Goal: Task Accomplishment & Management: Manage account settings

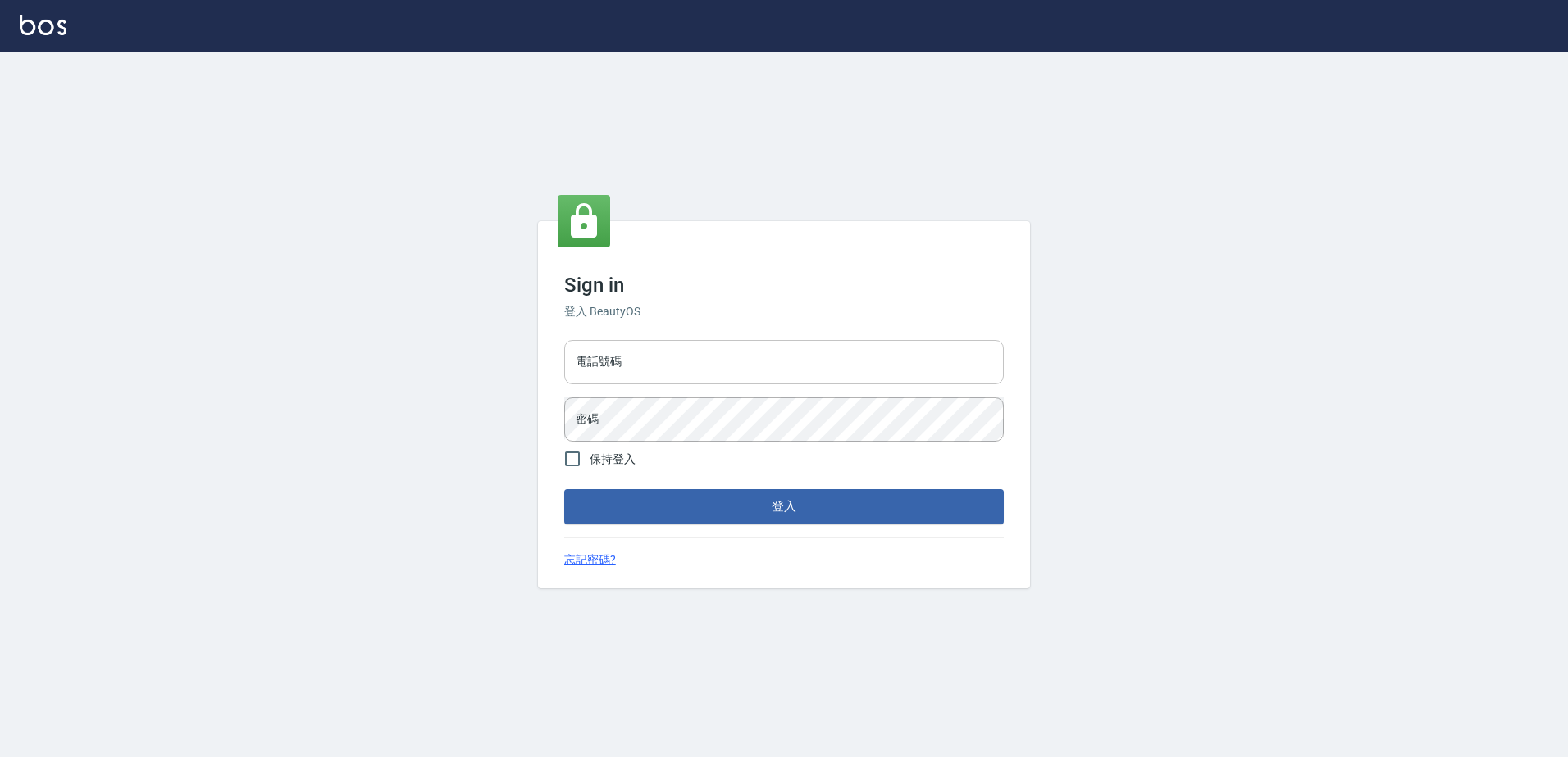
click at [710, 380] on input "電話號碼" at bounding box center [784, 362] width 439 height 44
type input "0426865599"
click at [564, 489] on button "登入" at bounding box center [784, 507] width 439 height 34
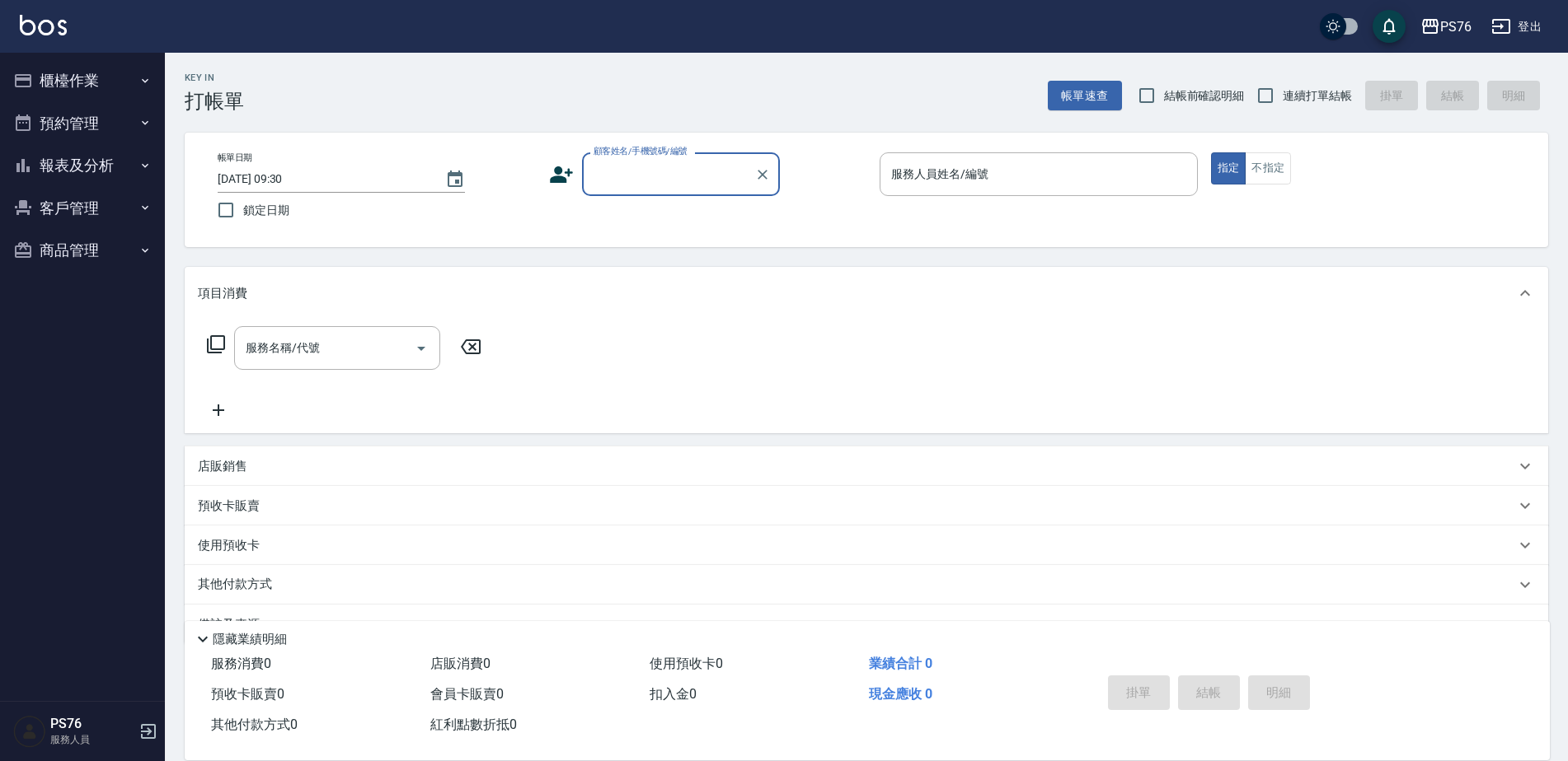
click at [345, 185] on input "[DATE] 09:30" at bounding box center [324, 179] width 211 height 27
click at [458, 174] on icon "Choose date, selected date is 2025-09-13" at bounding box center [455, 179] width 15 height 17
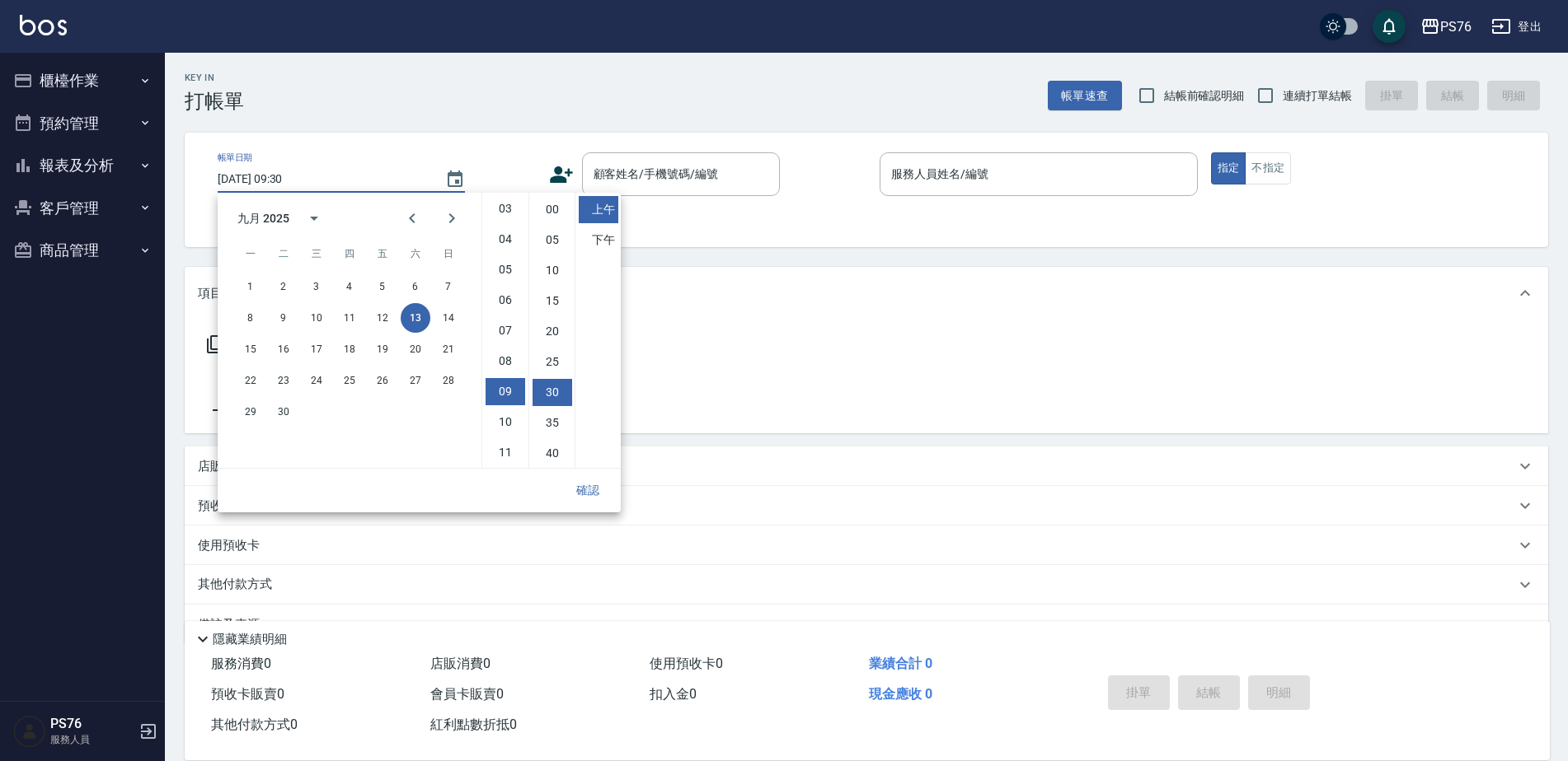
scroll to position [92, 0]
click at [390, 314] on button "12" at bounding box center [382, 318] width 30 height 30
type input "2025/09/12 09:30"
click at [817, 334] on div "服務名稱/代號 服務名稱/代號" at bounding box center [866, 376] width 1363 height 114
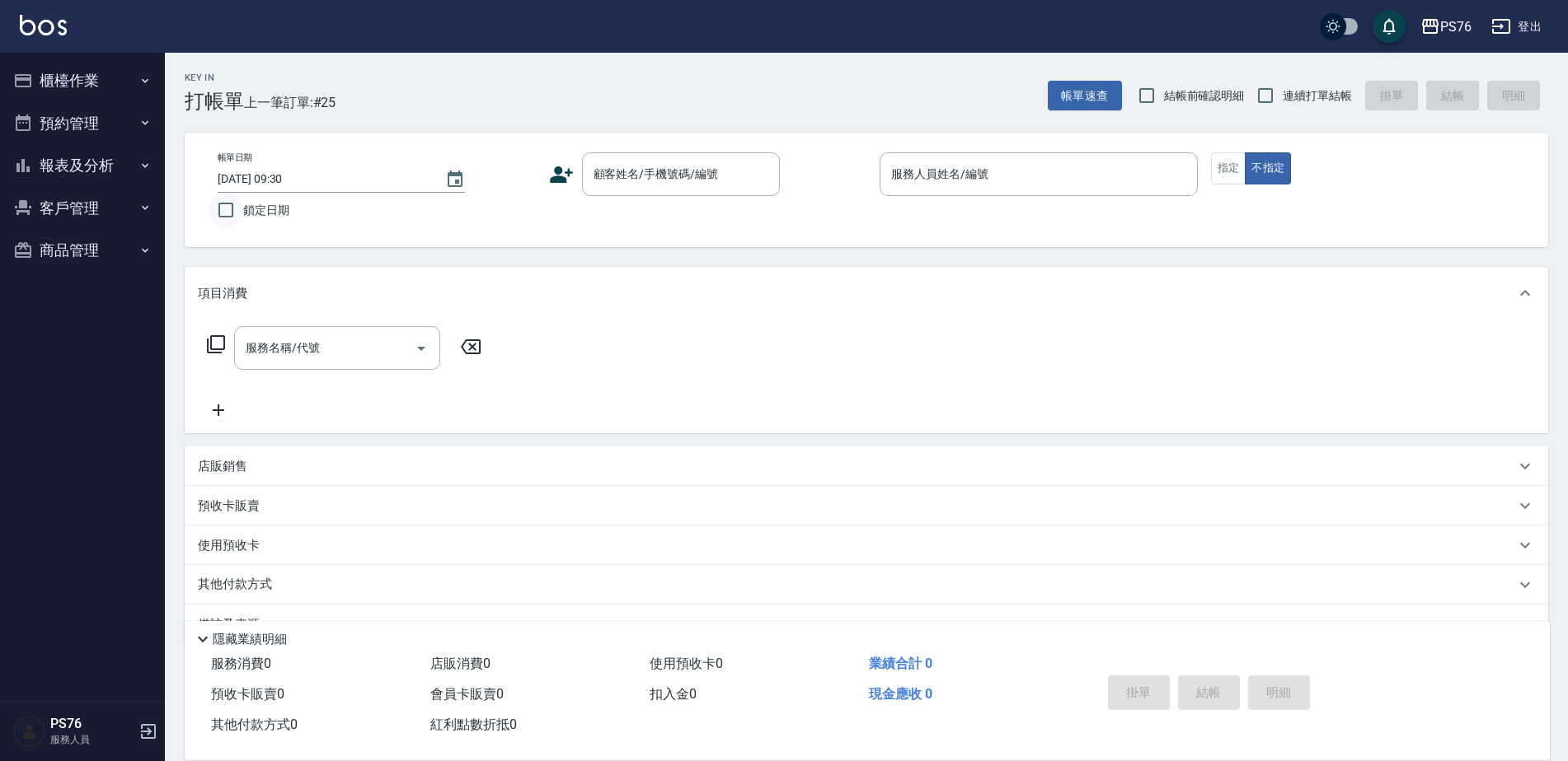
click at [229, 220] on input "鎖定日期" at bounding box center [226, 210] width 35 height 35
checkbox input "true"
click at [1262, 93] on input "連續打單結帳" at bounding box center [1265, 96] width 35 height 35
checkbox input "true"
click at [680, 176] on input "顧客姓名/手機號碼/編號" at bounding box center [669, 174] width 159 height 29
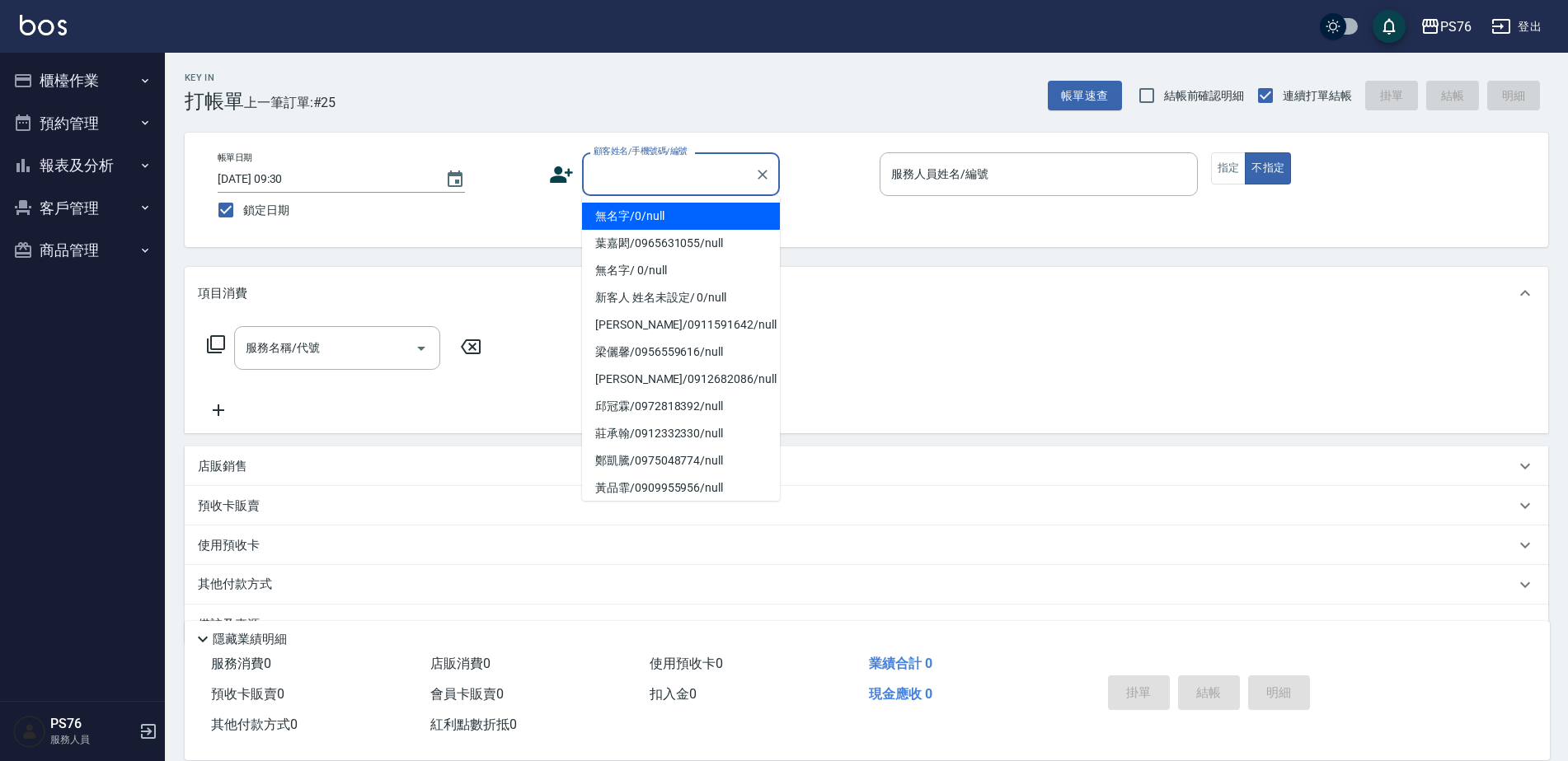
type input "無名字/0/null"
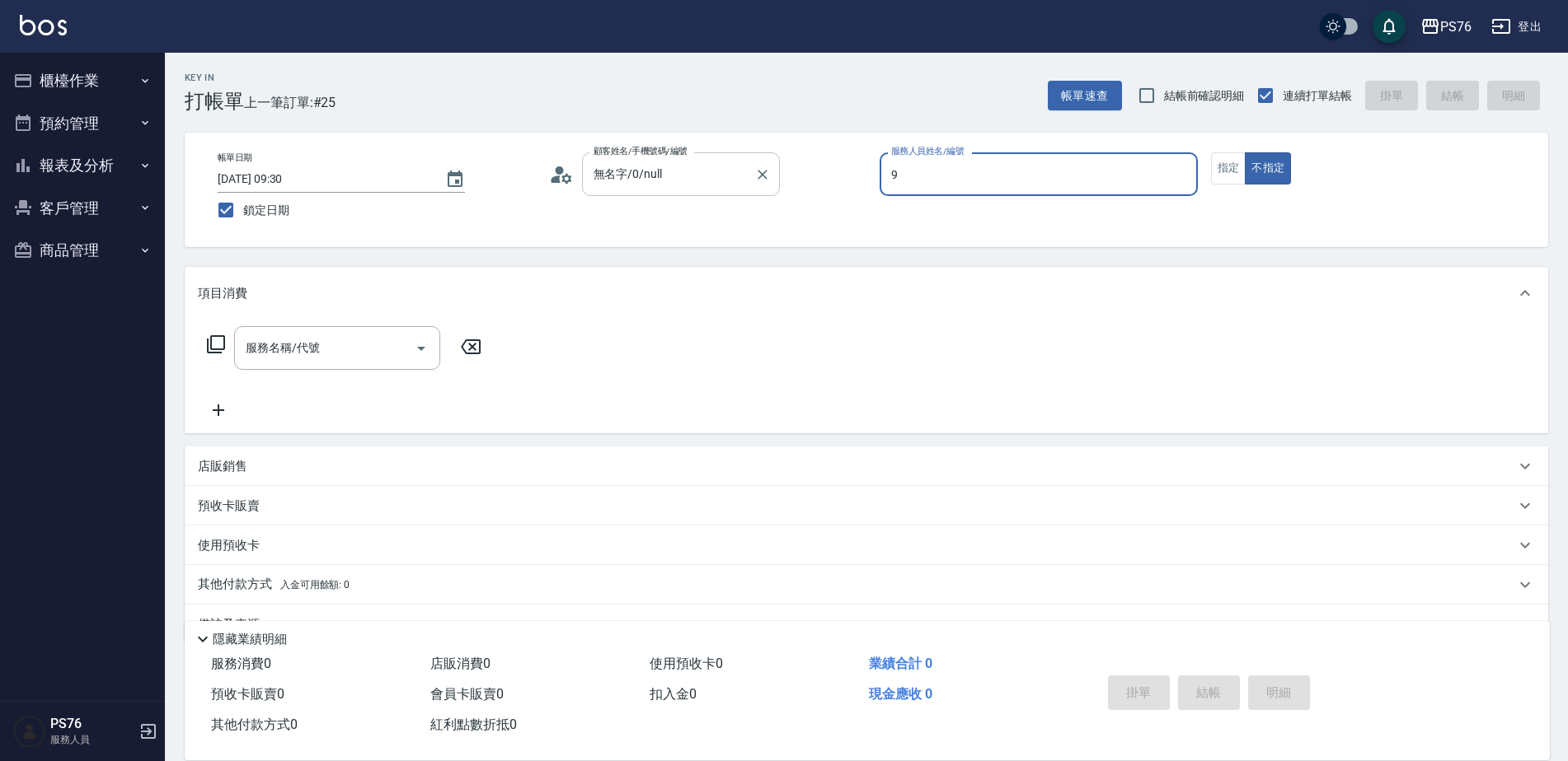
type input "劉憶彤-9"
type button "false"
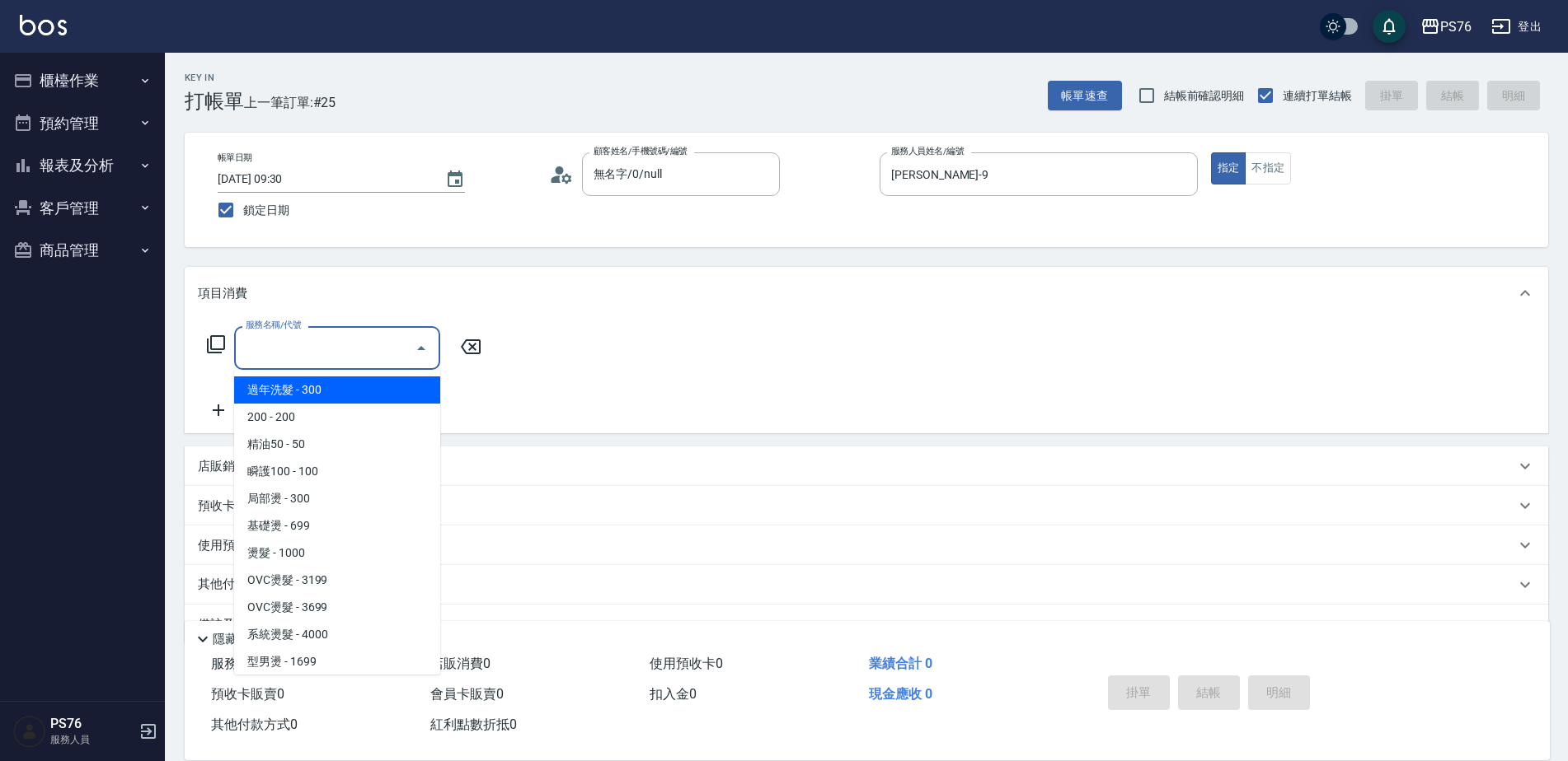
click at [379, 337] on input "服務名稱/代號" at bounding box center [325, 347] width 167 height 29
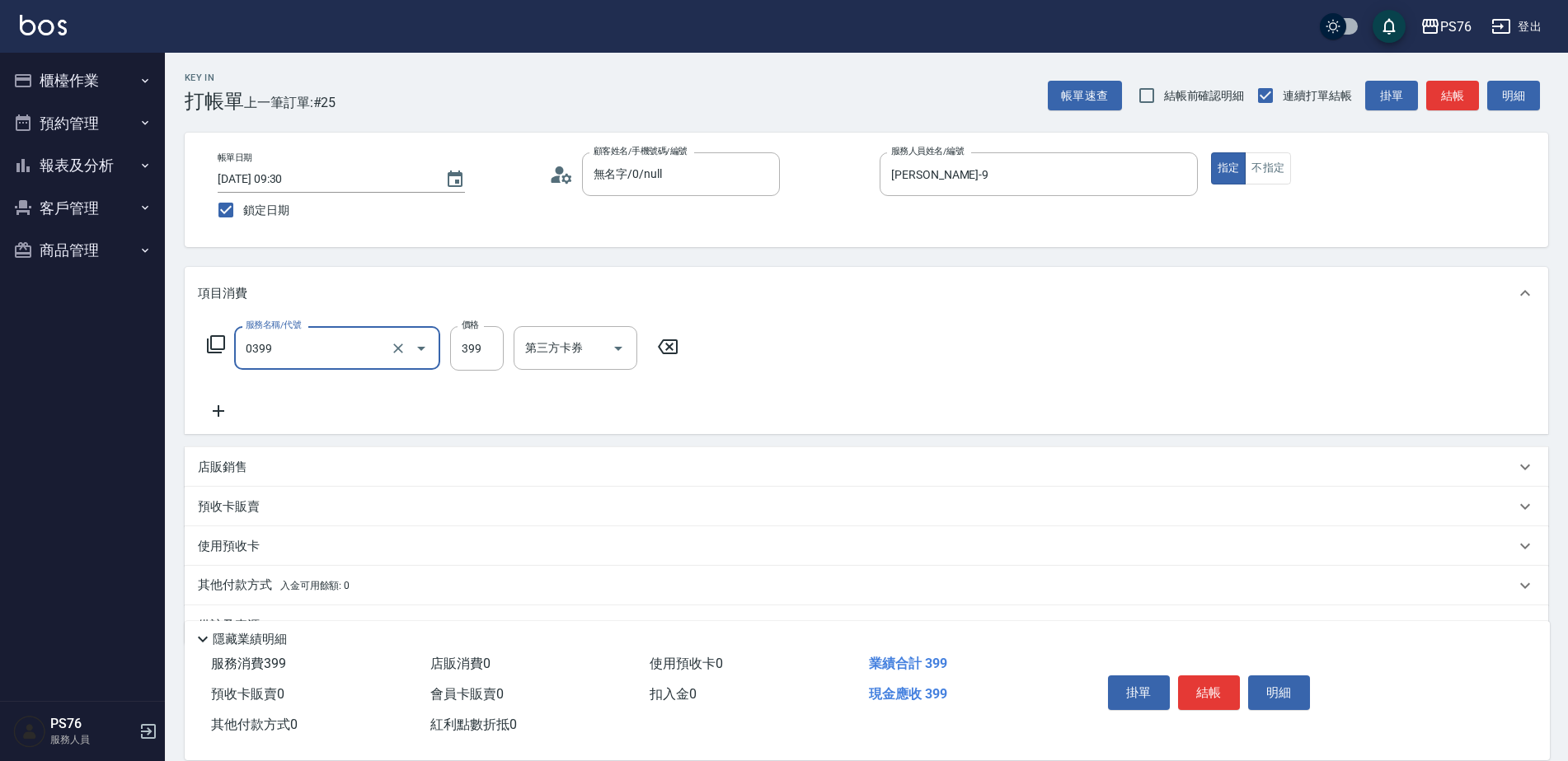
type input "海鹽399(0399)"
type input "游怡瑄-24"
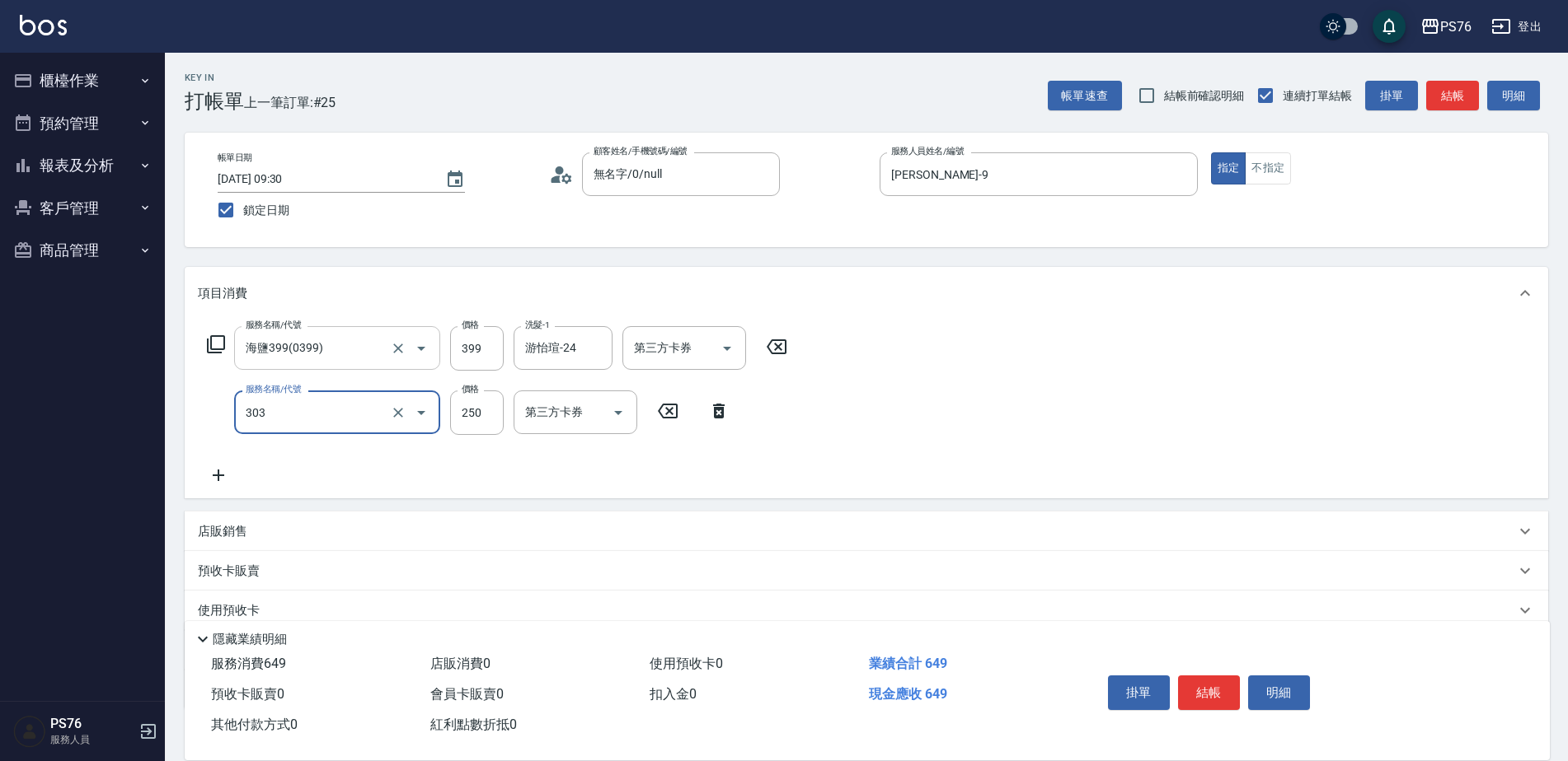
type input "剪髮(303)"
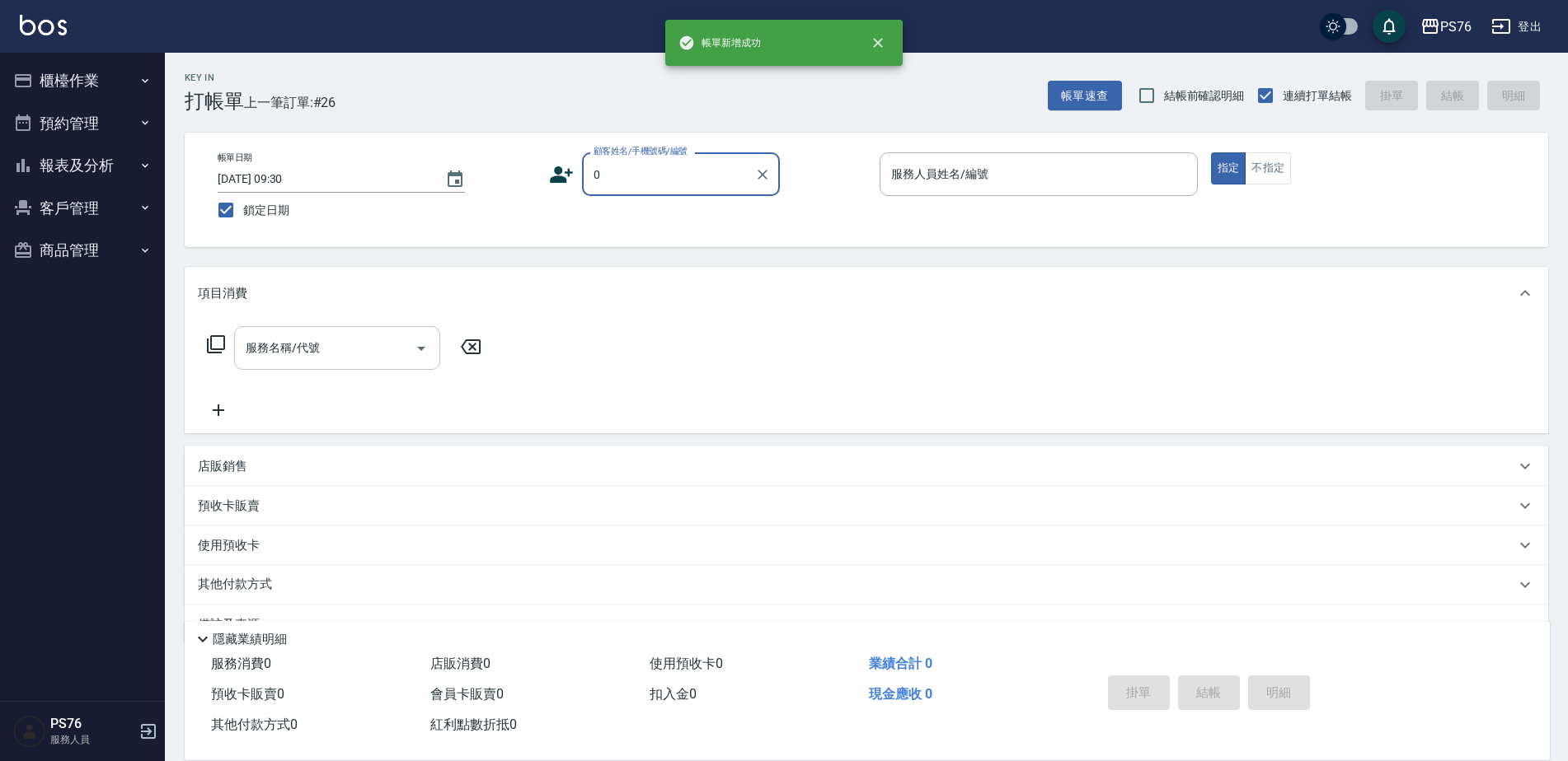
type input "無名字/0/null"
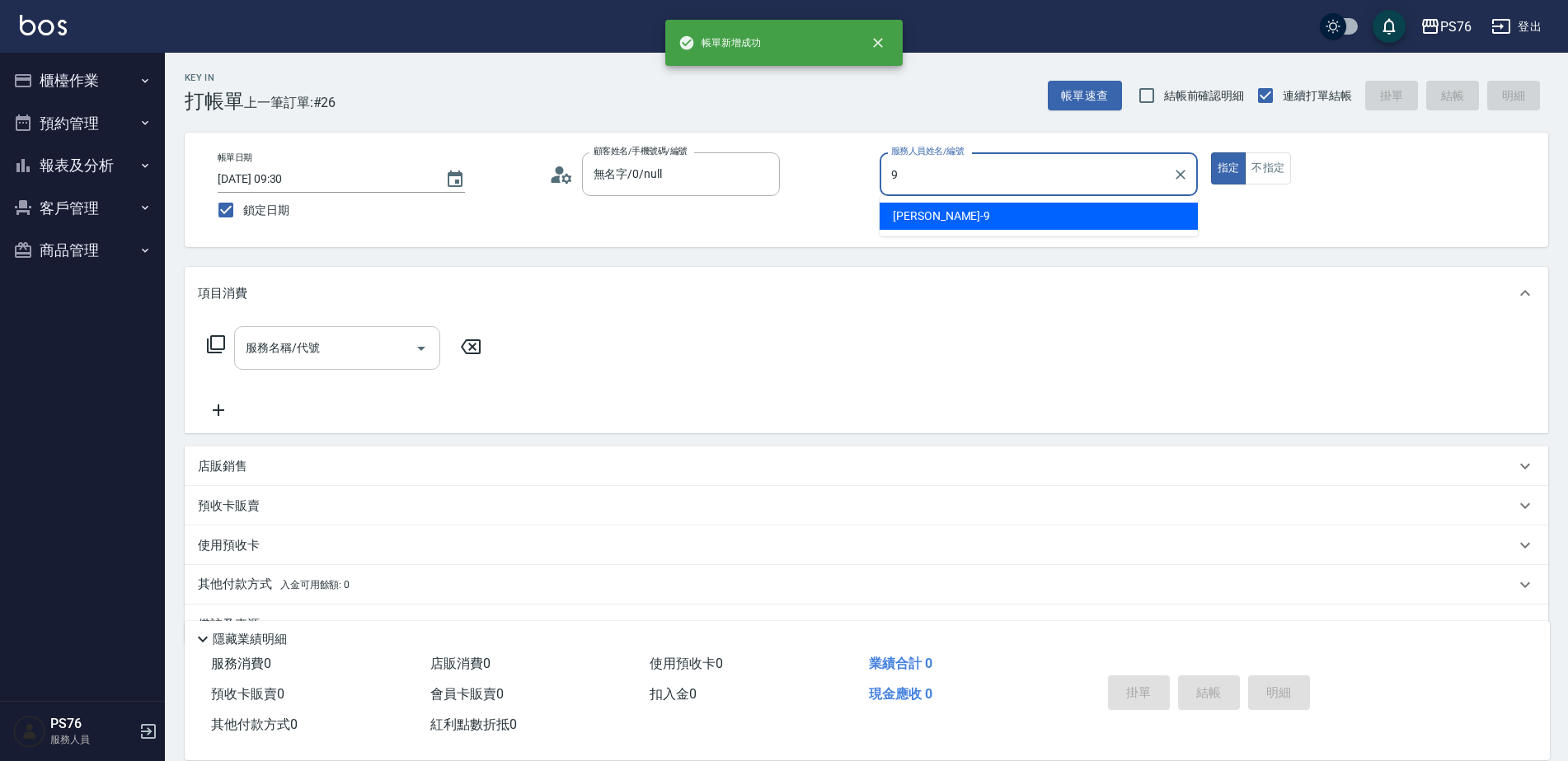
type input "劉憶彤-9"
type button "true"
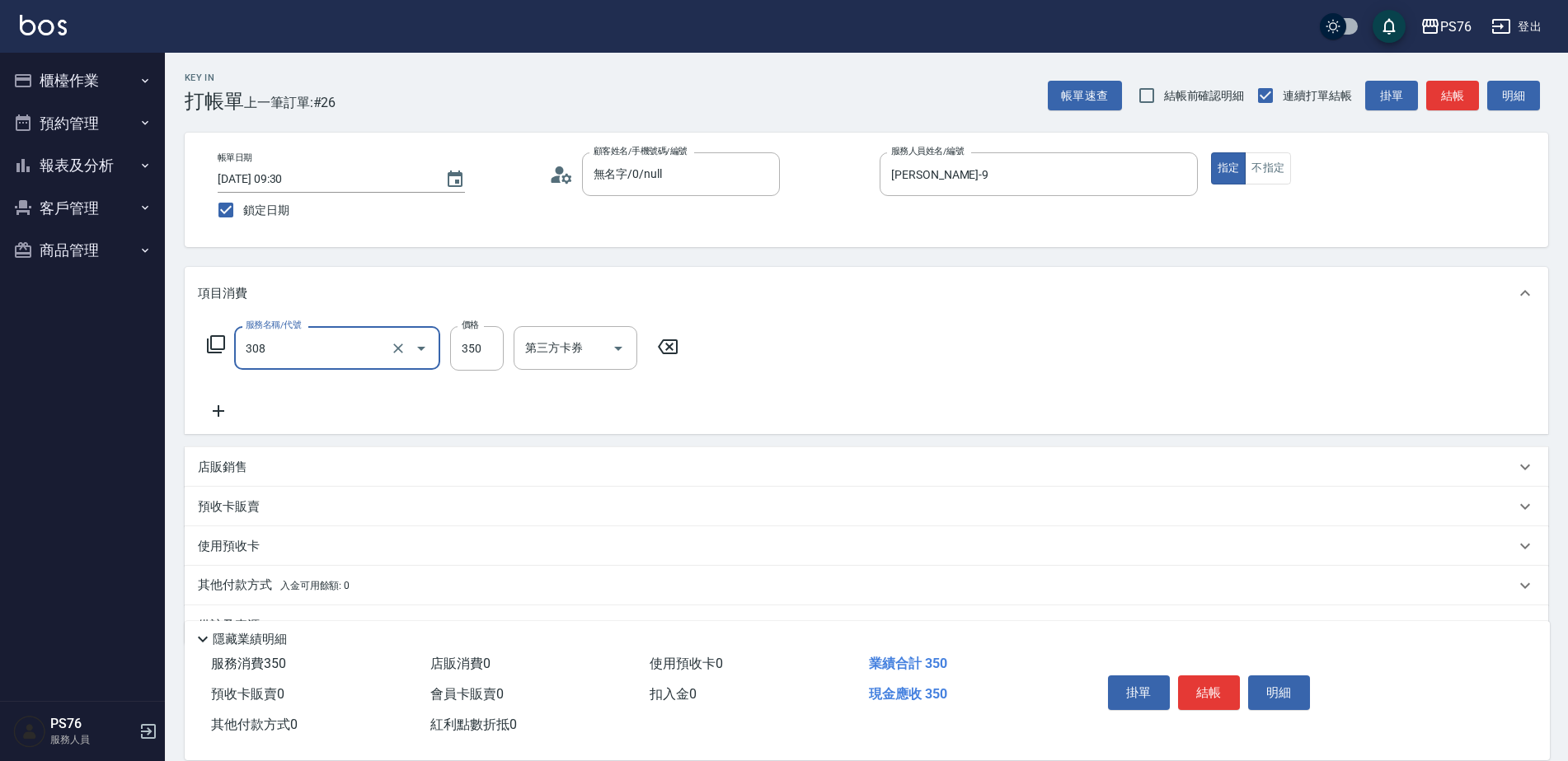
type input "洗+剪(308)"
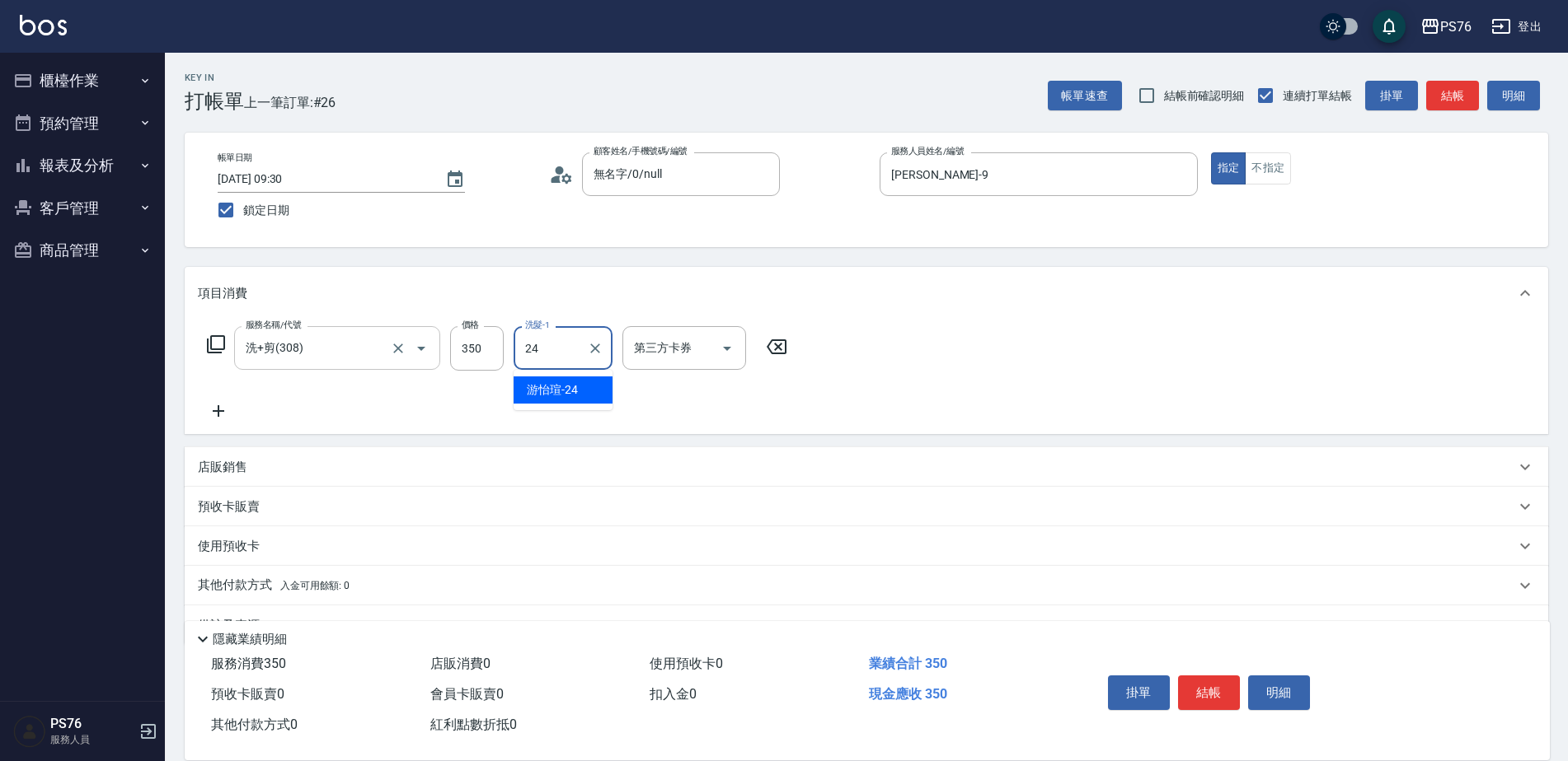
type input "游怡瑄-24"
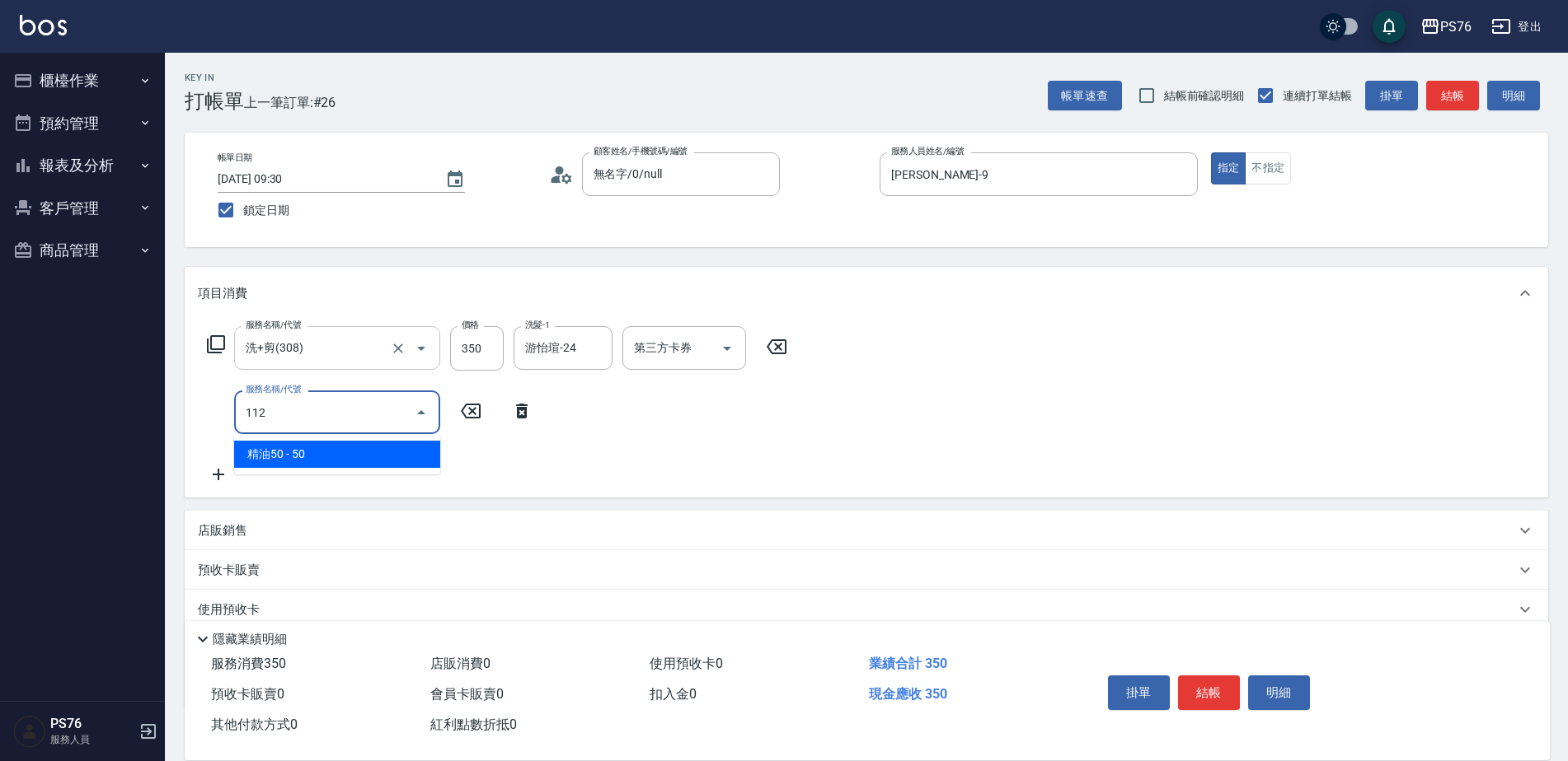
type input "精油50(112)"
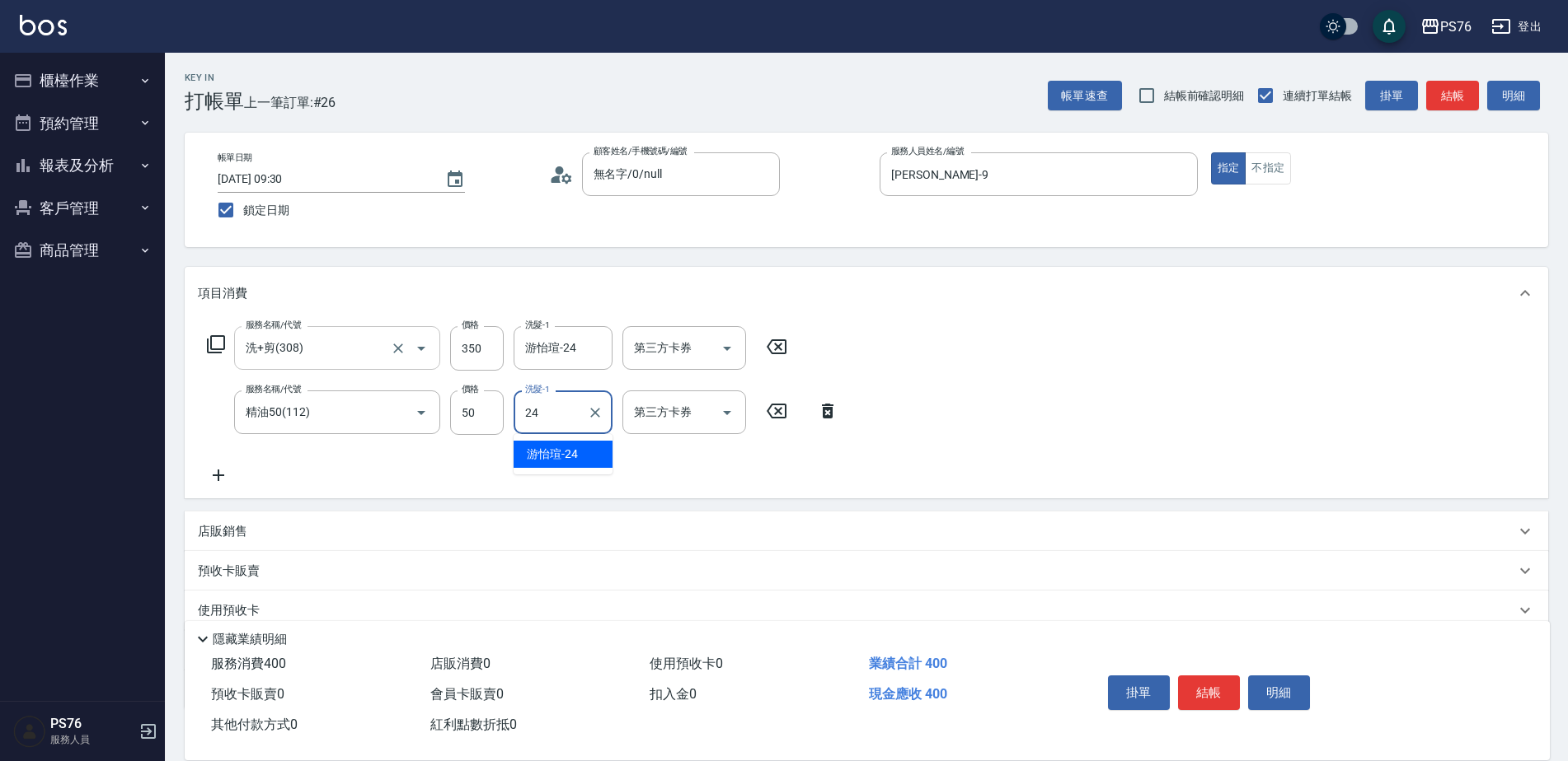
type input "游怡瑄-24"
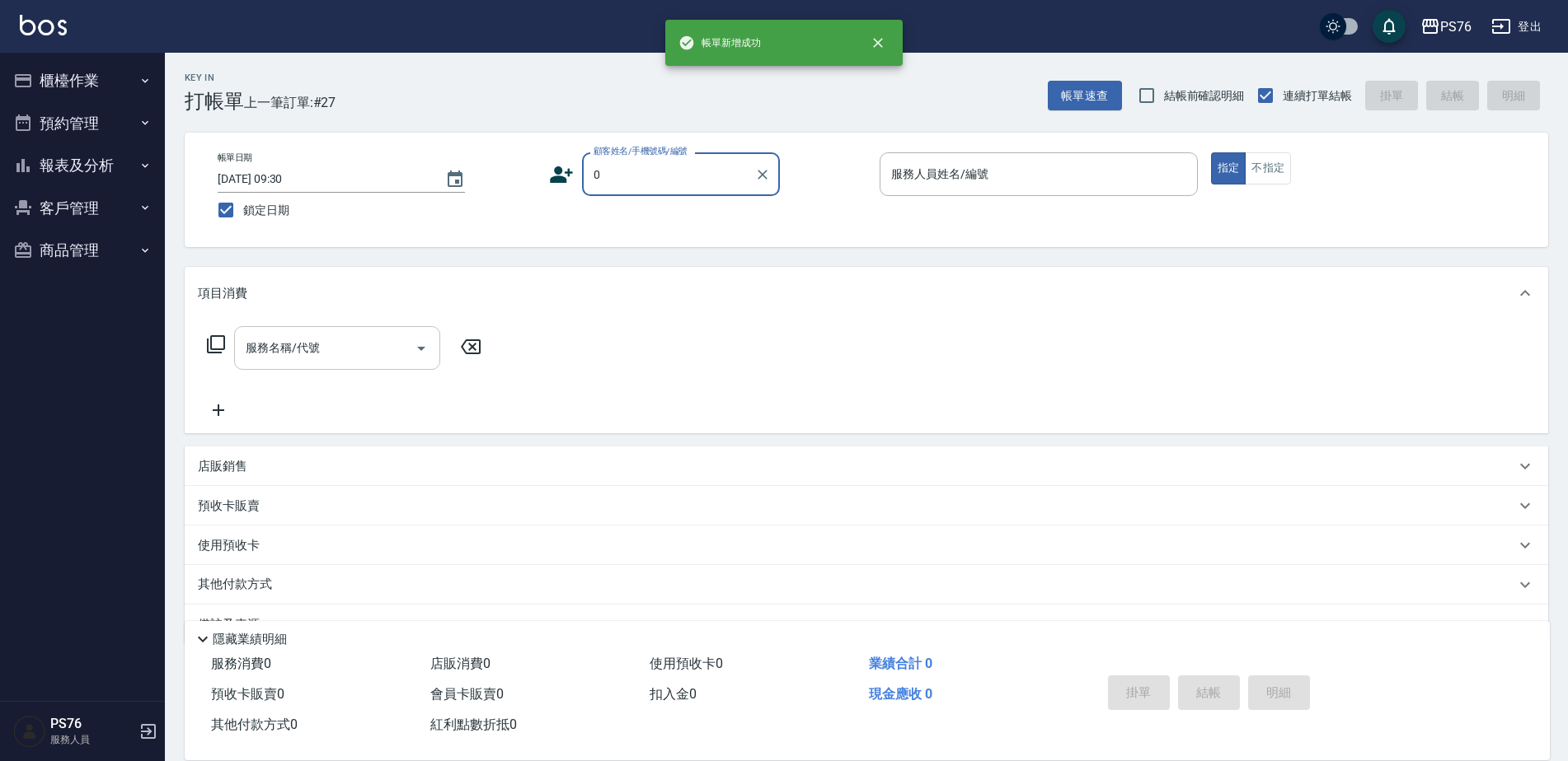
type input "無名字/0/null"
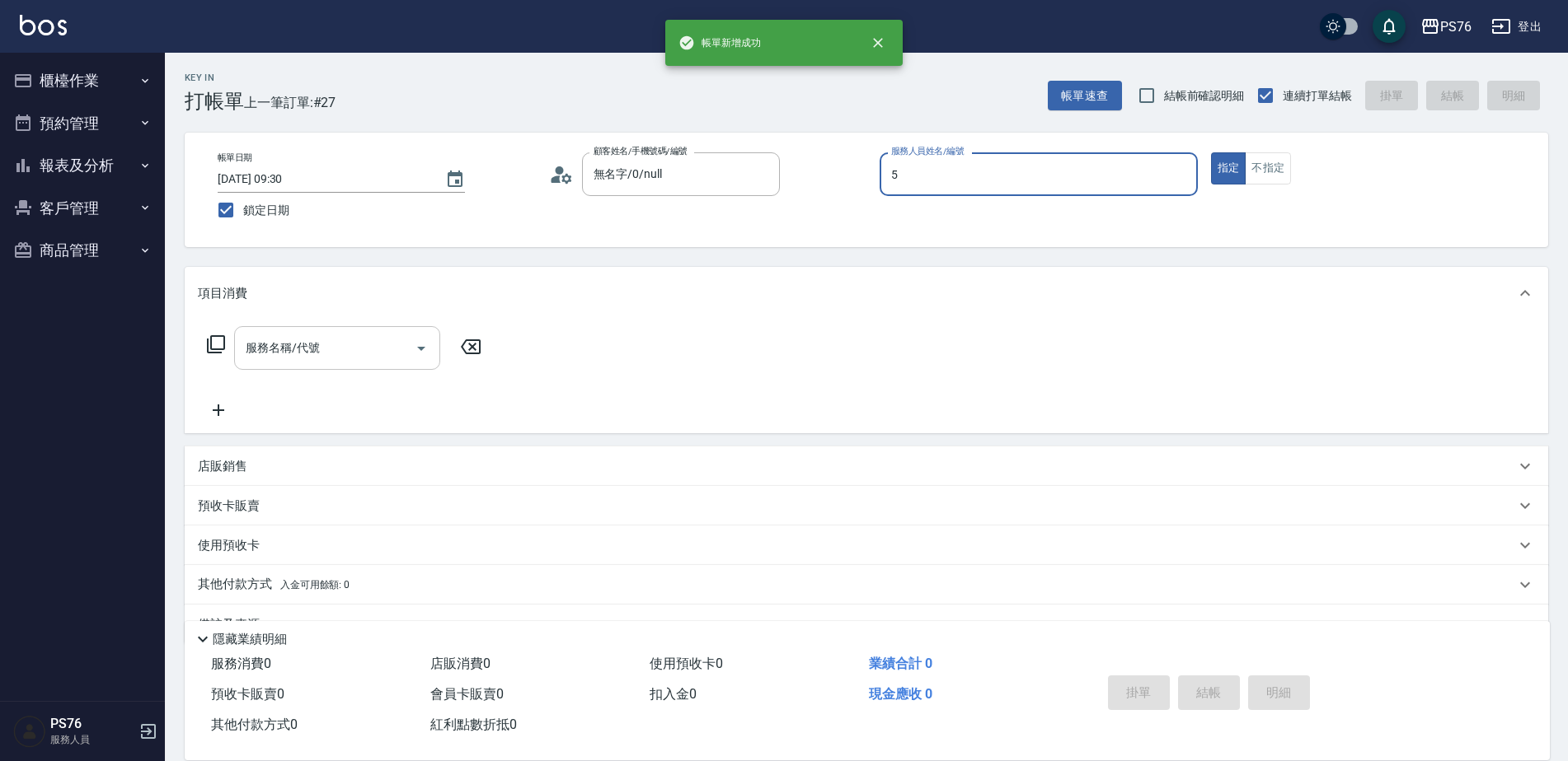
type input "呂佳穎-5"
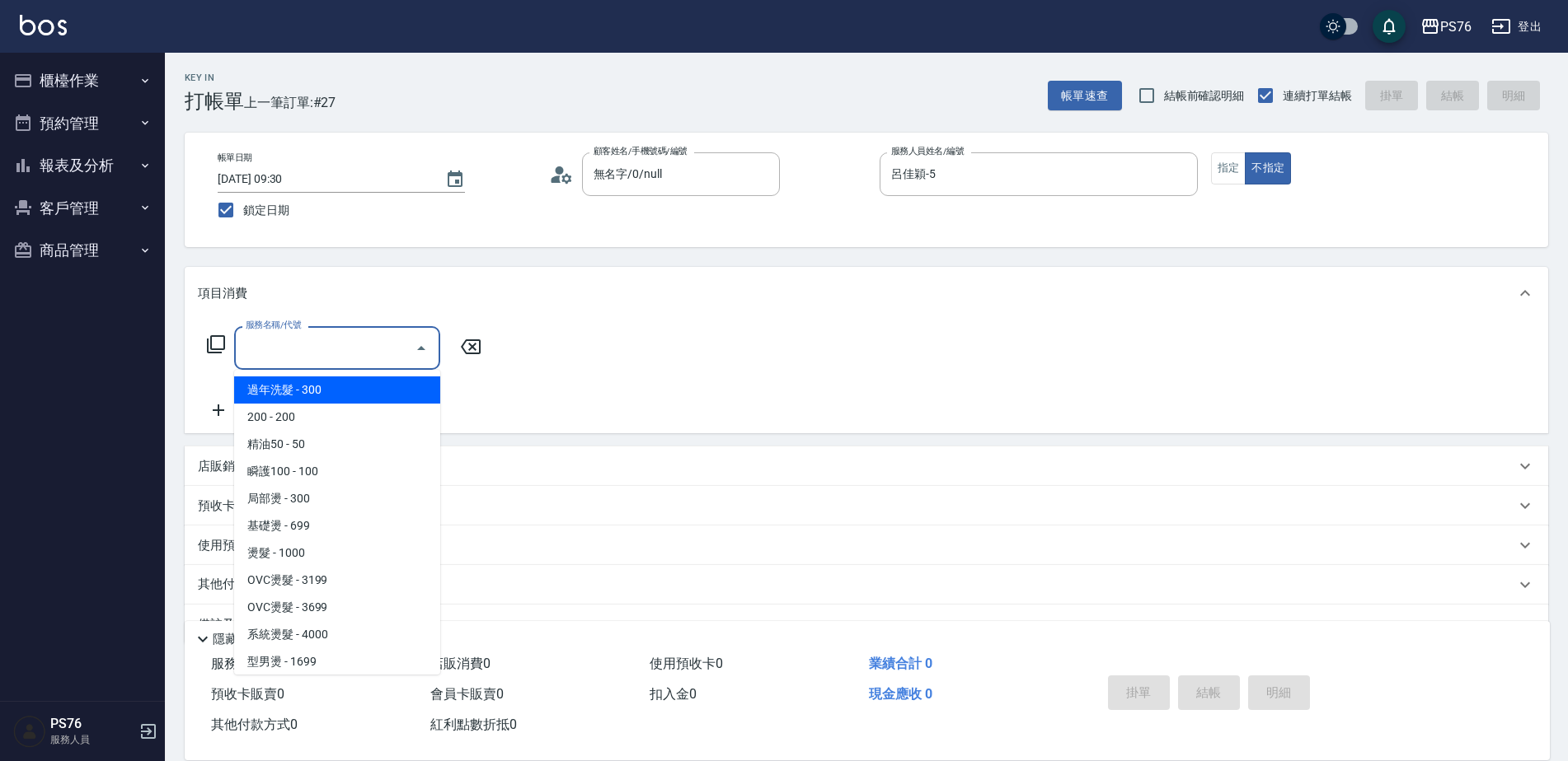
click at [379, 337] on input "服務名稱/代號" at bounding box center [325, 347] width 167 height 29
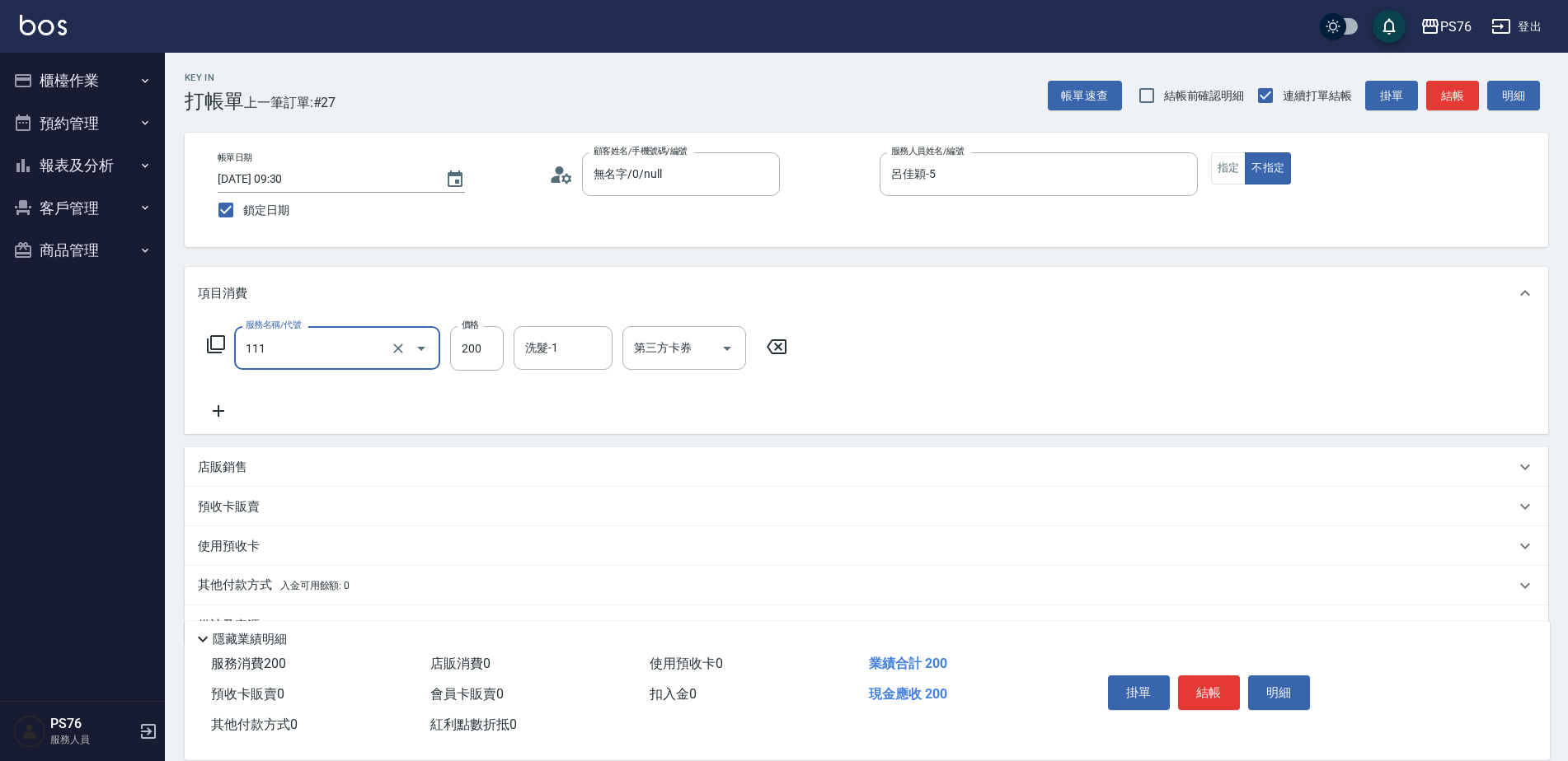
type input "200(111)"
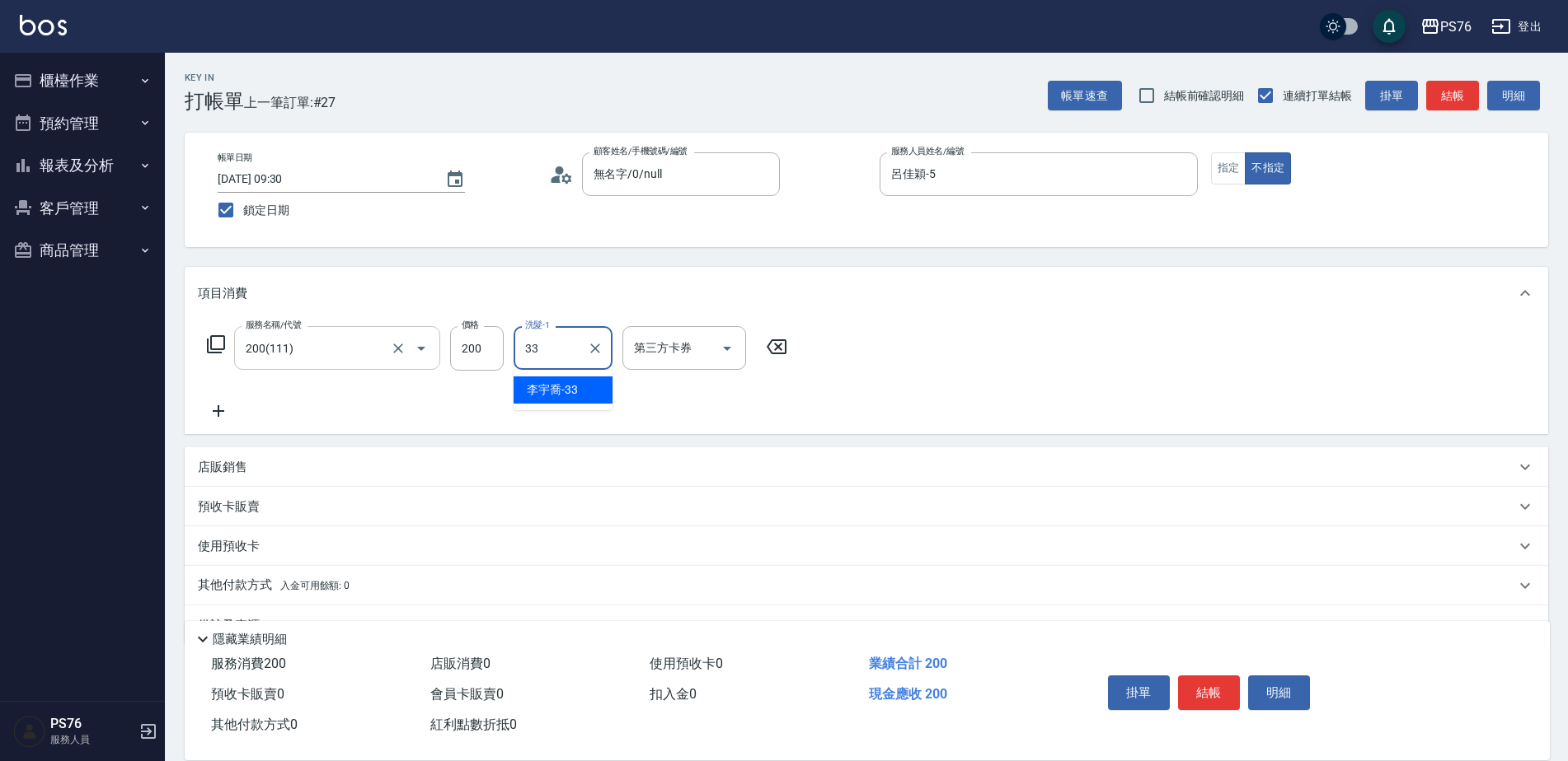
type input "李宇喬-33"
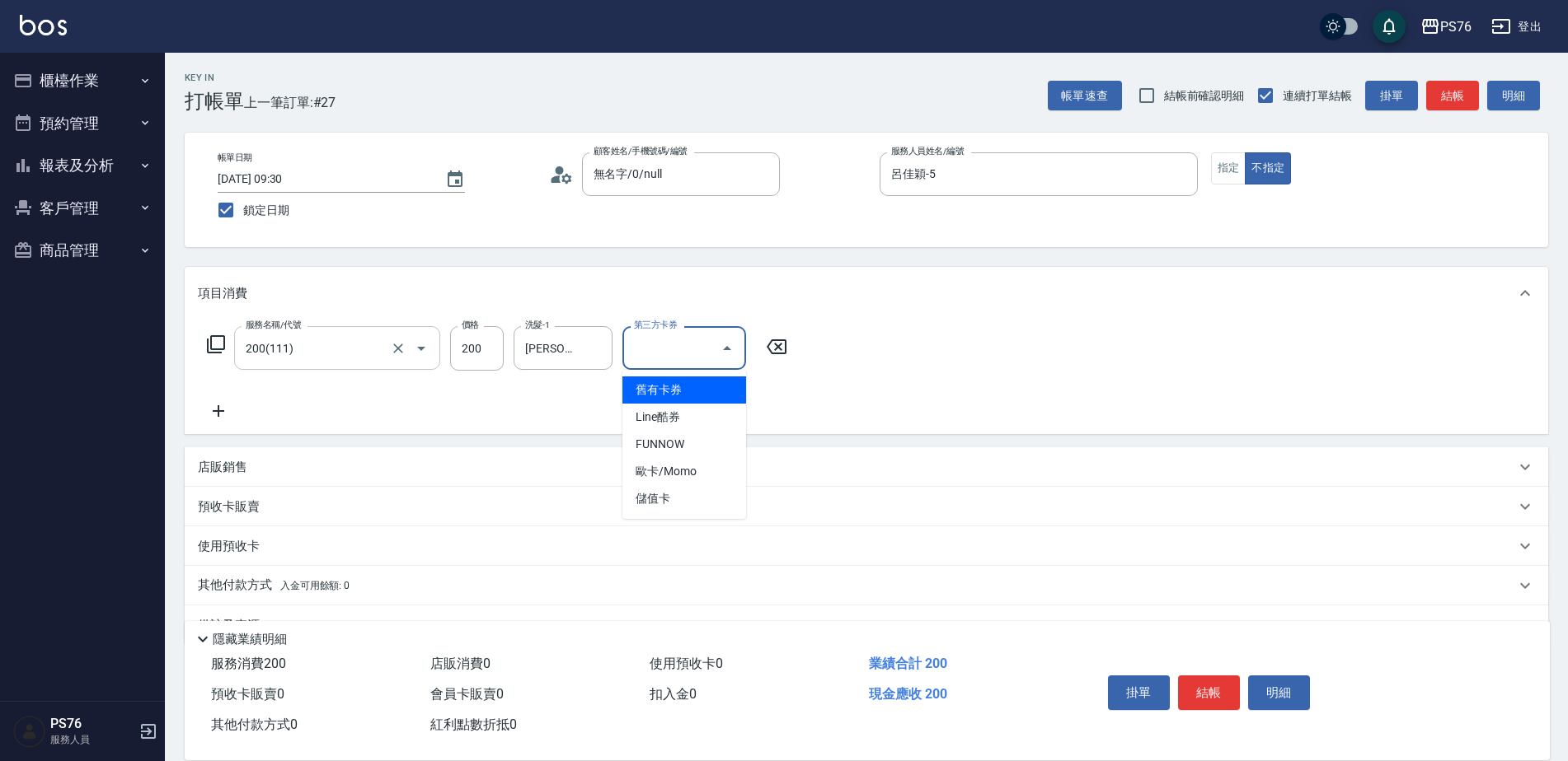
type input "儲值卡"
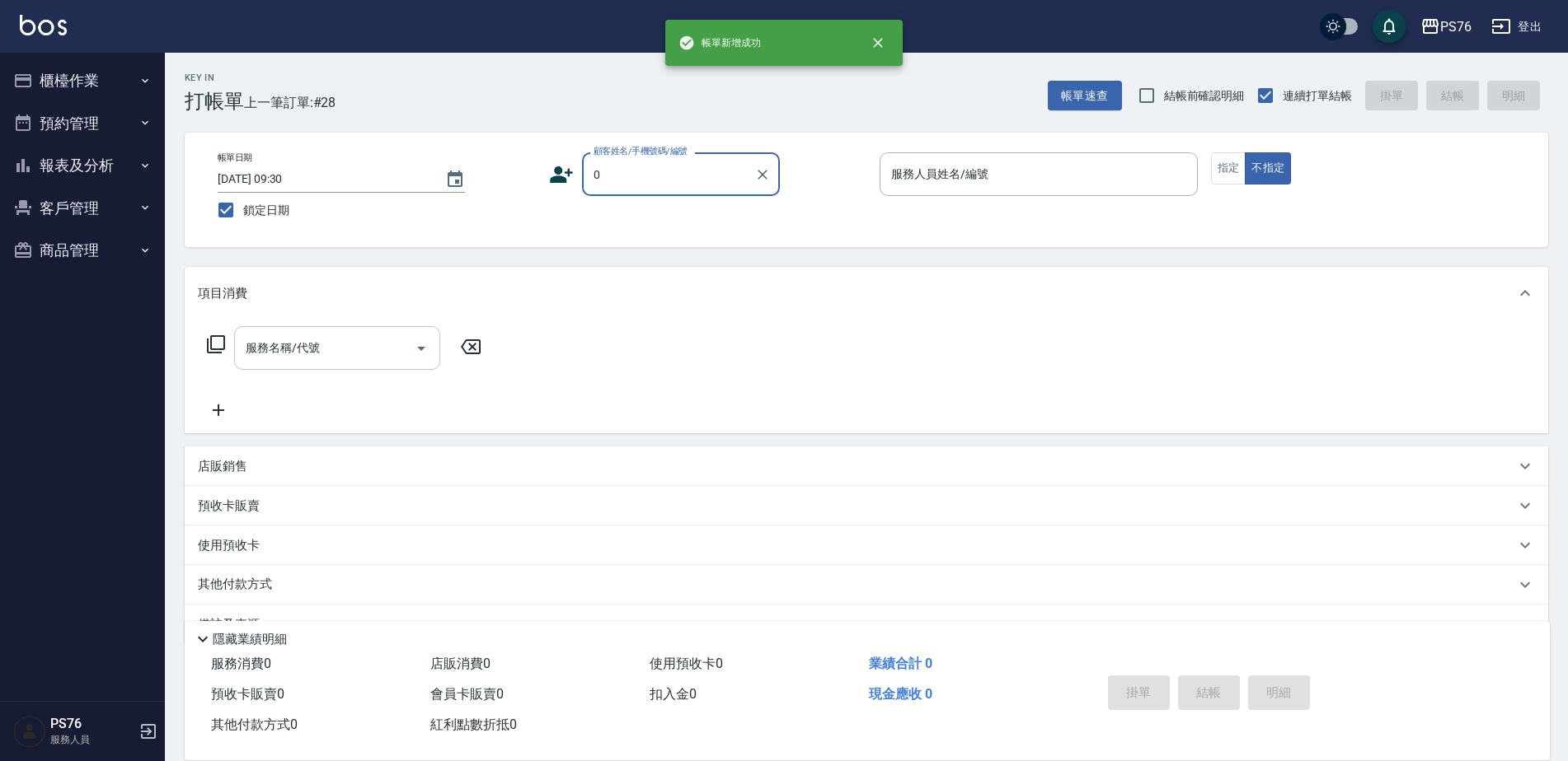
type input "無名字/0/null"
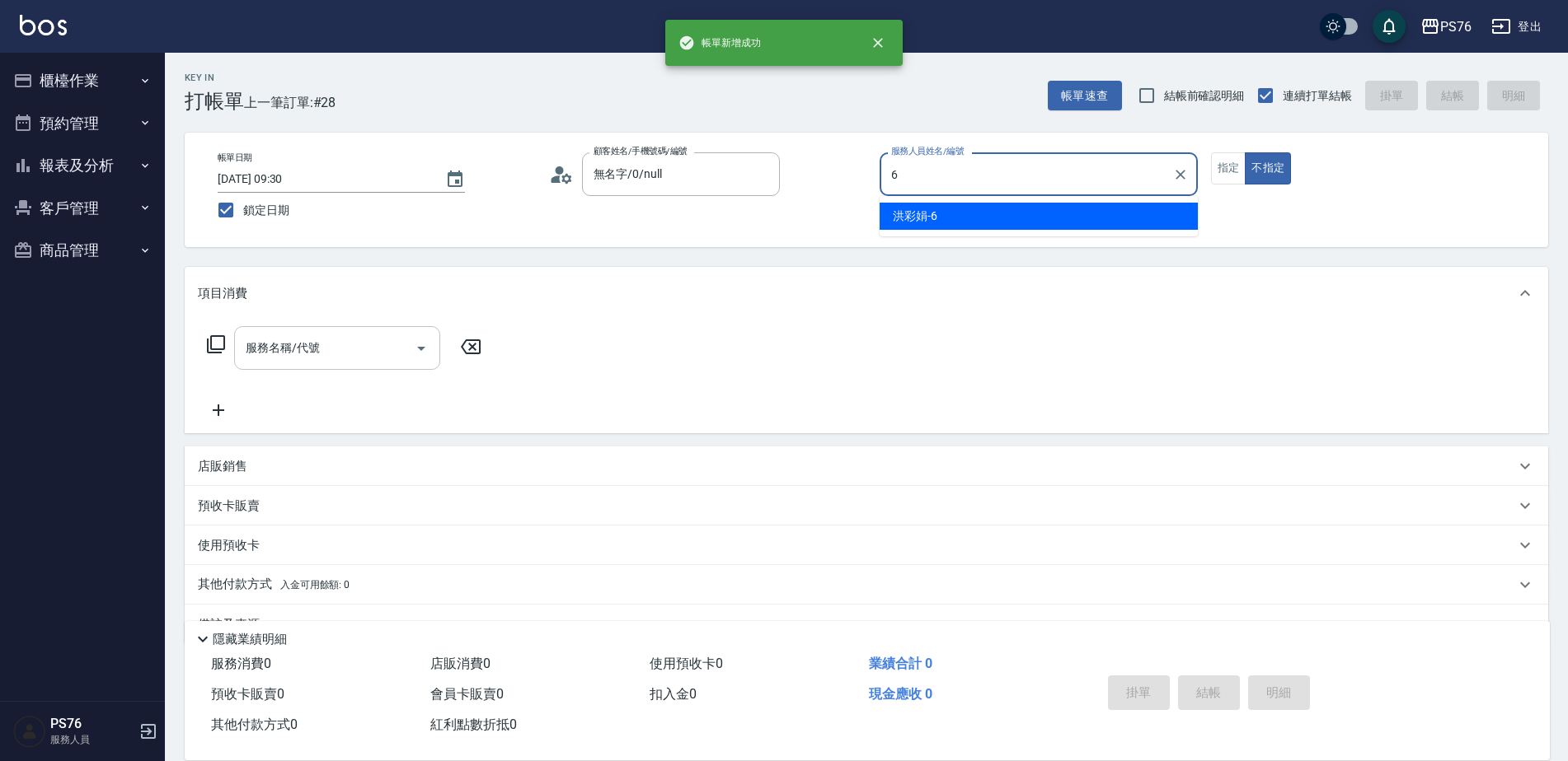
type input "洪彩娟-6"
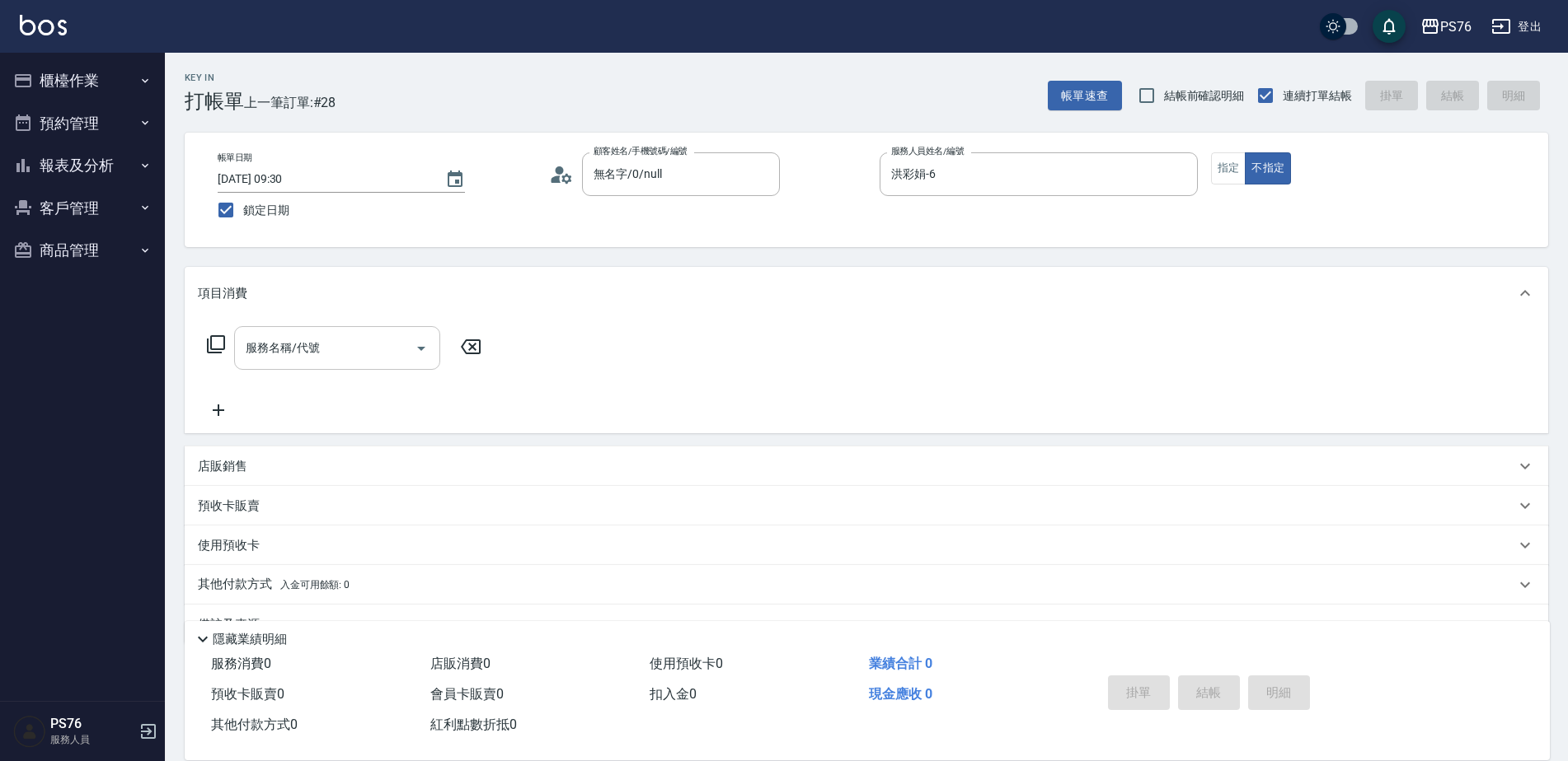
click at [379, 337] on input "服務名稱/代號" at bounding box center [325, 347] width 167 height 29
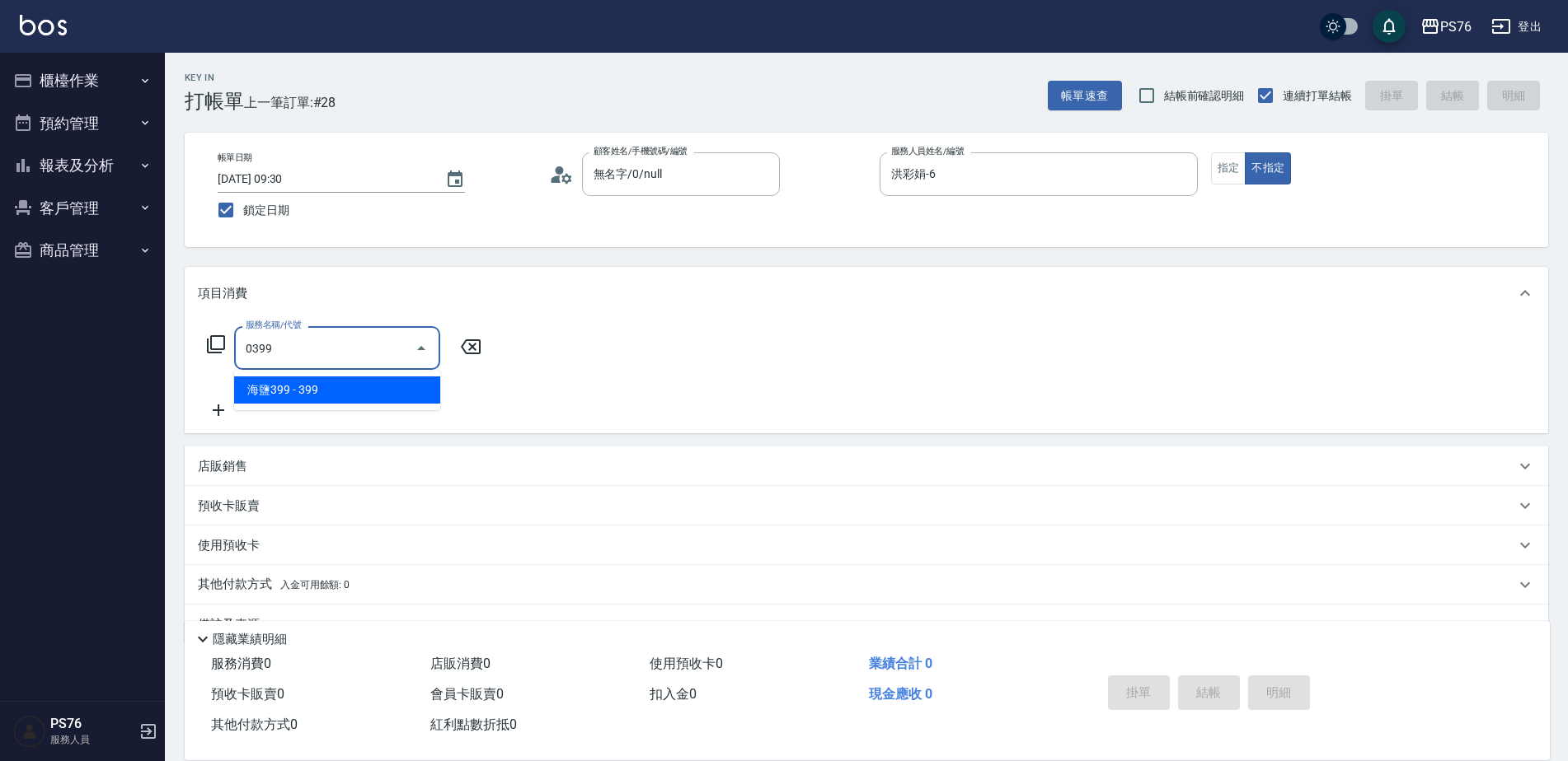
type input "海鹽399(0399)"
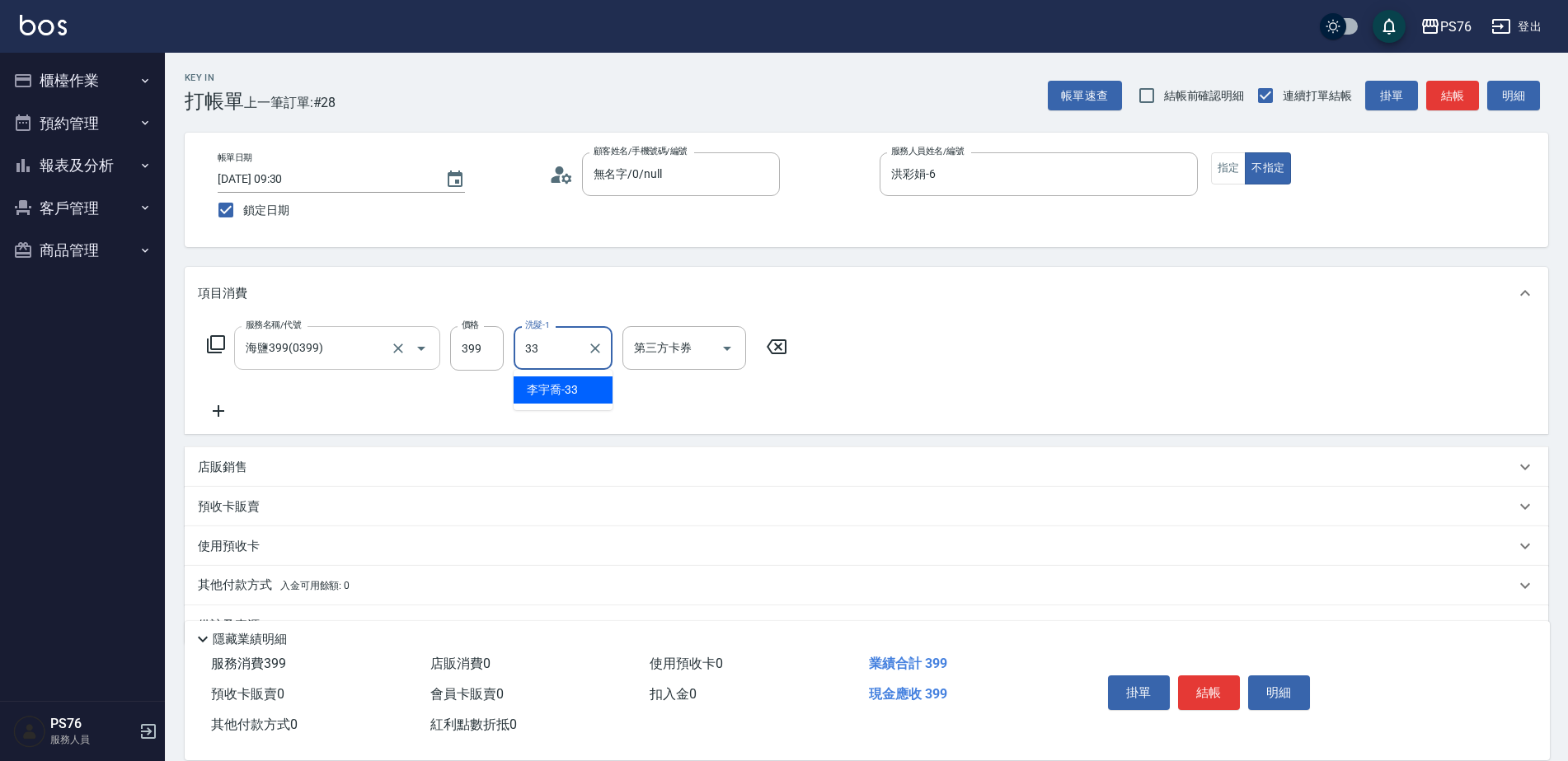
type input "李宇喬-33"
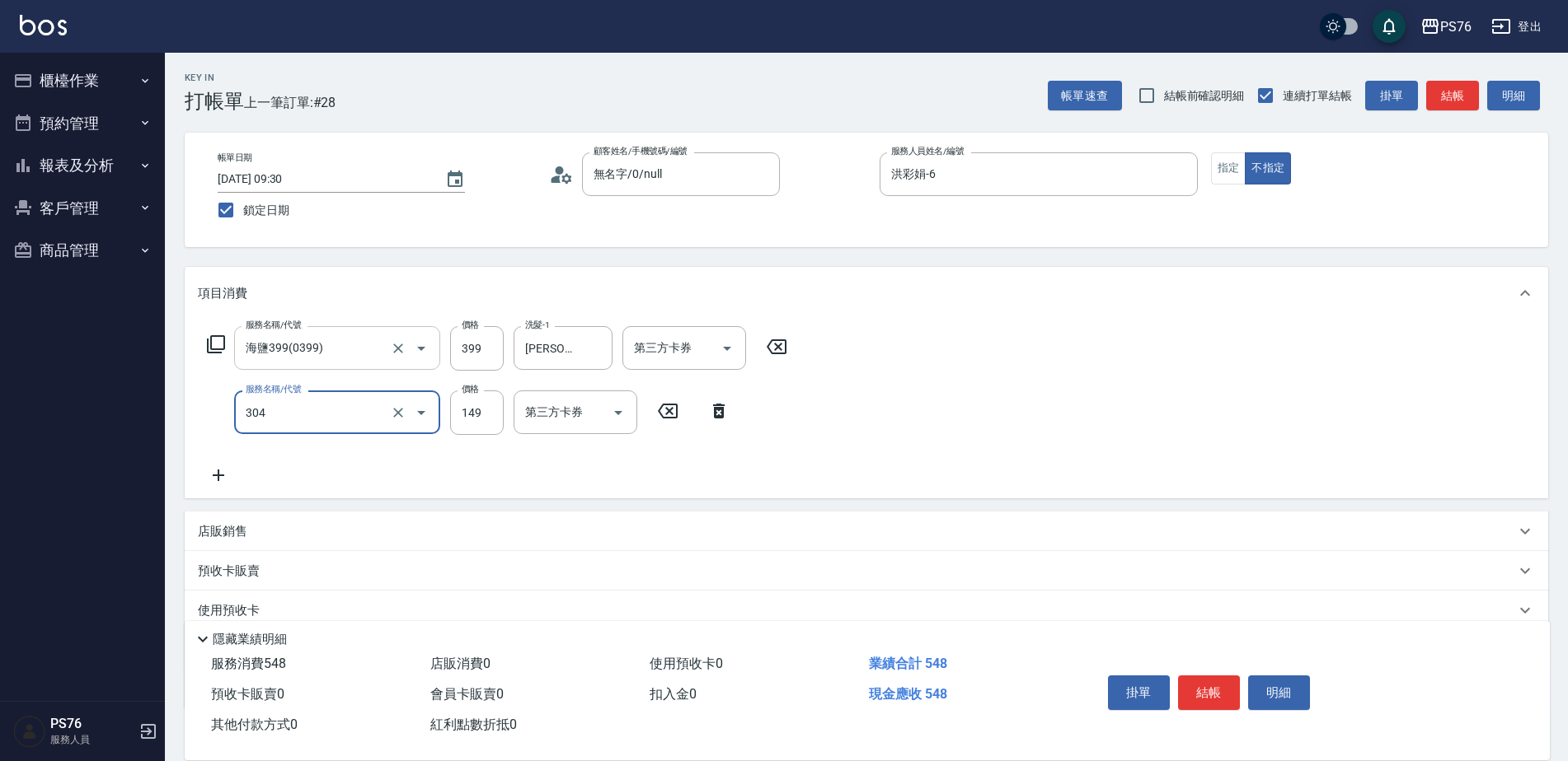
type input "剪髮(304)"
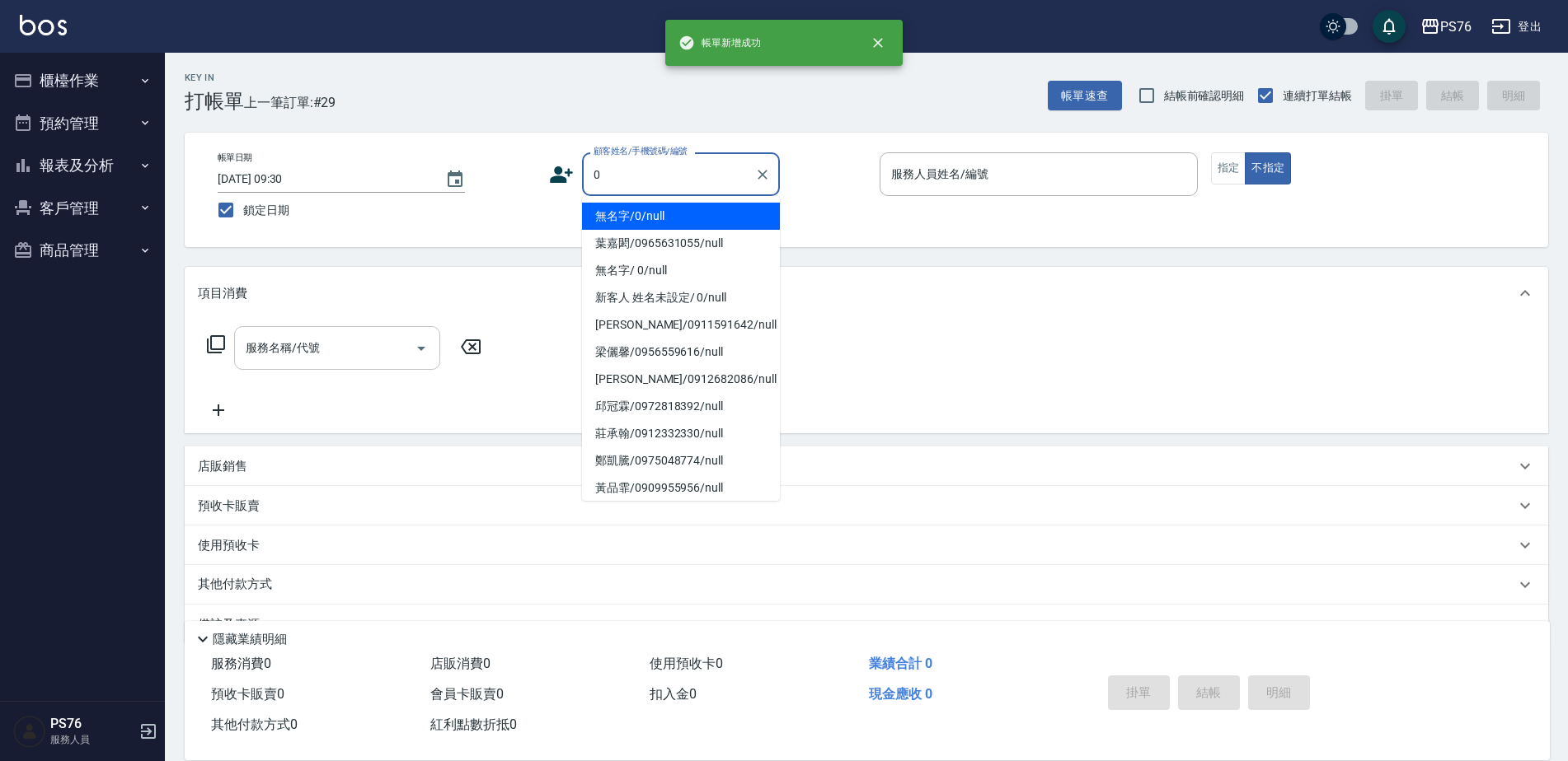
type input "無名字/0/null"
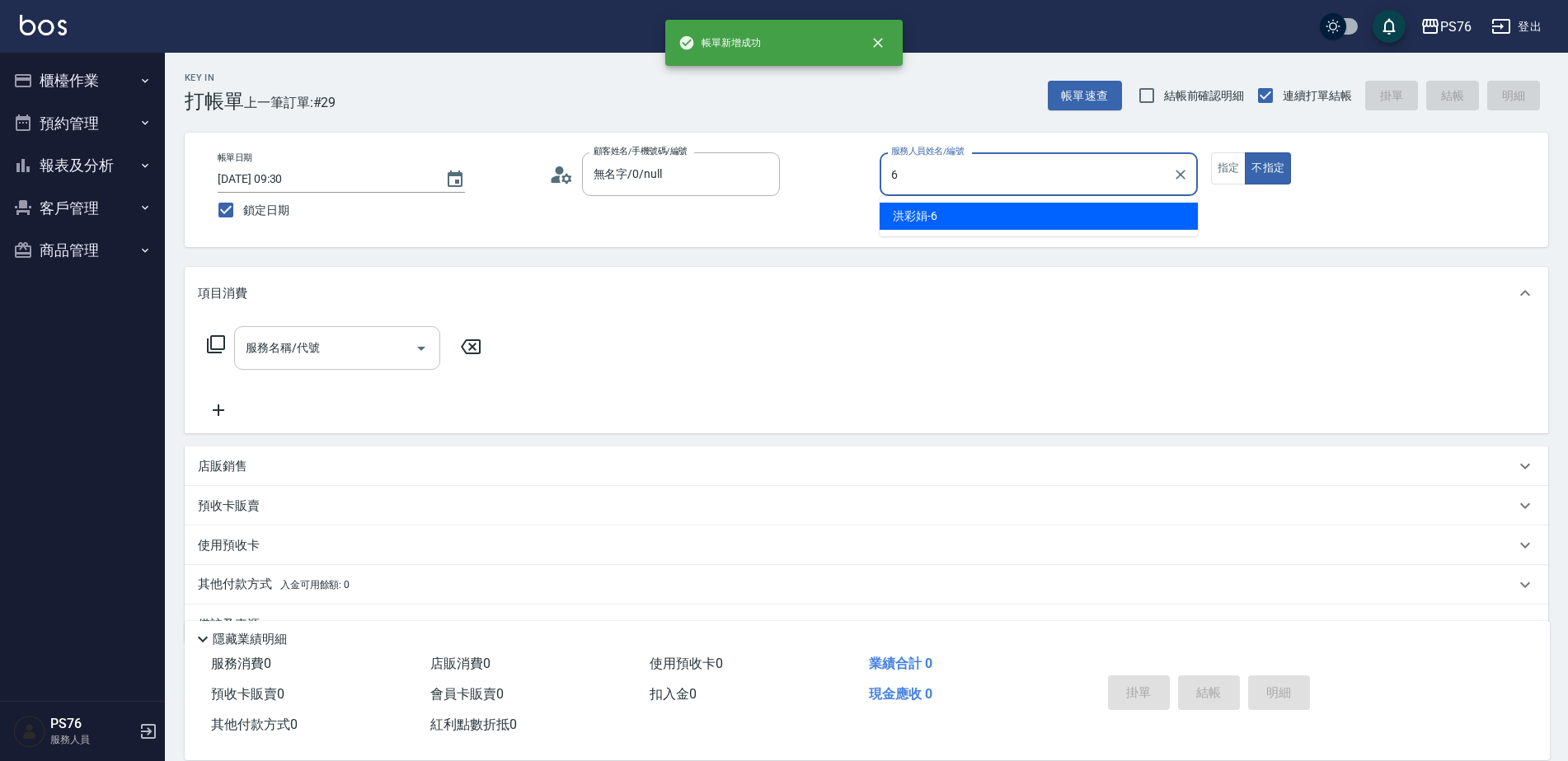
type input "洪彩娟-6"
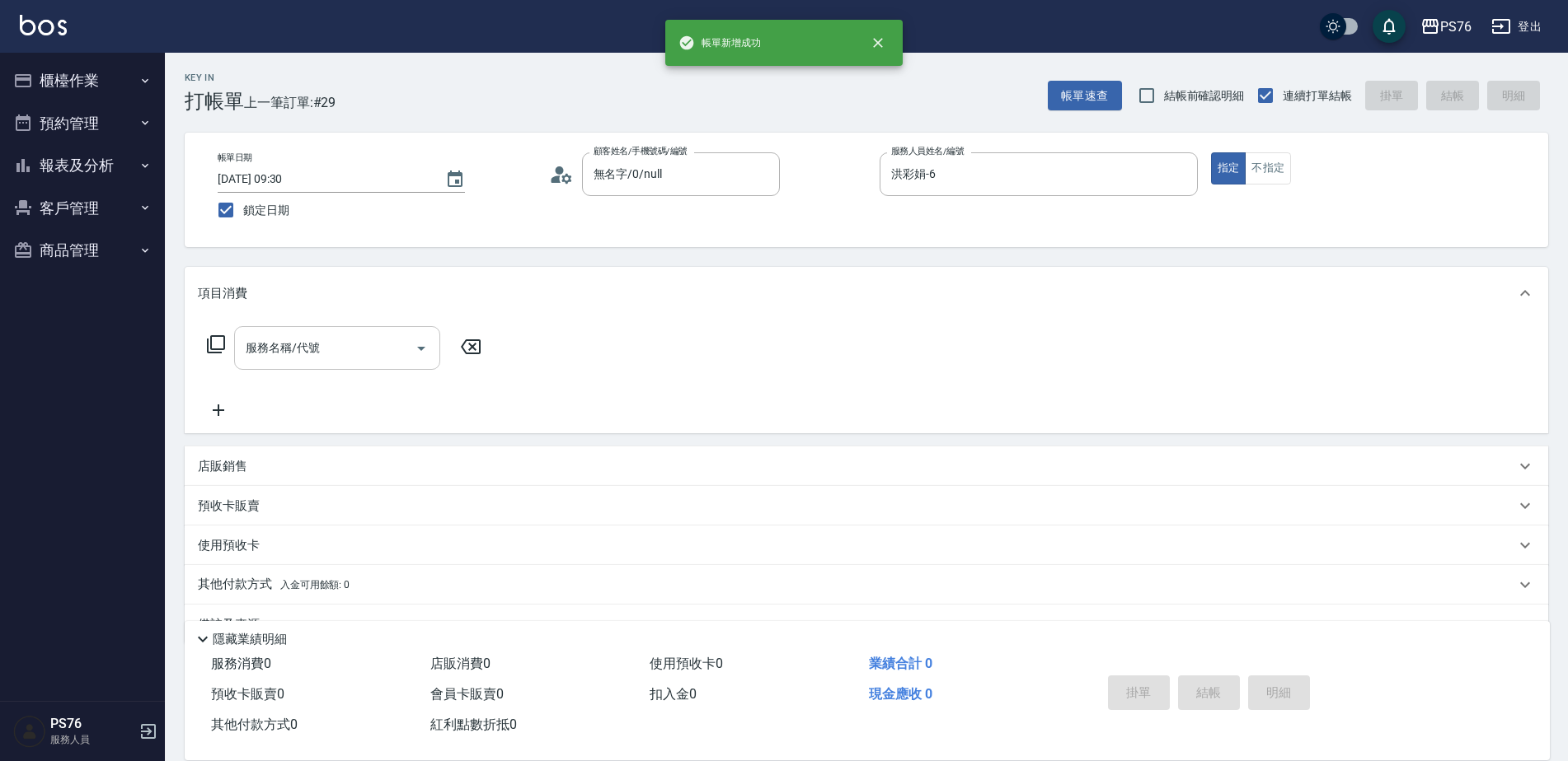
click at [379, 337] on input "服務名稱/代號" at bounding box center [325, 347] width 167 height 29
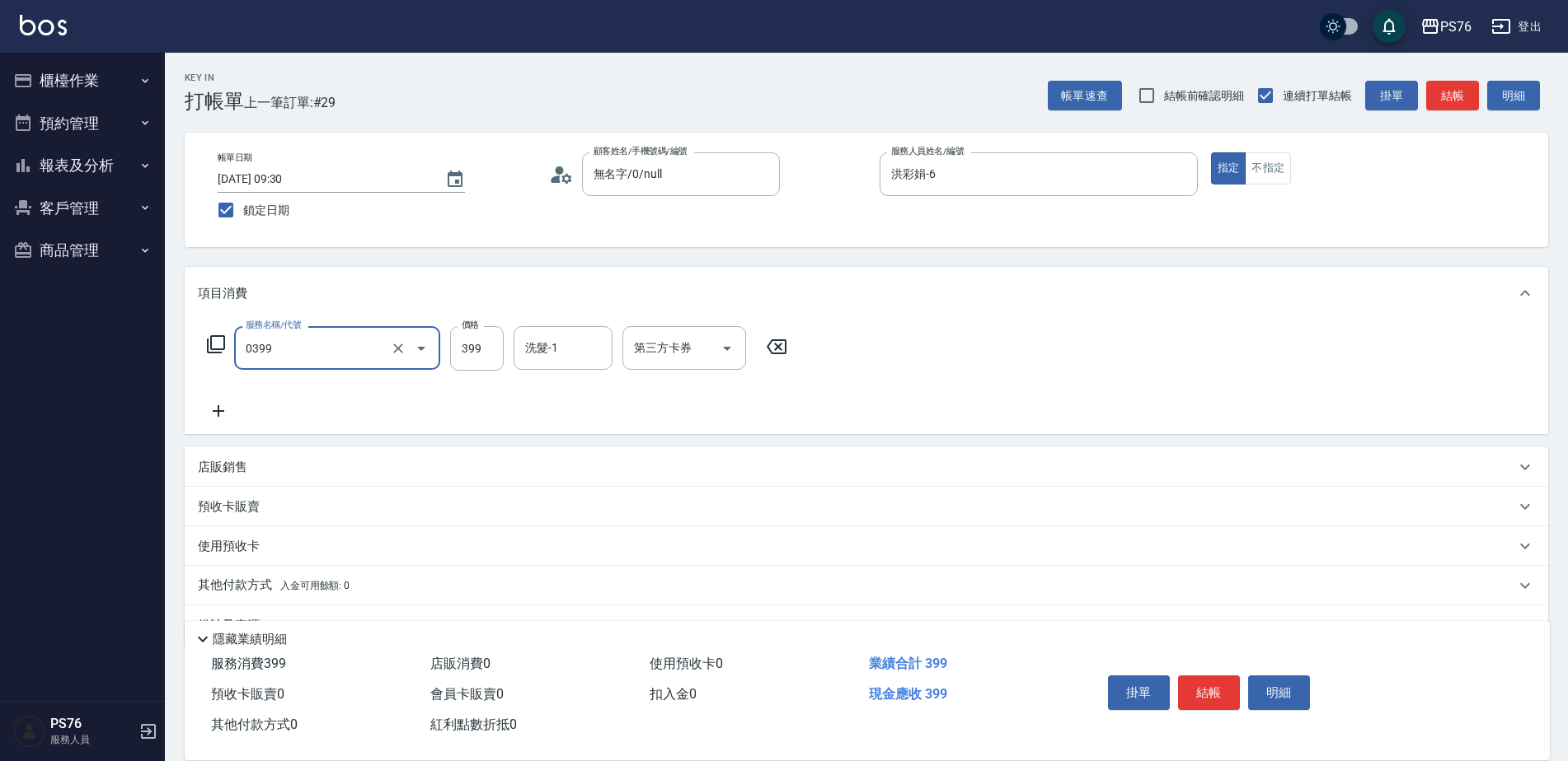
type input "海鹽399(0399)"
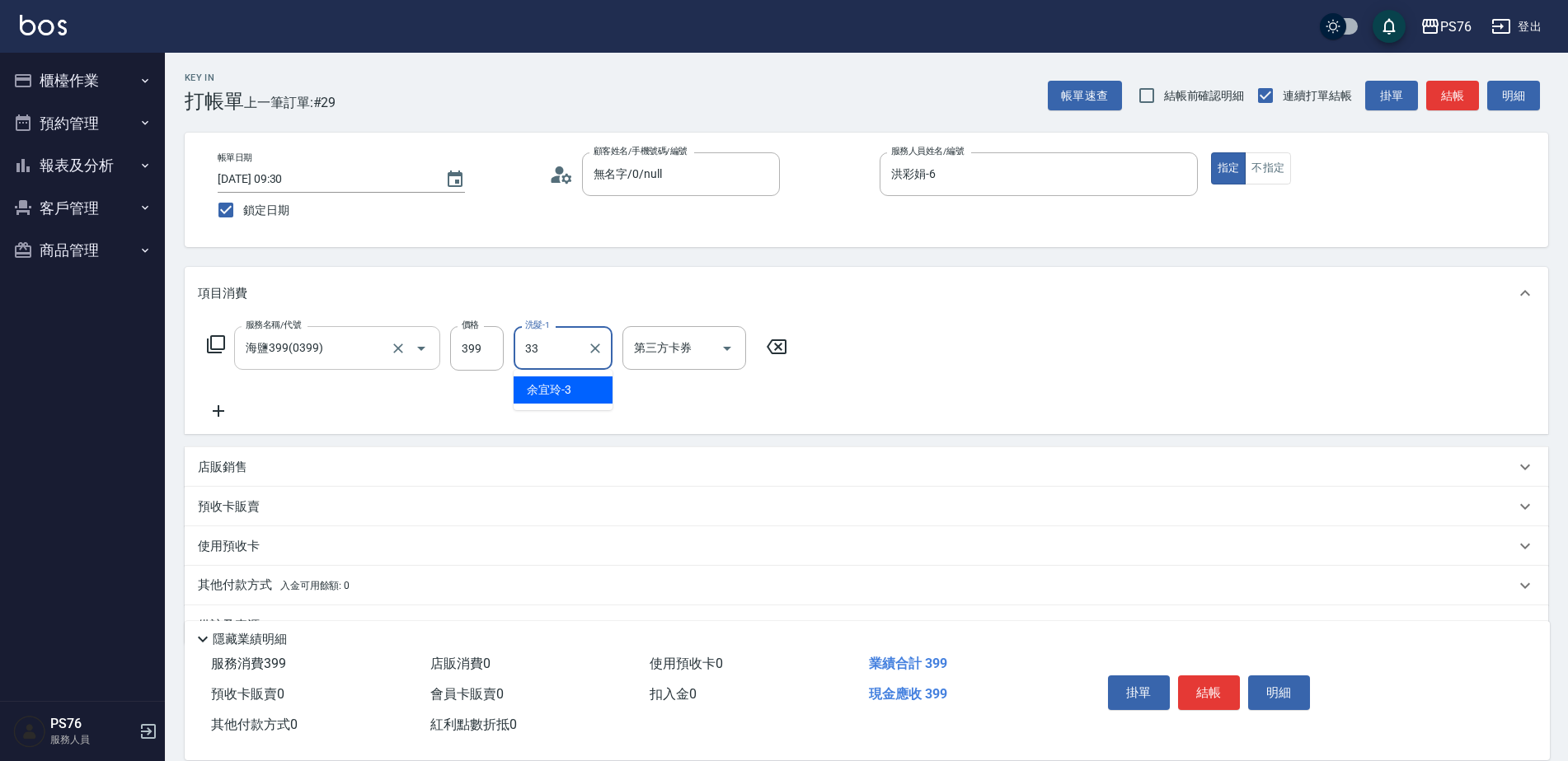
type input "李宇喬-33"
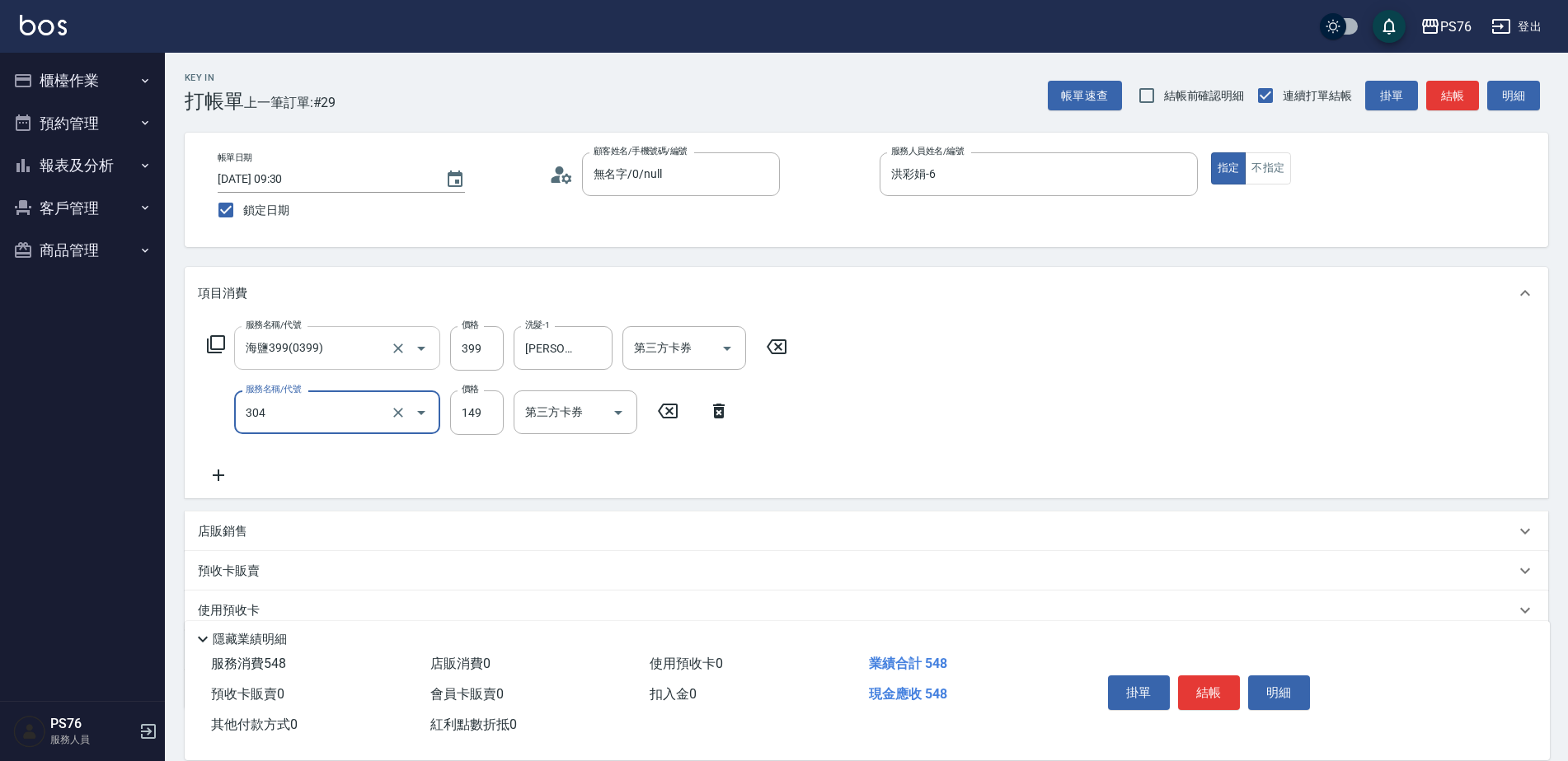
type input "剪髮(304)"
type input "179"
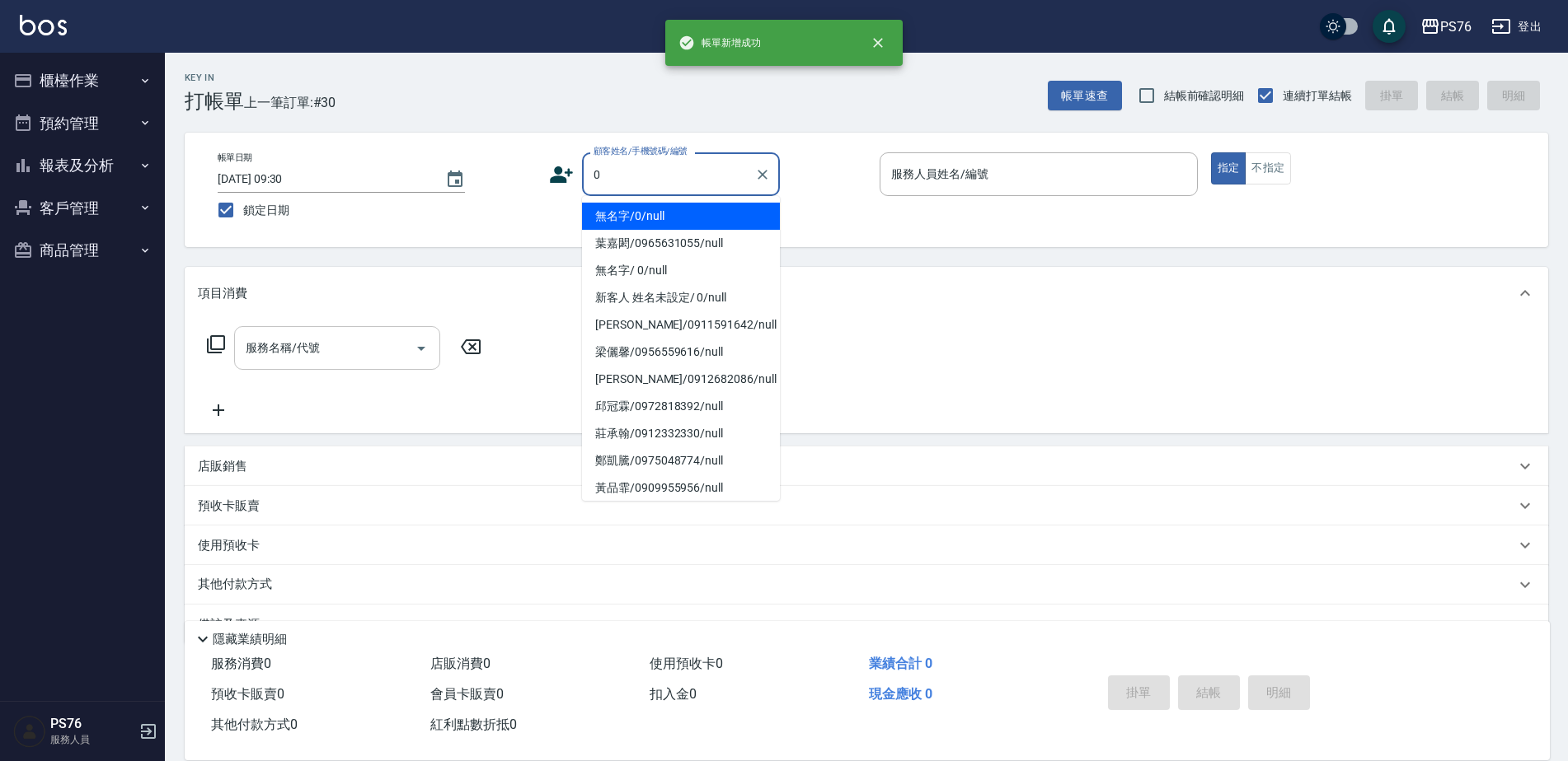
type input "無名字/0/null"
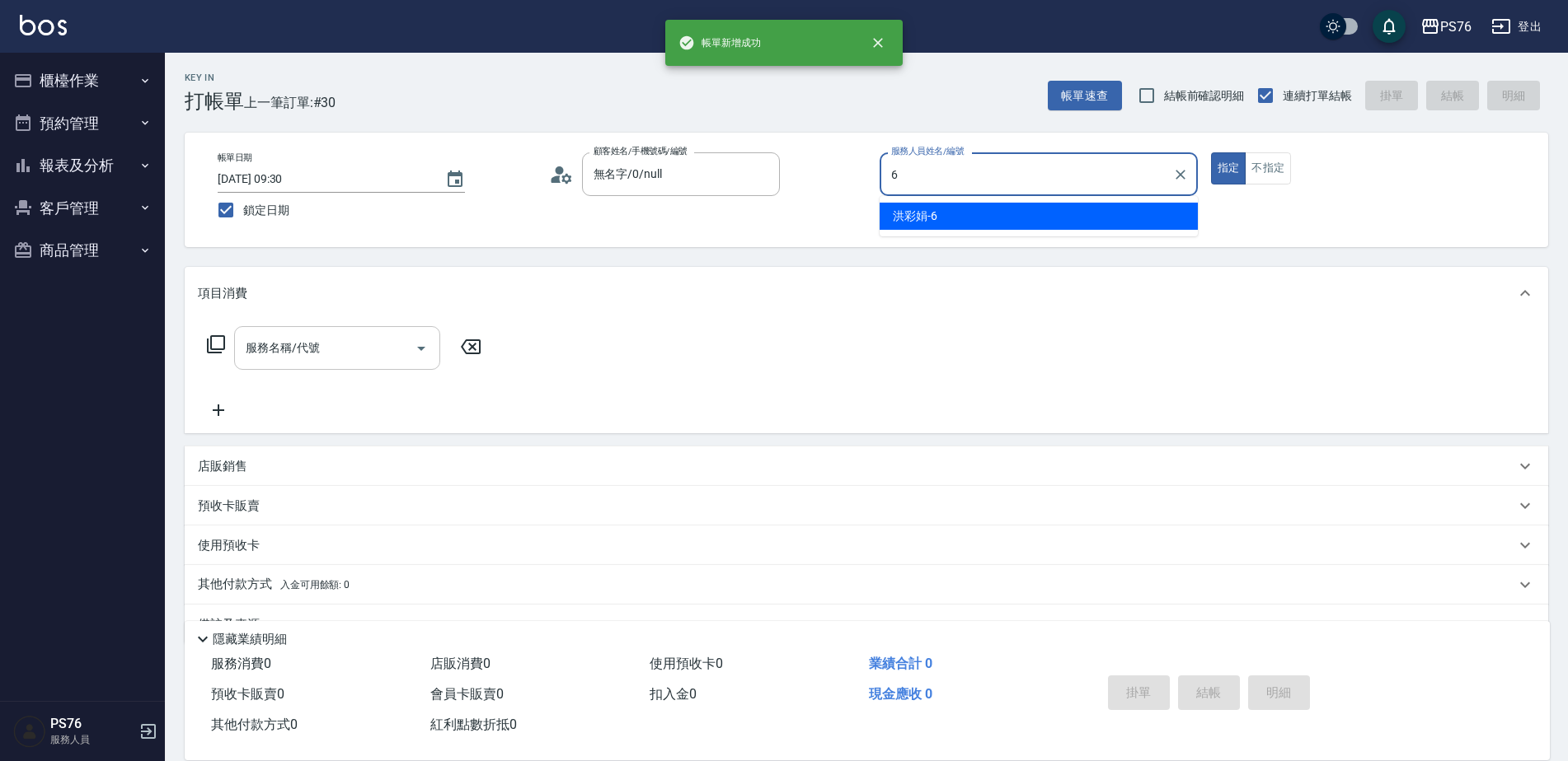
type input "洪彩娟-6"
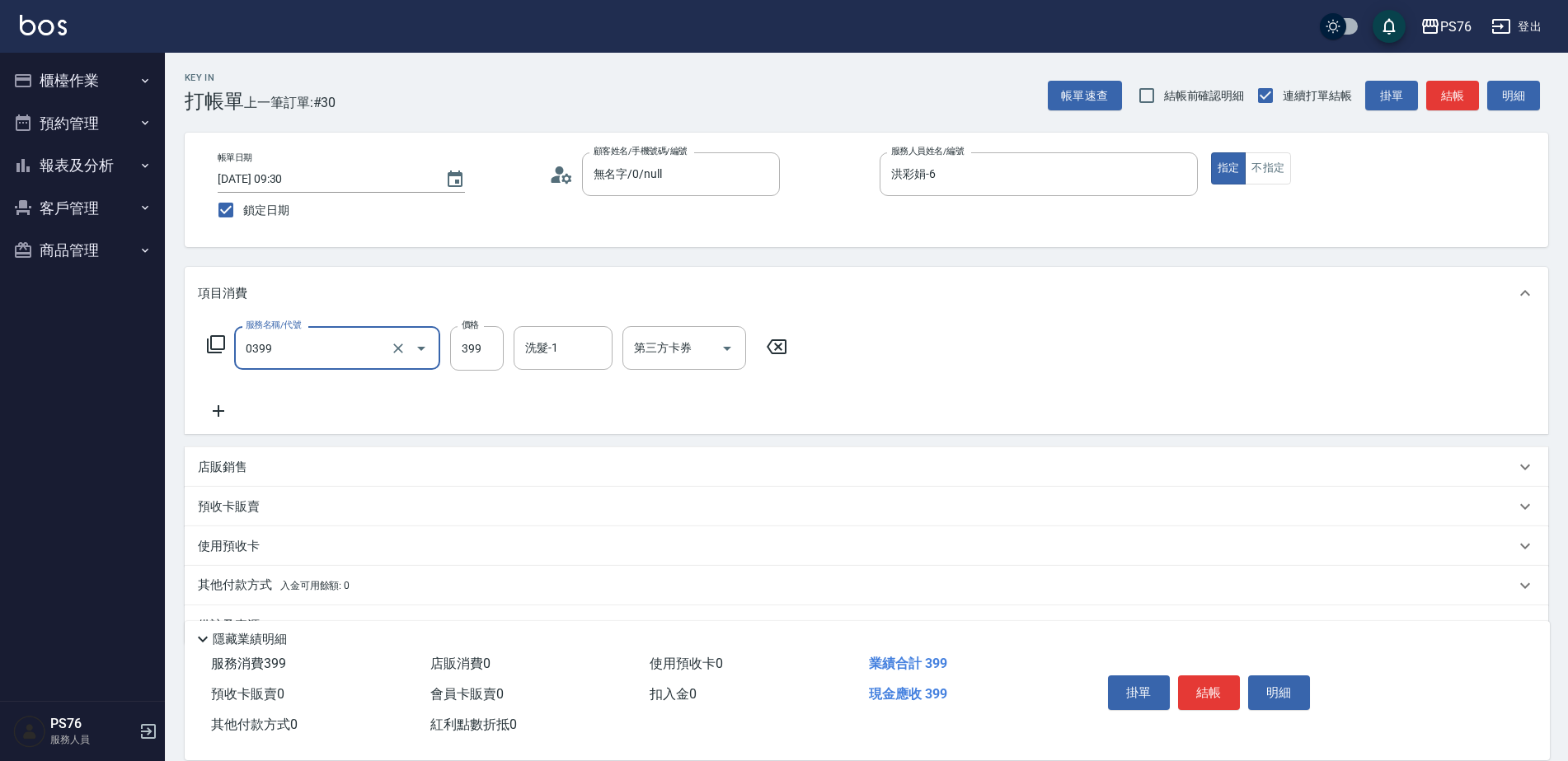
type input "海鹽399(0399)"
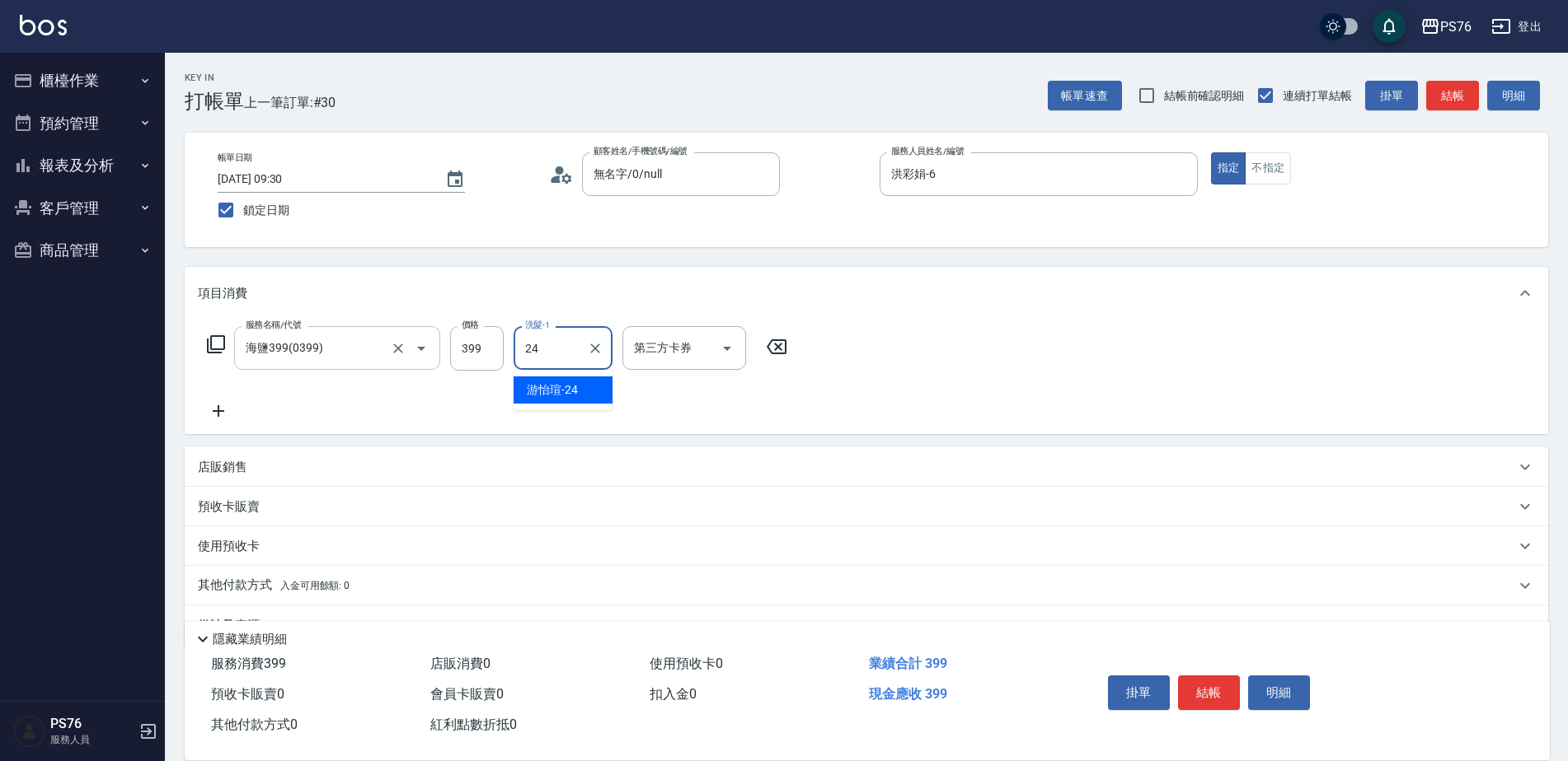
type input "游怡瑄-24"
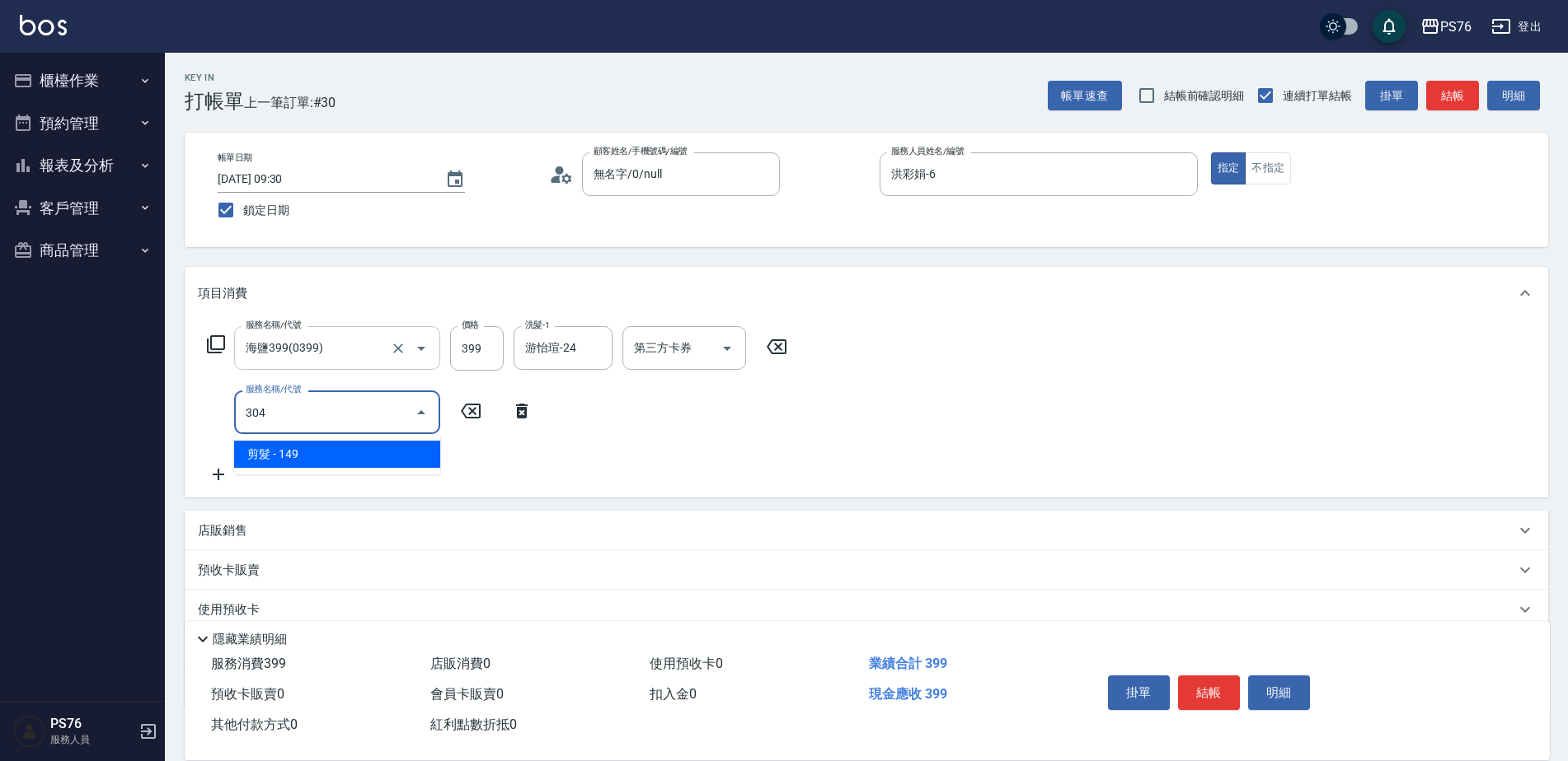
type input "剪髮(304)"
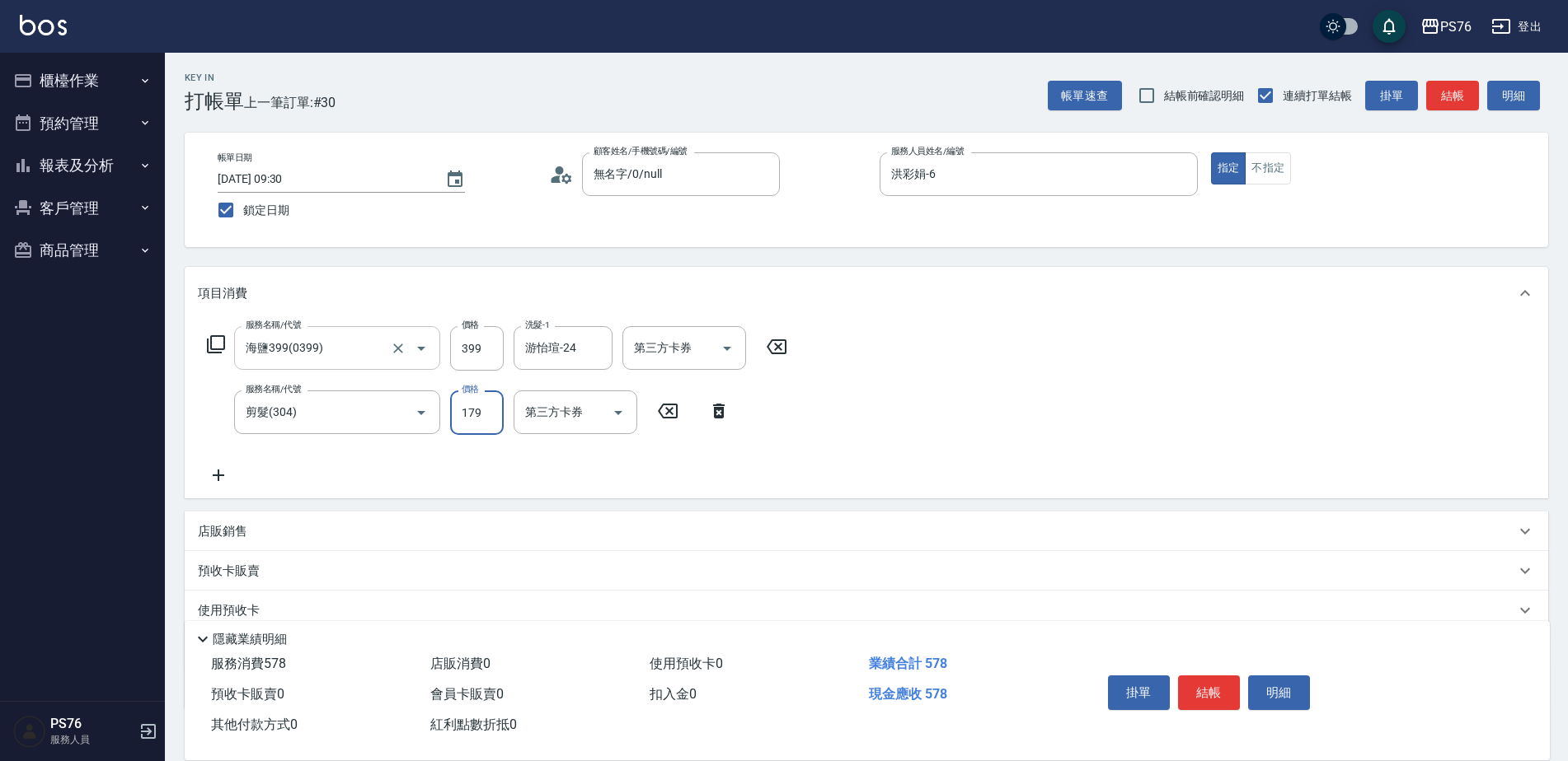
type input "179"
click at [214, 517] on div "店販銷售" at bounding box center [866, 532] width 1363 height 40
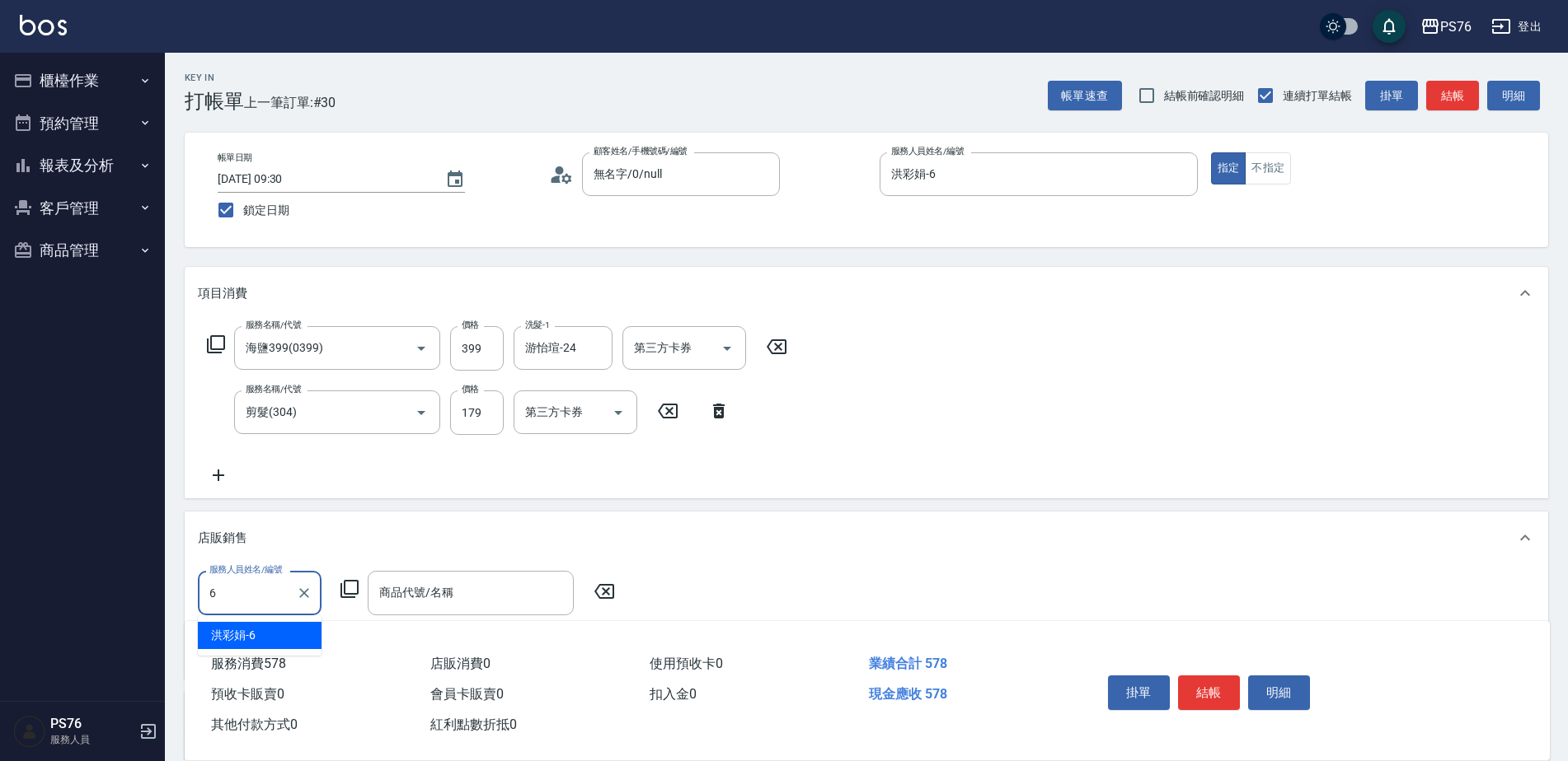
type input "洪彩娟-6"
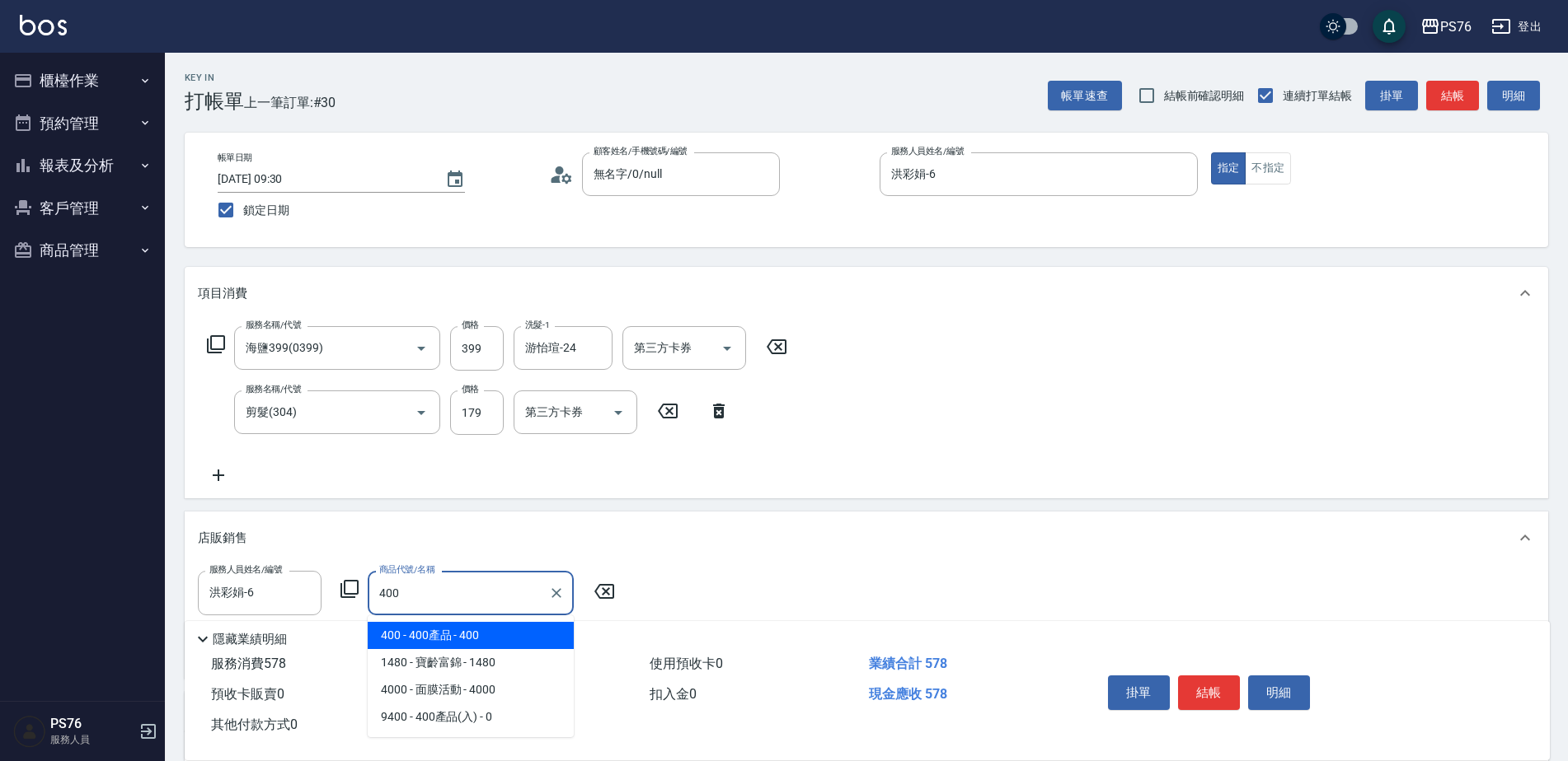
type input "400產品"
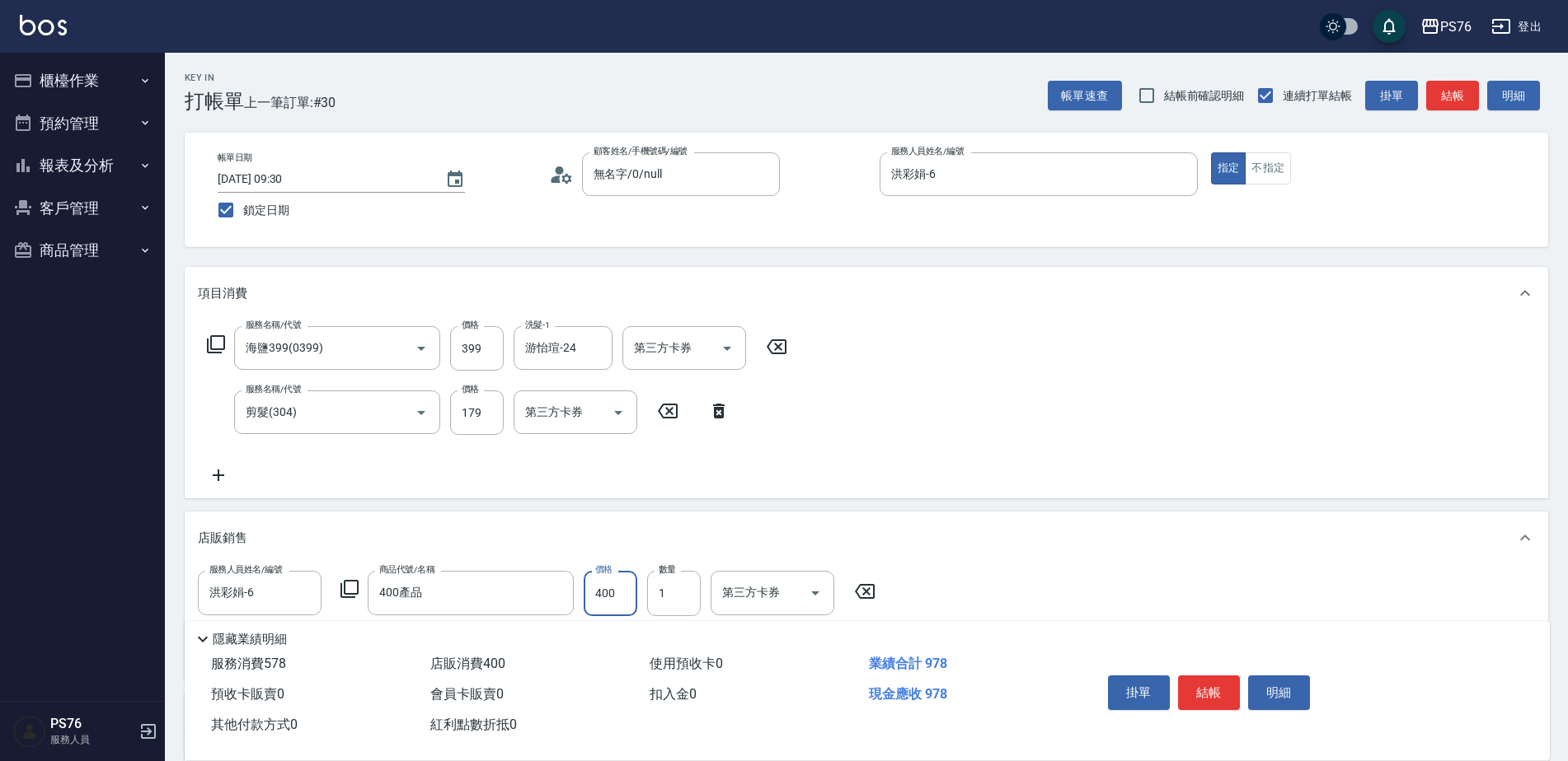
click at [603, 581] on input "400" at bounding box center [610, 593] width 54 height 45
type input "399"
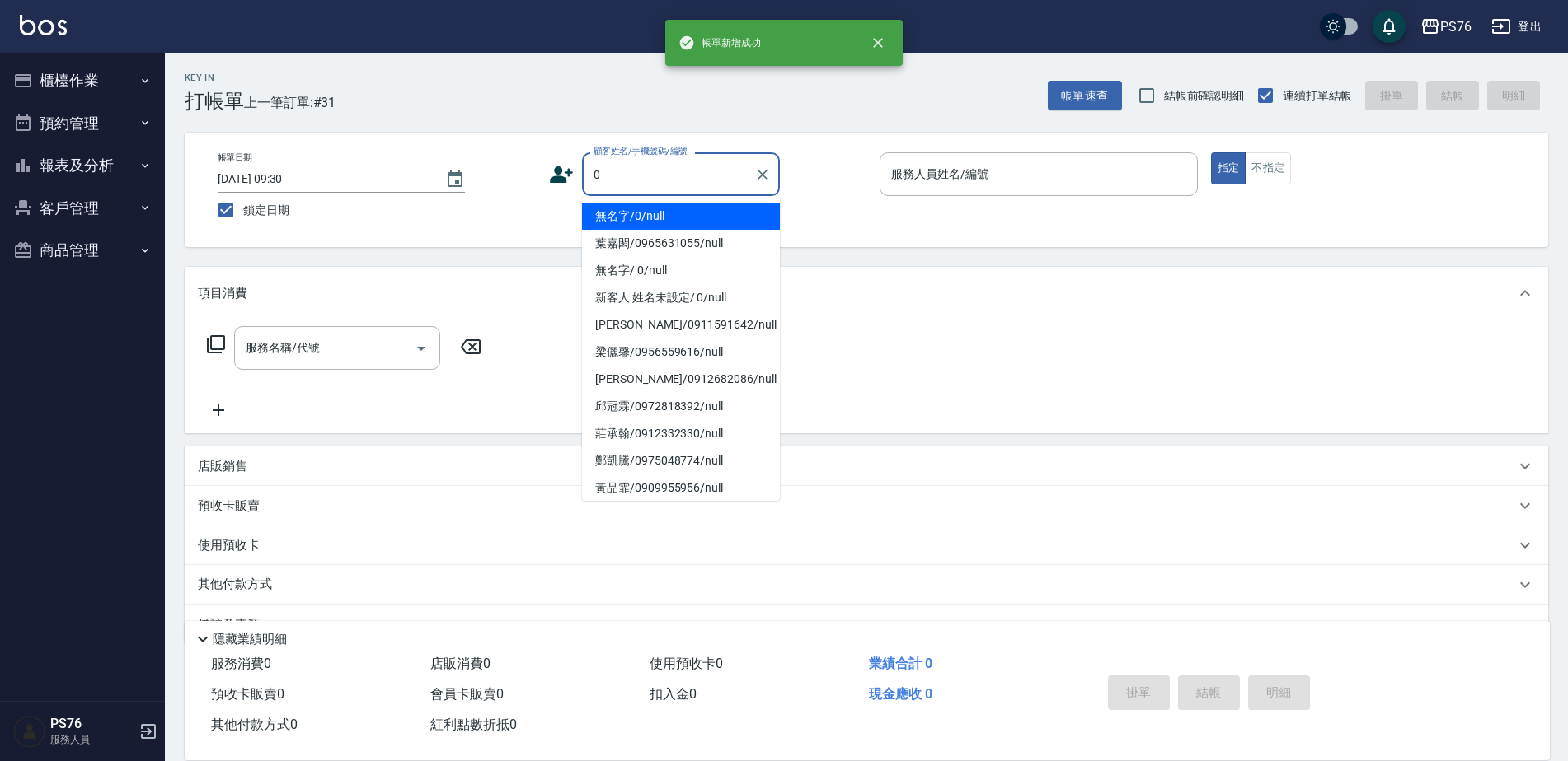
type input "無名字/0/null"
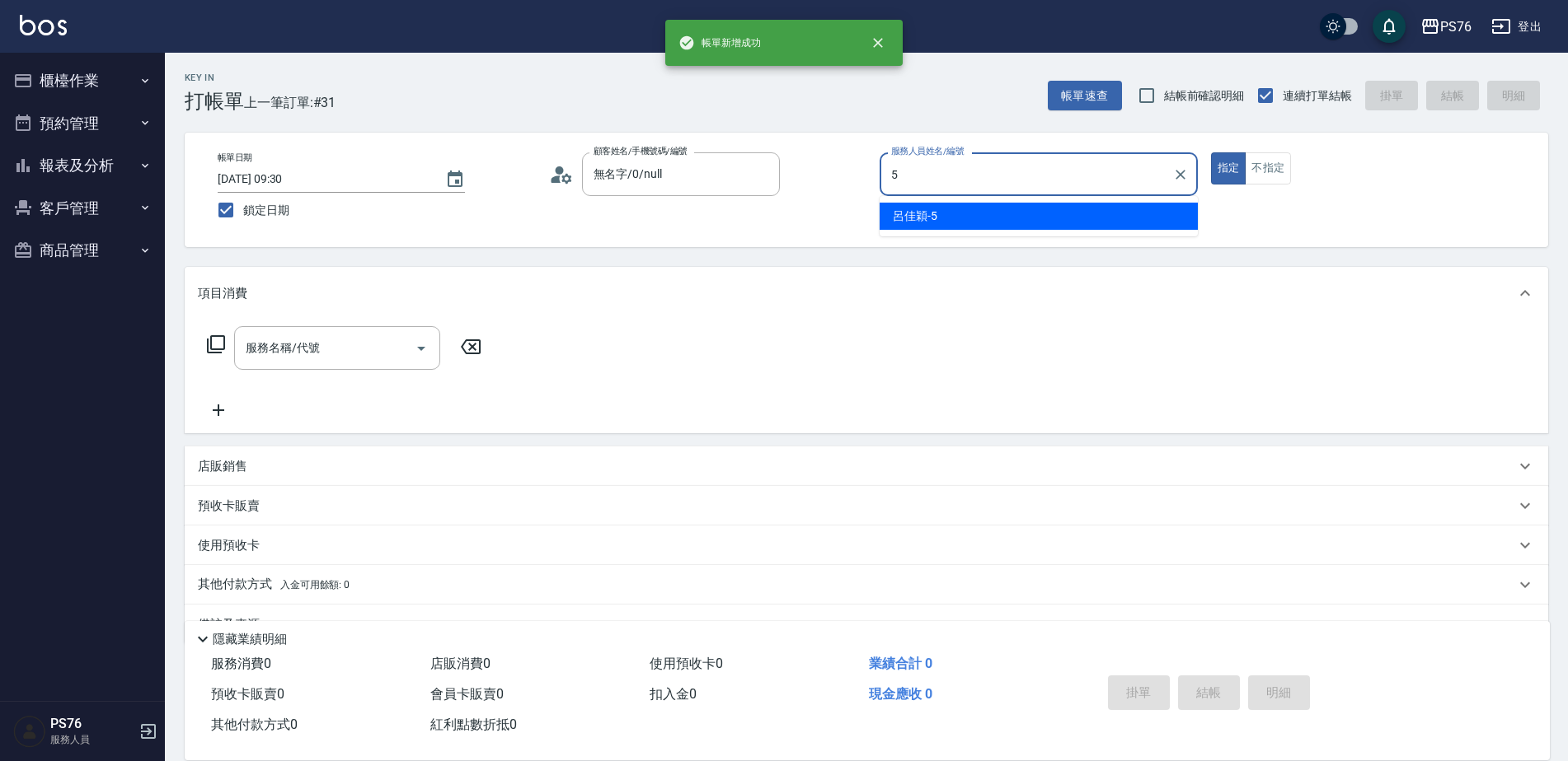
type input "呂佳穎-5"
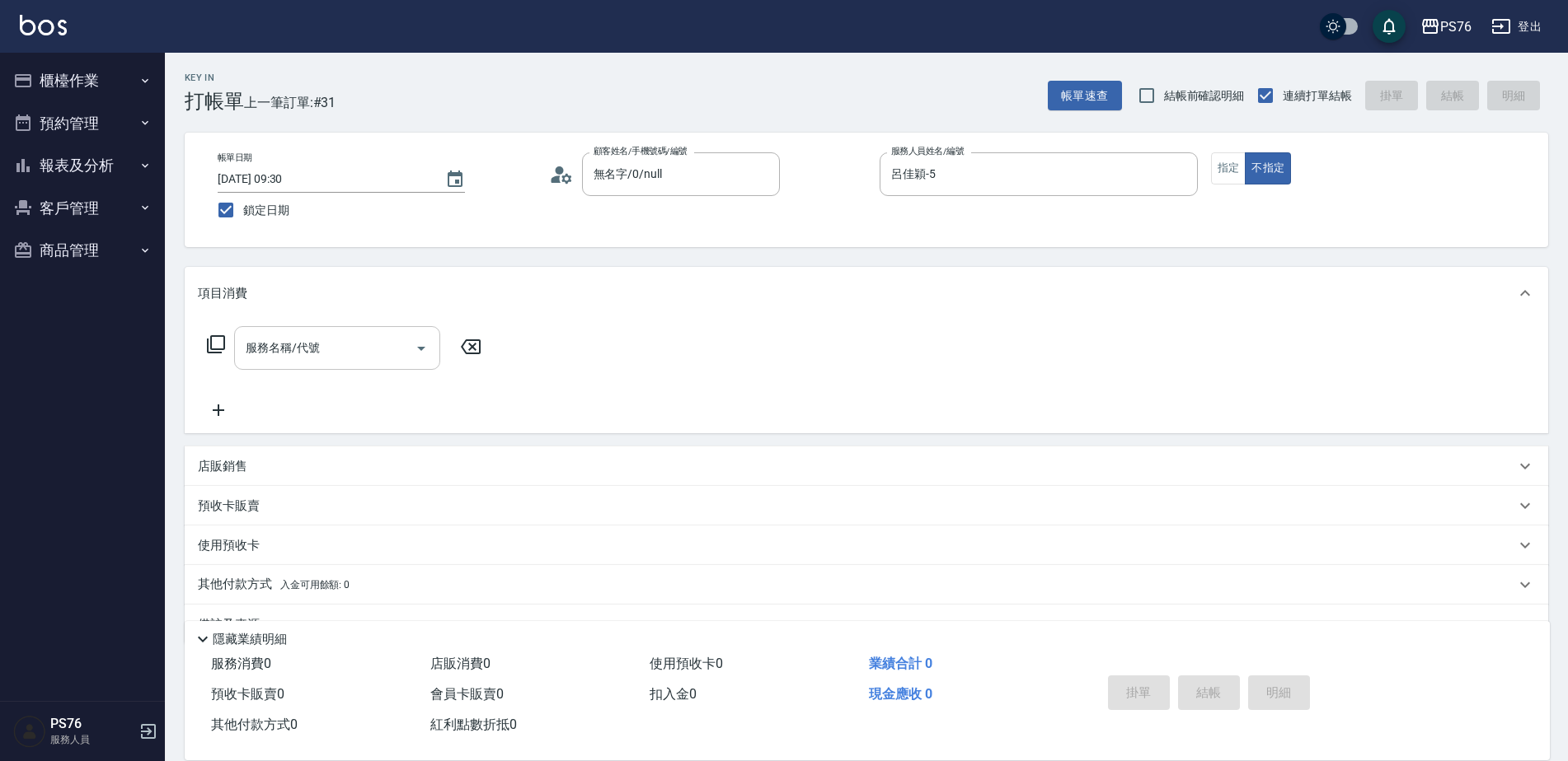
click at [348, 330] on div "服務名稱/代號" at bounding box center [338, 347] width 206 height 44
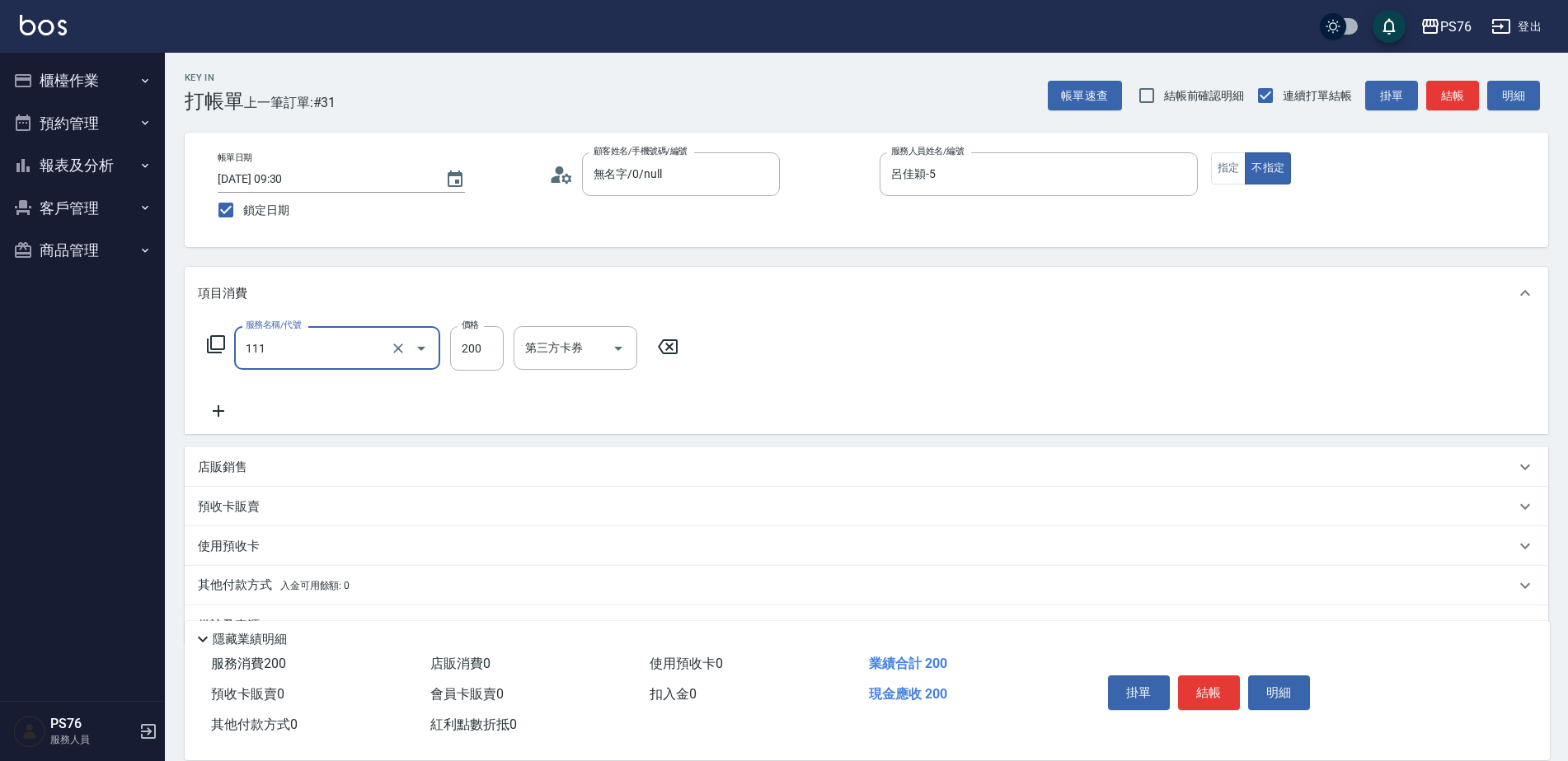
type input "200(111)"
type input "呂佳穎-5"
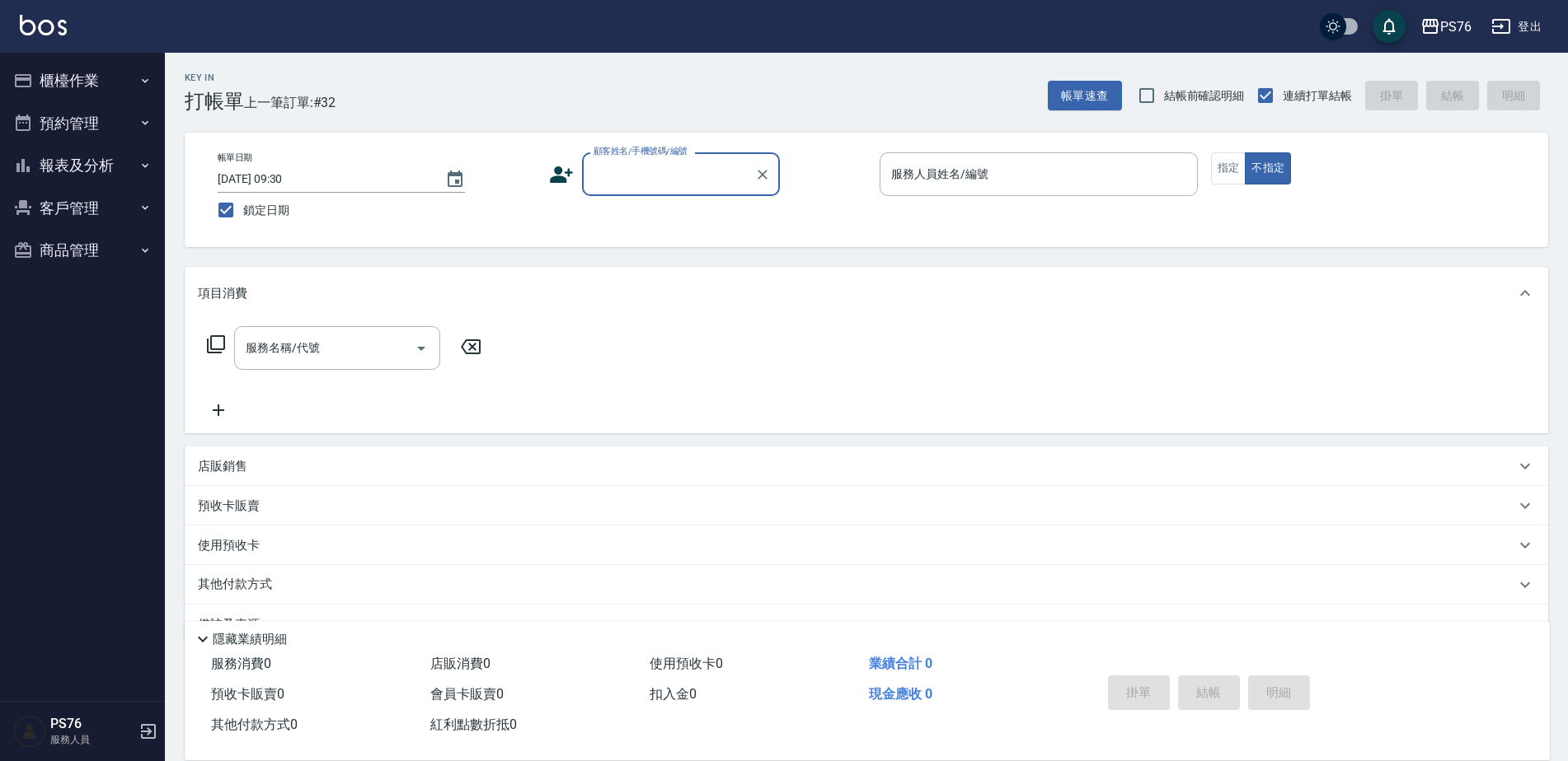
click at [272, 217] on span "鎖定日期" at bounding box center [267, 210] width 46 height 17
click at [244, 217] on input "鎖定日期" at bounding box center [226, 210] width 35 height 35
checkbox input "false"
type input "2025/09/13 09:34"
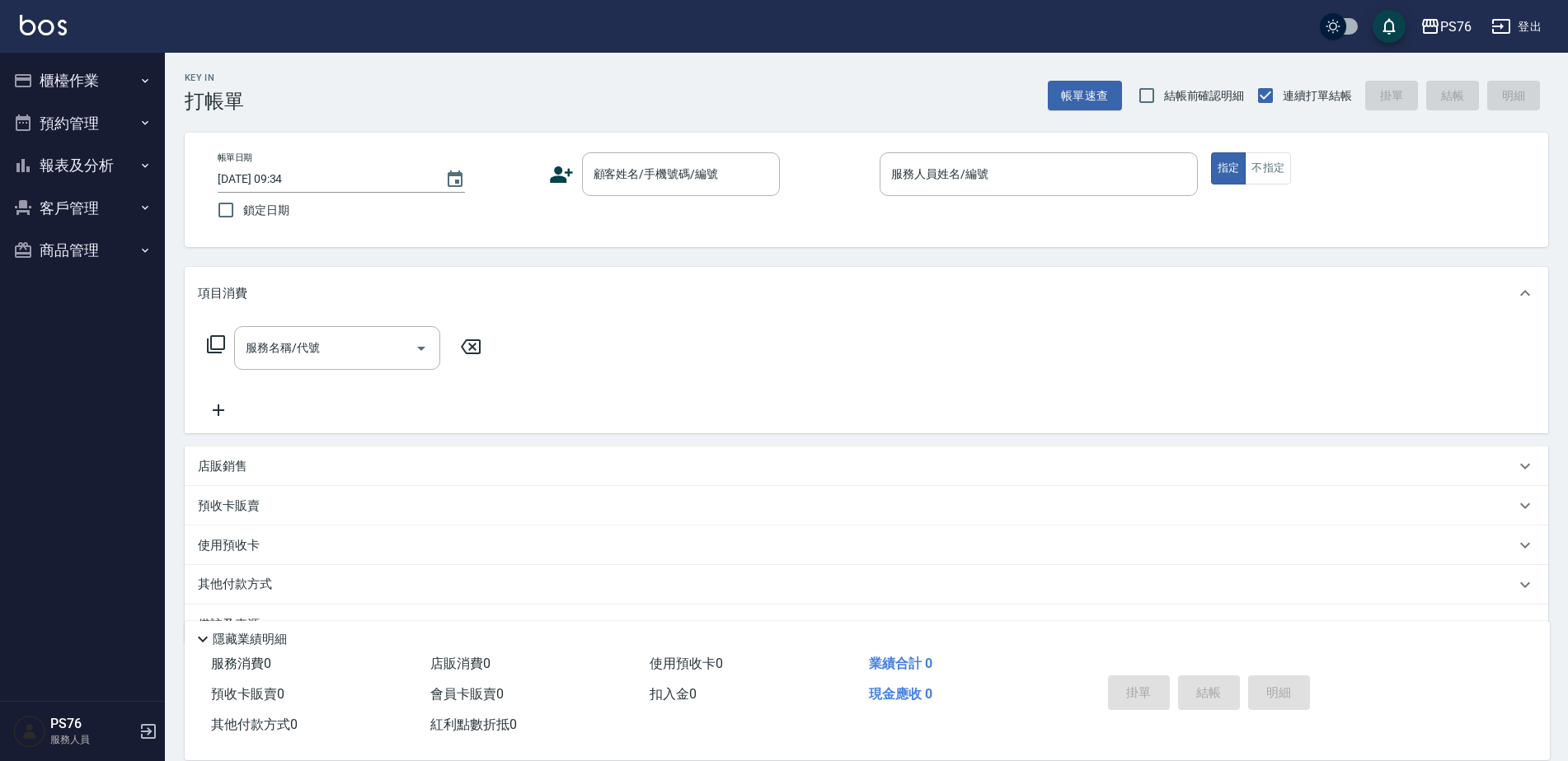
click at [121, 82] on button "櫃檯作業" at bounding box center [83, 81] width 152 height 43
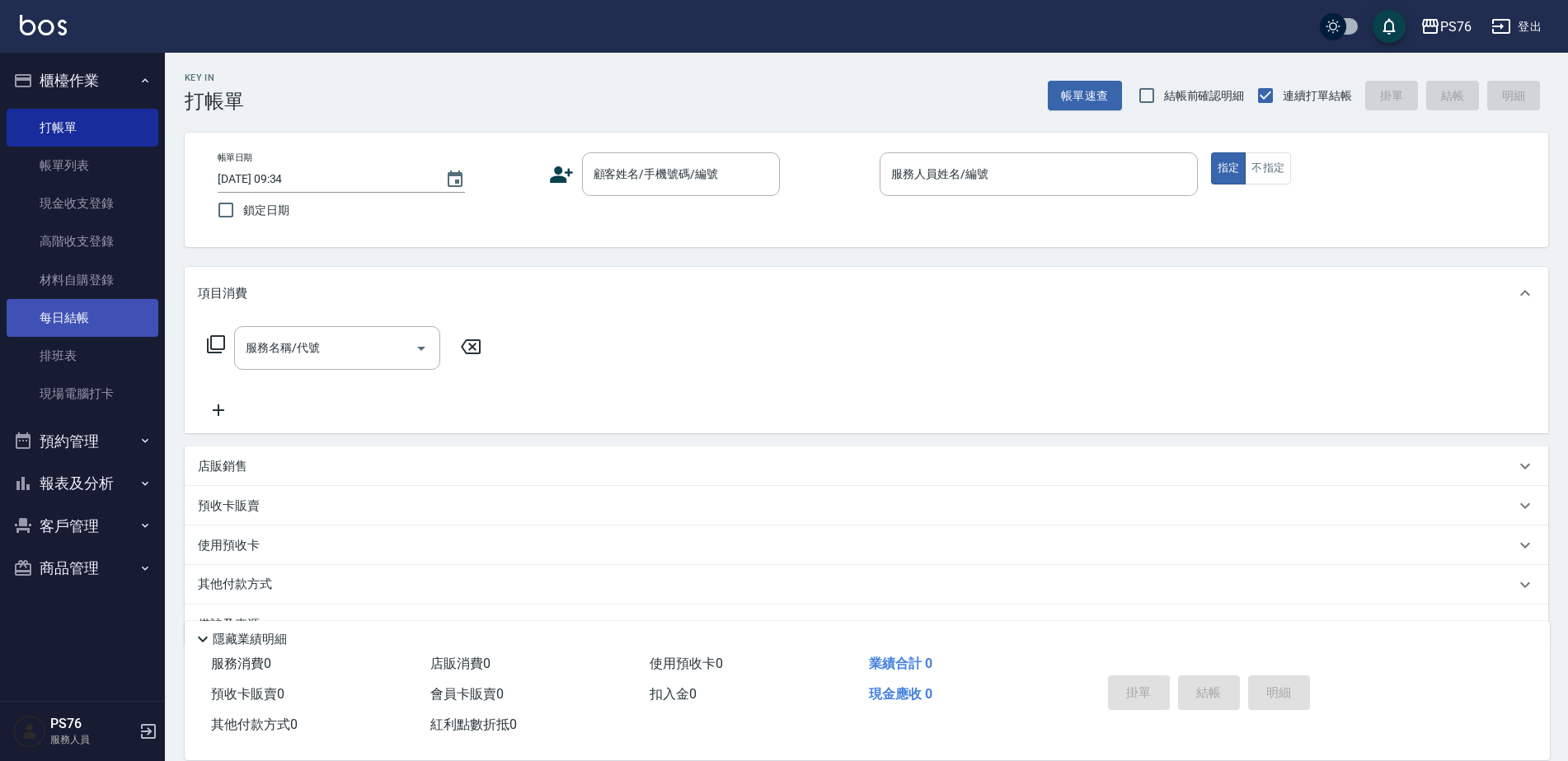
click at [102, 305] on link "每日結帳" at bounding box center [83, 318] width 152 height 38
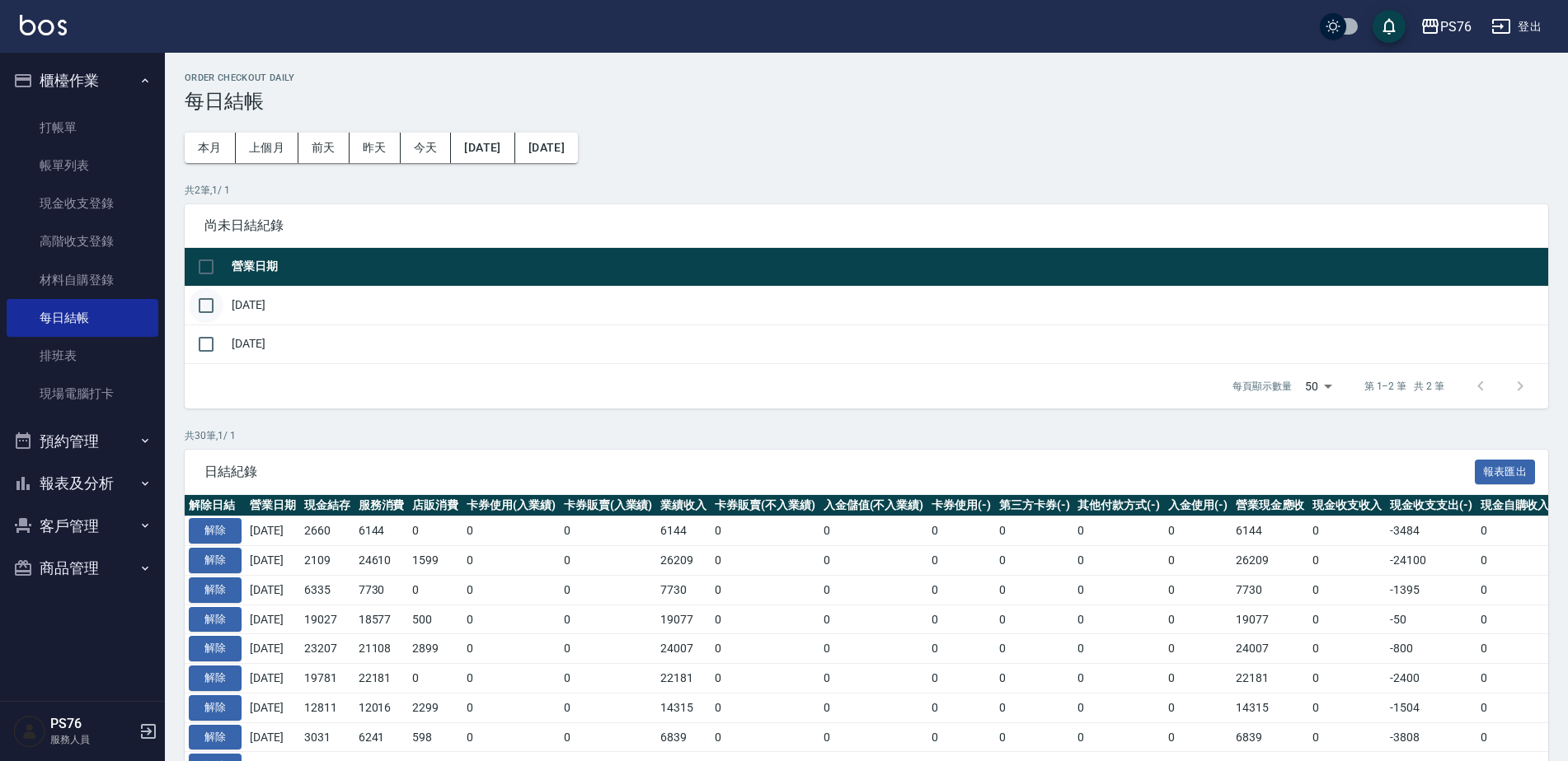
click at [206, 305] on input "checkbox" at bounding box center [206, 305] width 35 height 35
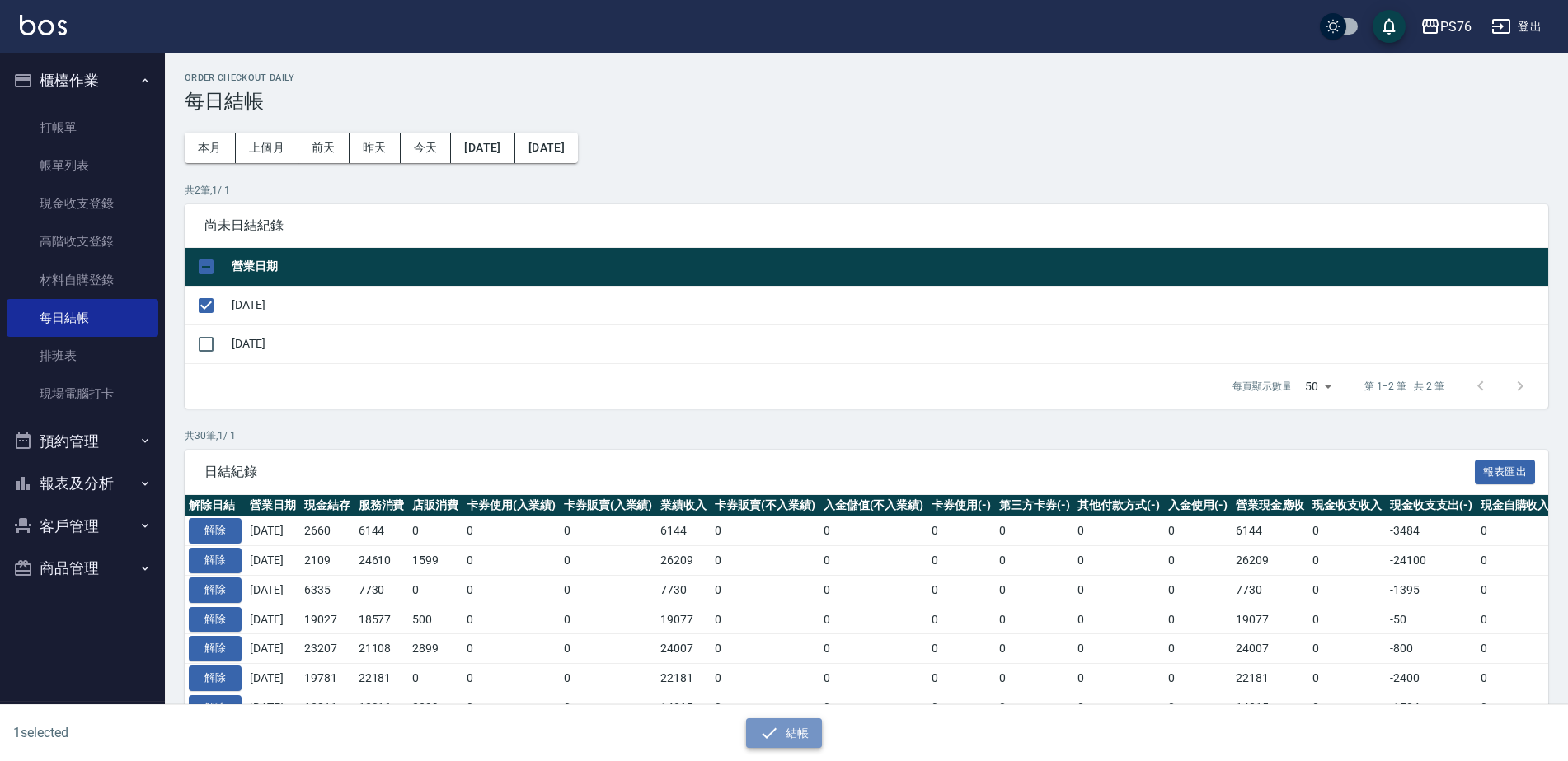
click at [785, 735] on button "結帳" at bounding box center [784, 734] width 77 height 31
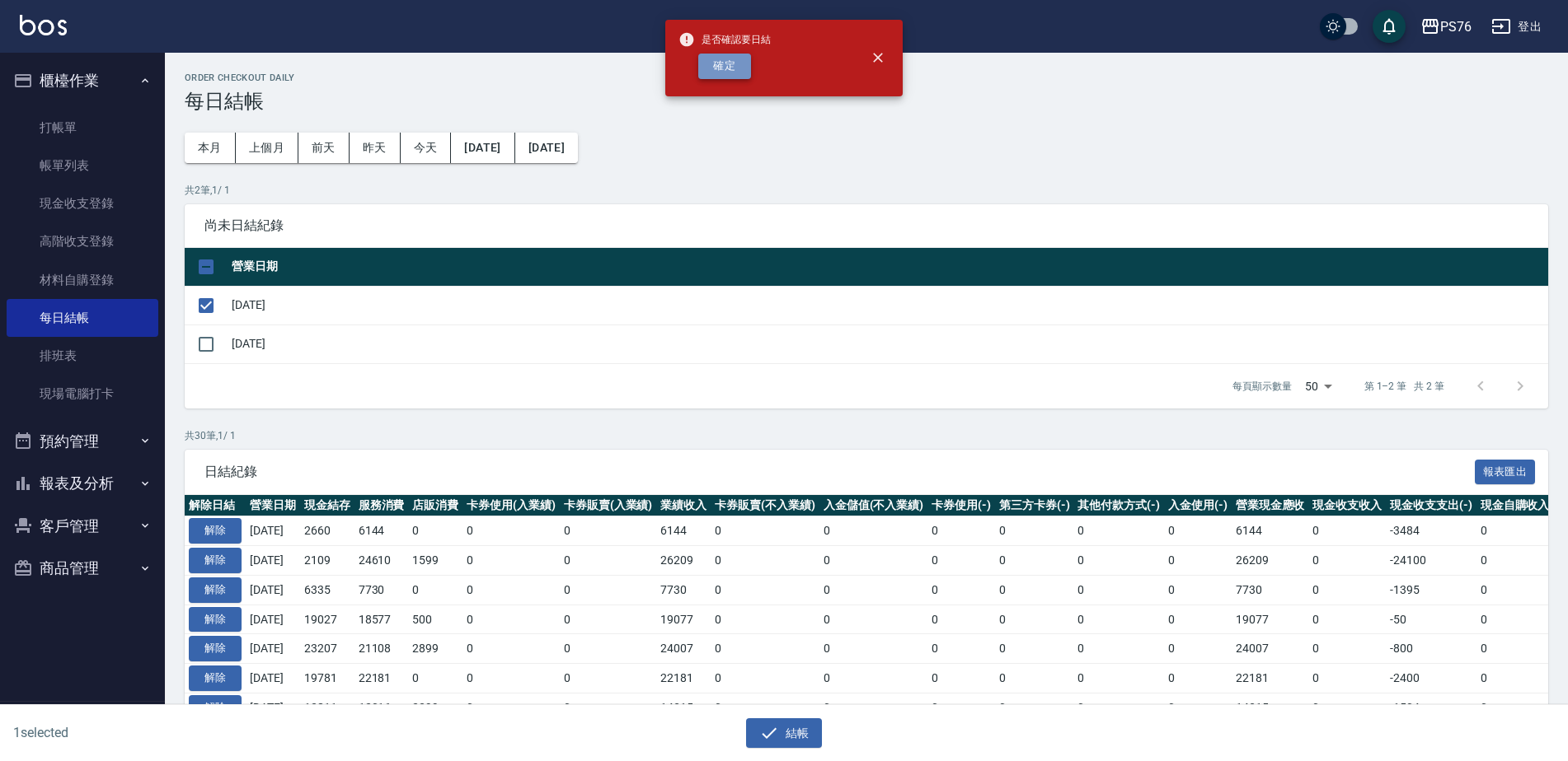
click at [730, 63] on button "確定" at bounding box center [725, 66] width 53 height 26
checkbox input "false"
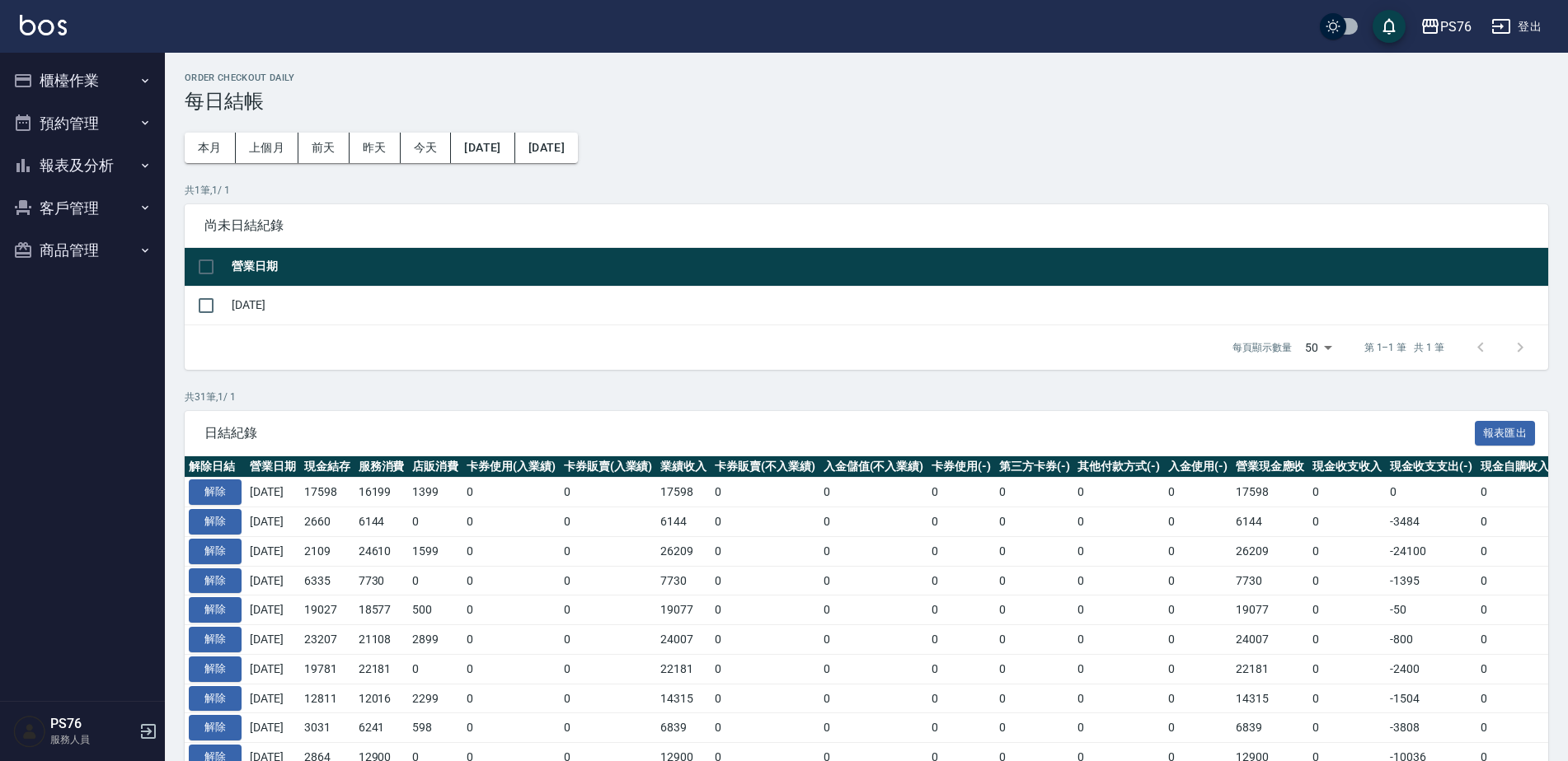
click at [80, 87] on button "櫃檯作業" at bounding box center [83, 81] width 152 height 43
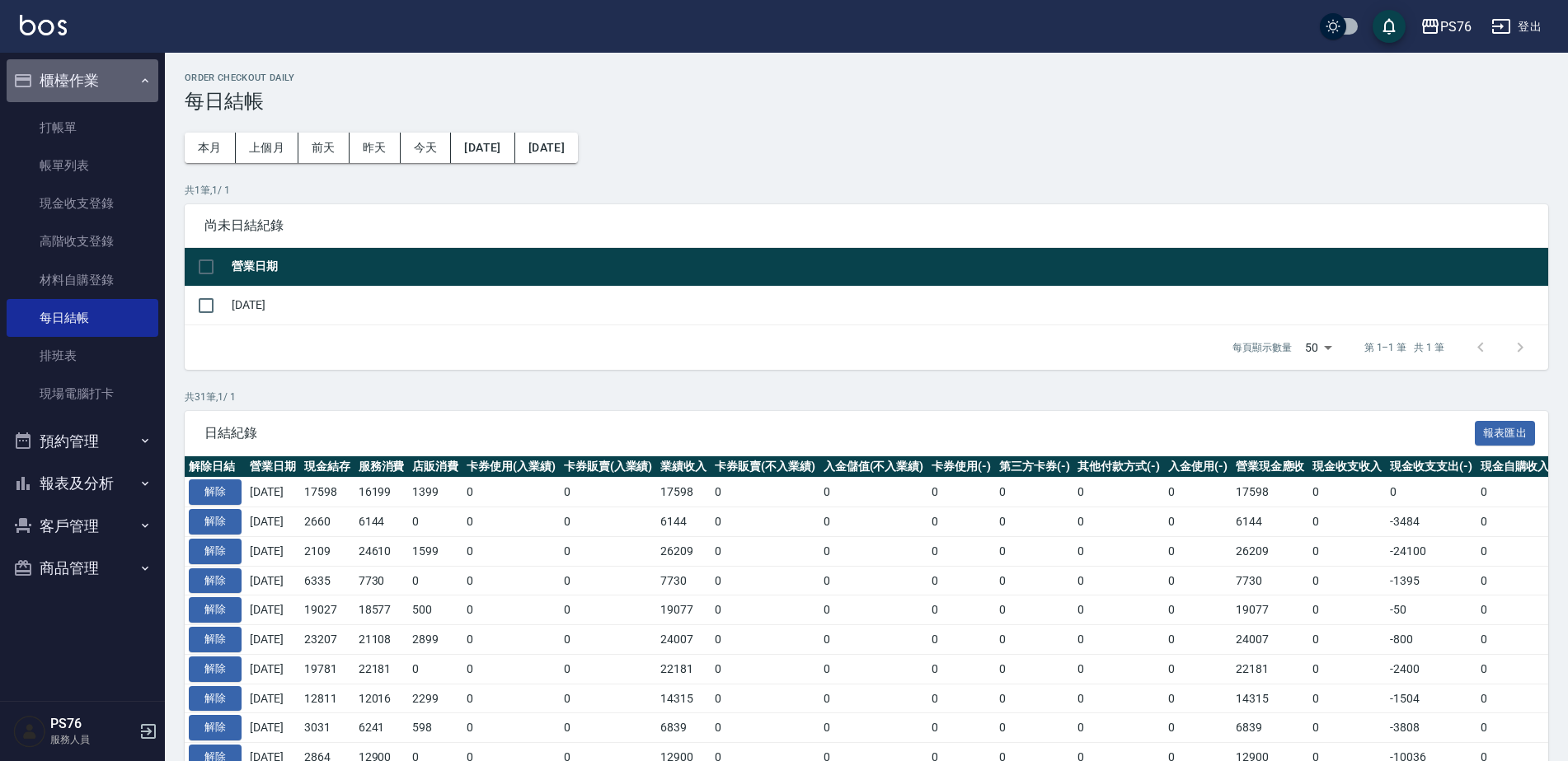
click at [101, 80] on button "櫃檯作業" at bounding box center [83, 81] width 152 height 43
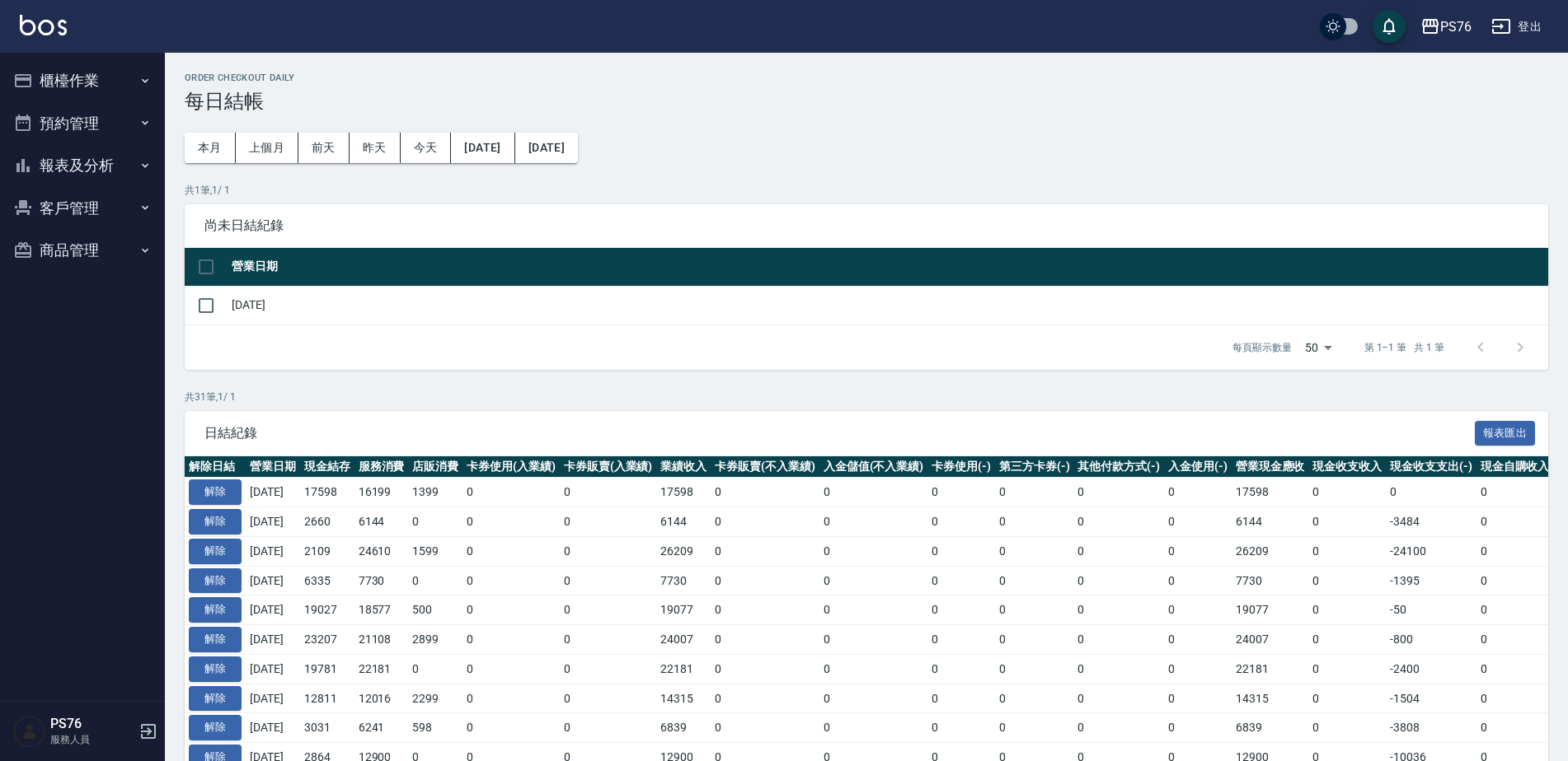
click at [95, 165] on button "報表及分析" at bounding box center [83, 166] width 152 height 43
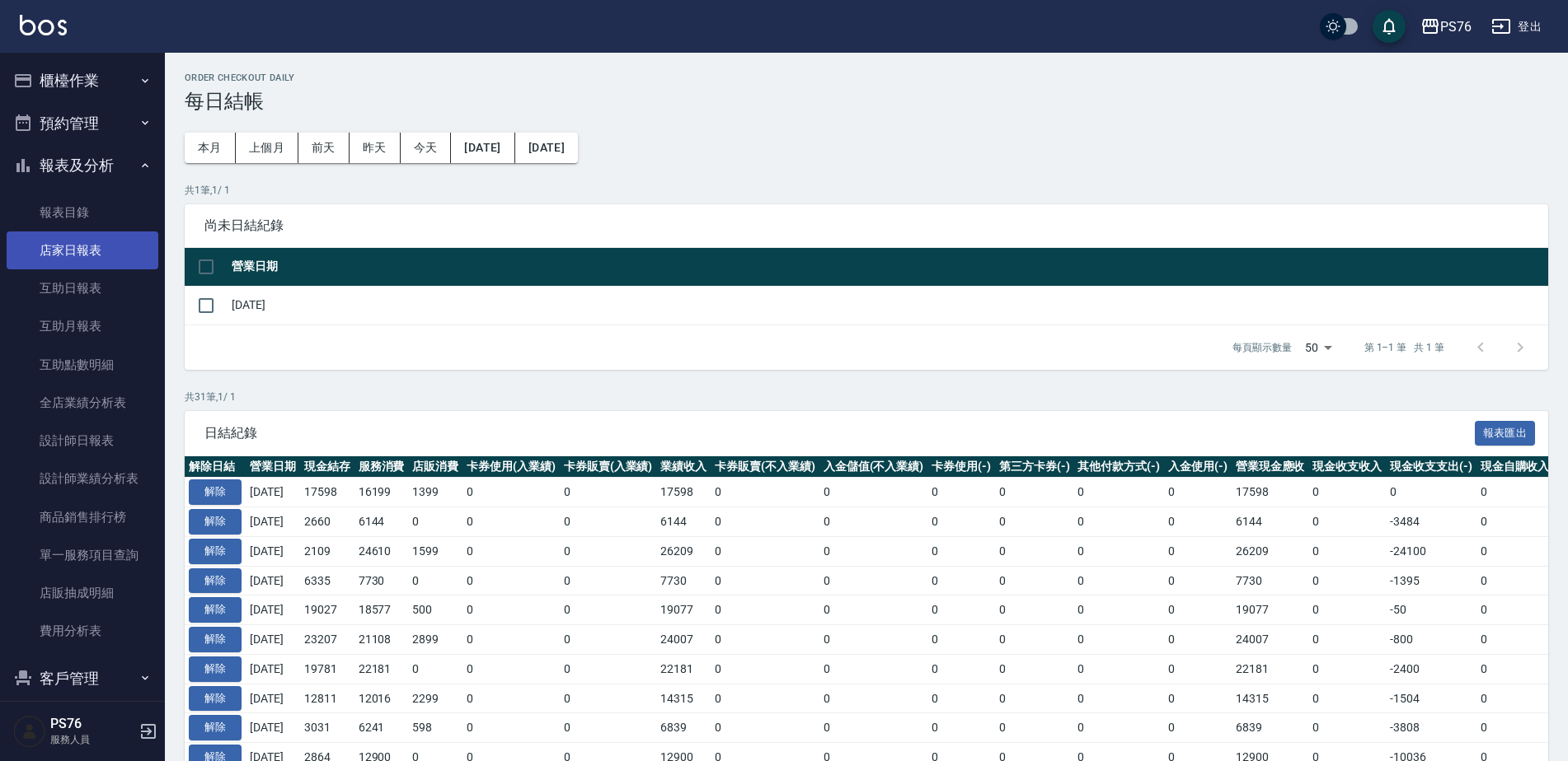
click at [107, 254] on link "店家日報表" at bounding box center [83, 251] width 152 height 38
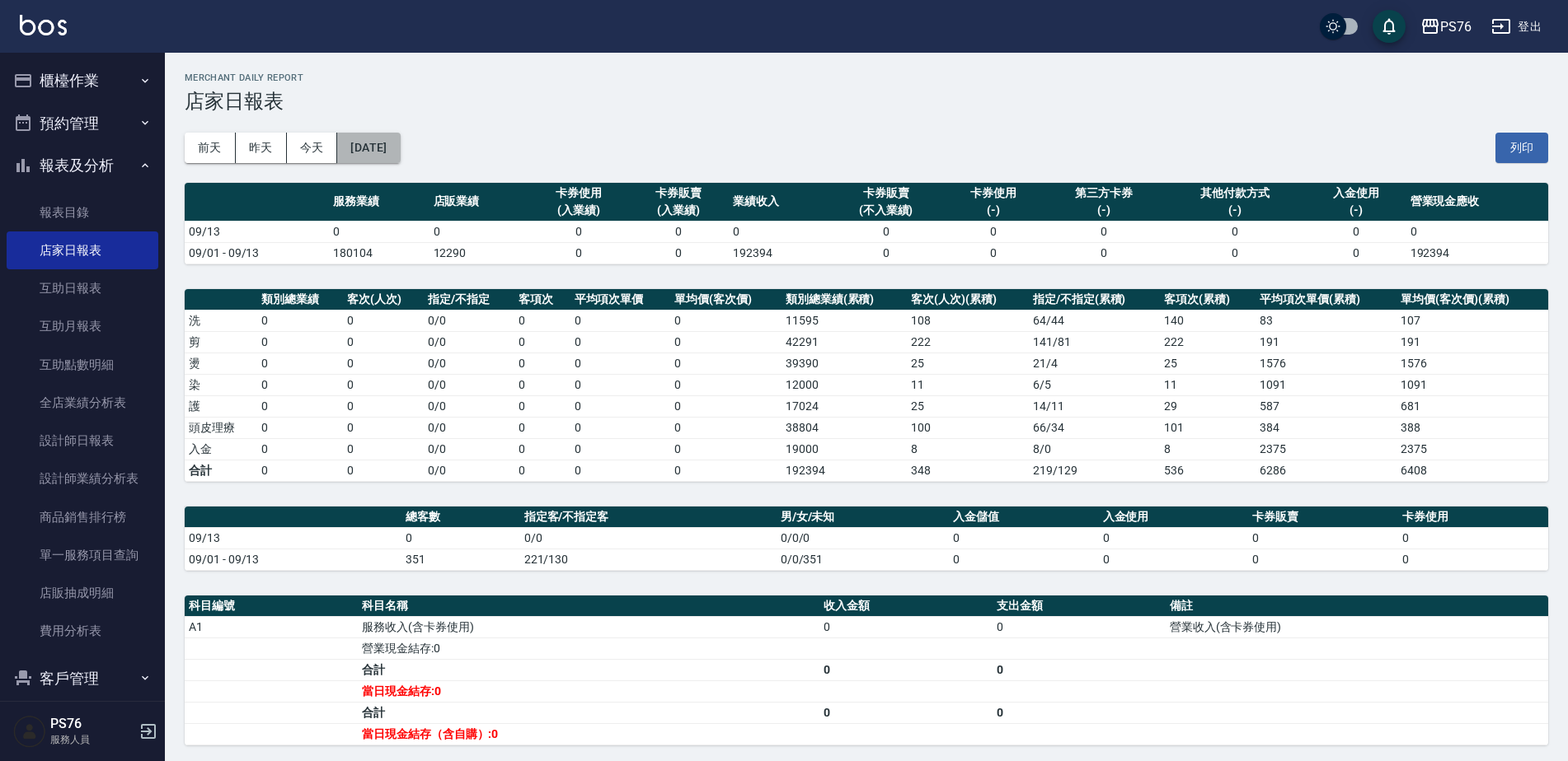
click at [400, 147] on button "2025/09/13" at bounding box center [368, 148] width 63 height 31
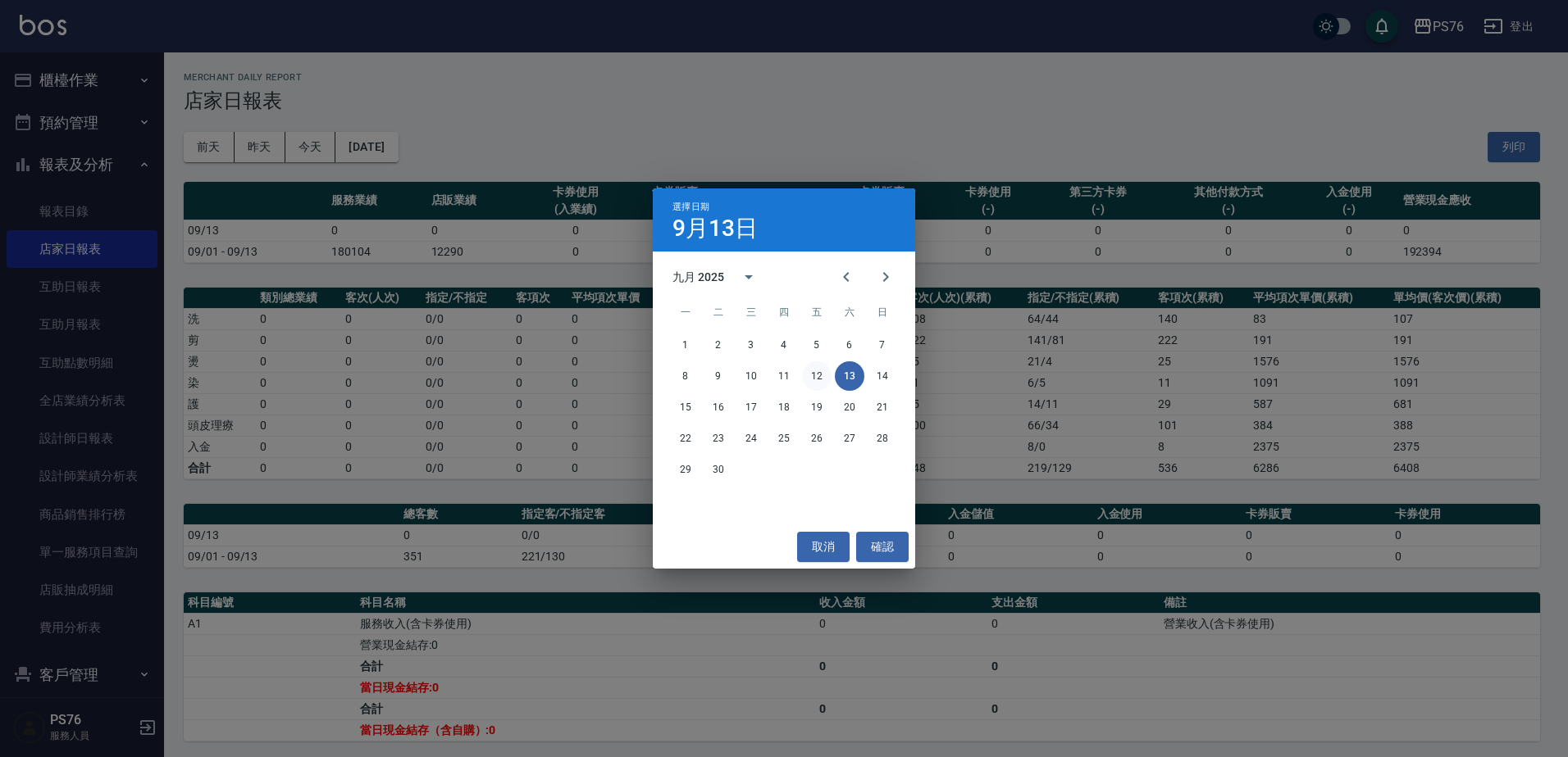
click at [798, 374] on div "8 9 10 11 12 13 14" at bounding box center [784, 376] width 262 height 30
click at [807, 379] on button "12" at bounding box center [816, 376] width 30 height 30
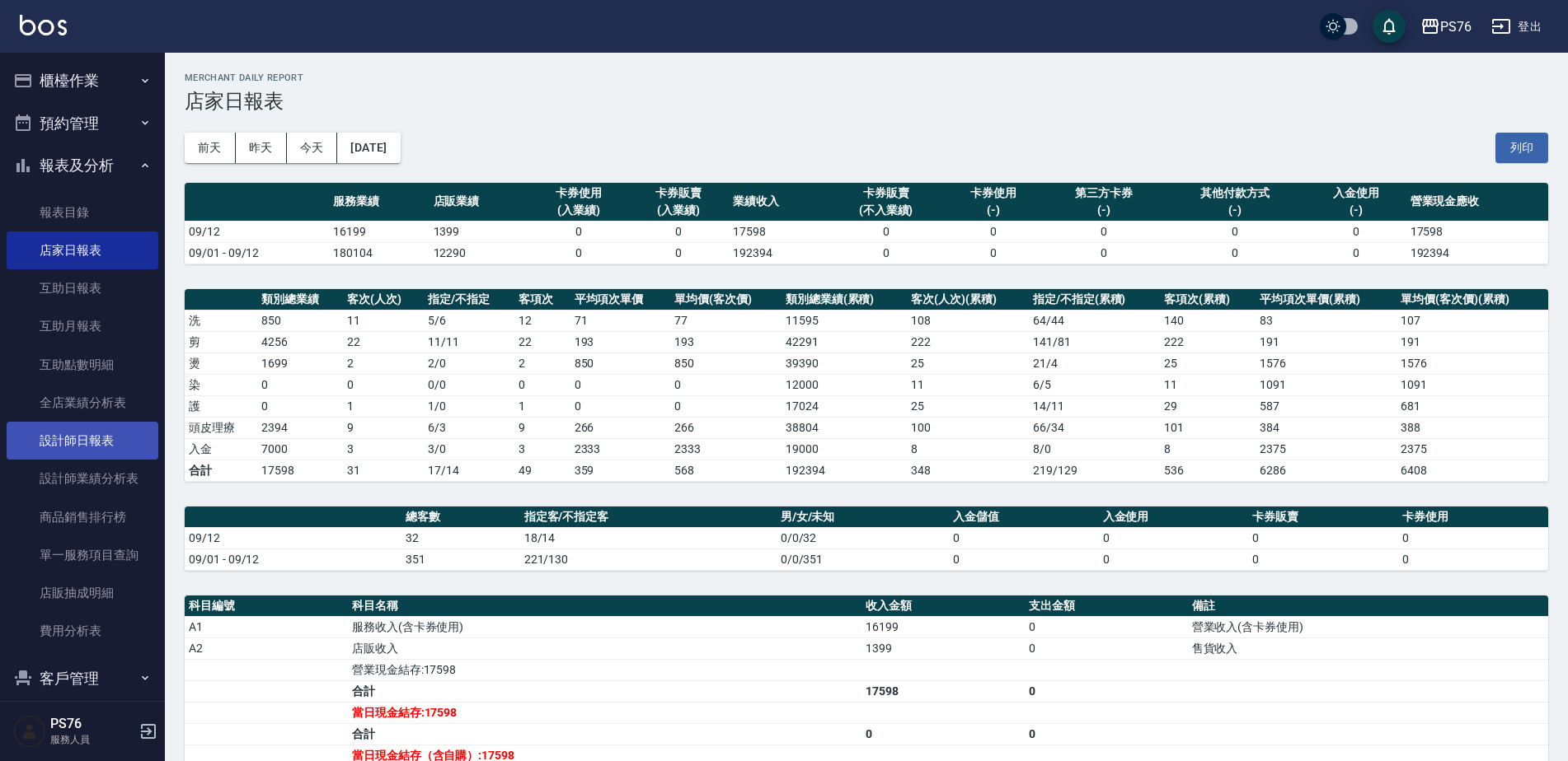
click at [99, 430] on link "設計師日報表" at bounding box center [83, 441] width 152 height 38
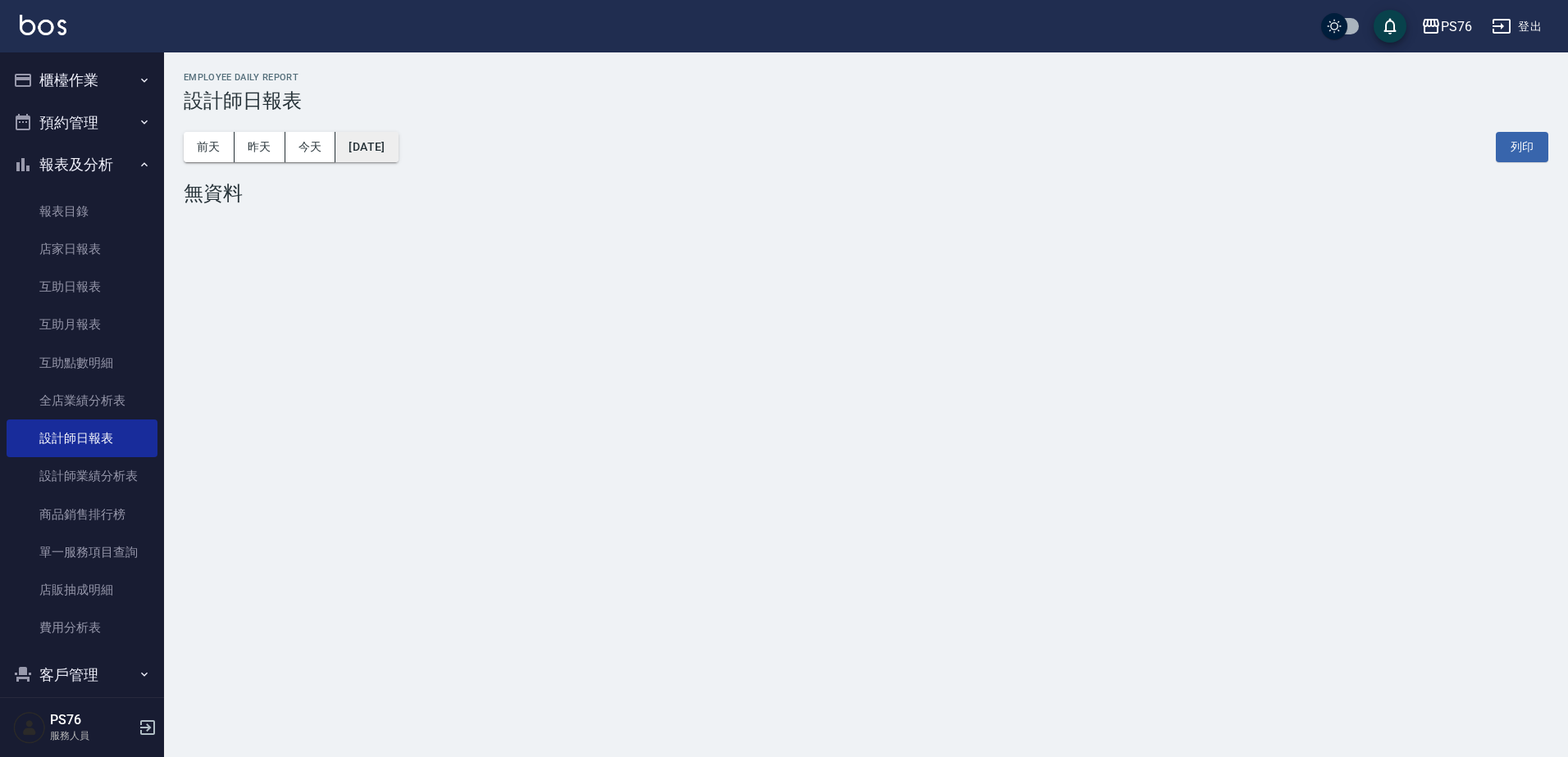
click at [361, 149] on button "2025/09/13" at bounding box center [366, 147] width 62 height 30
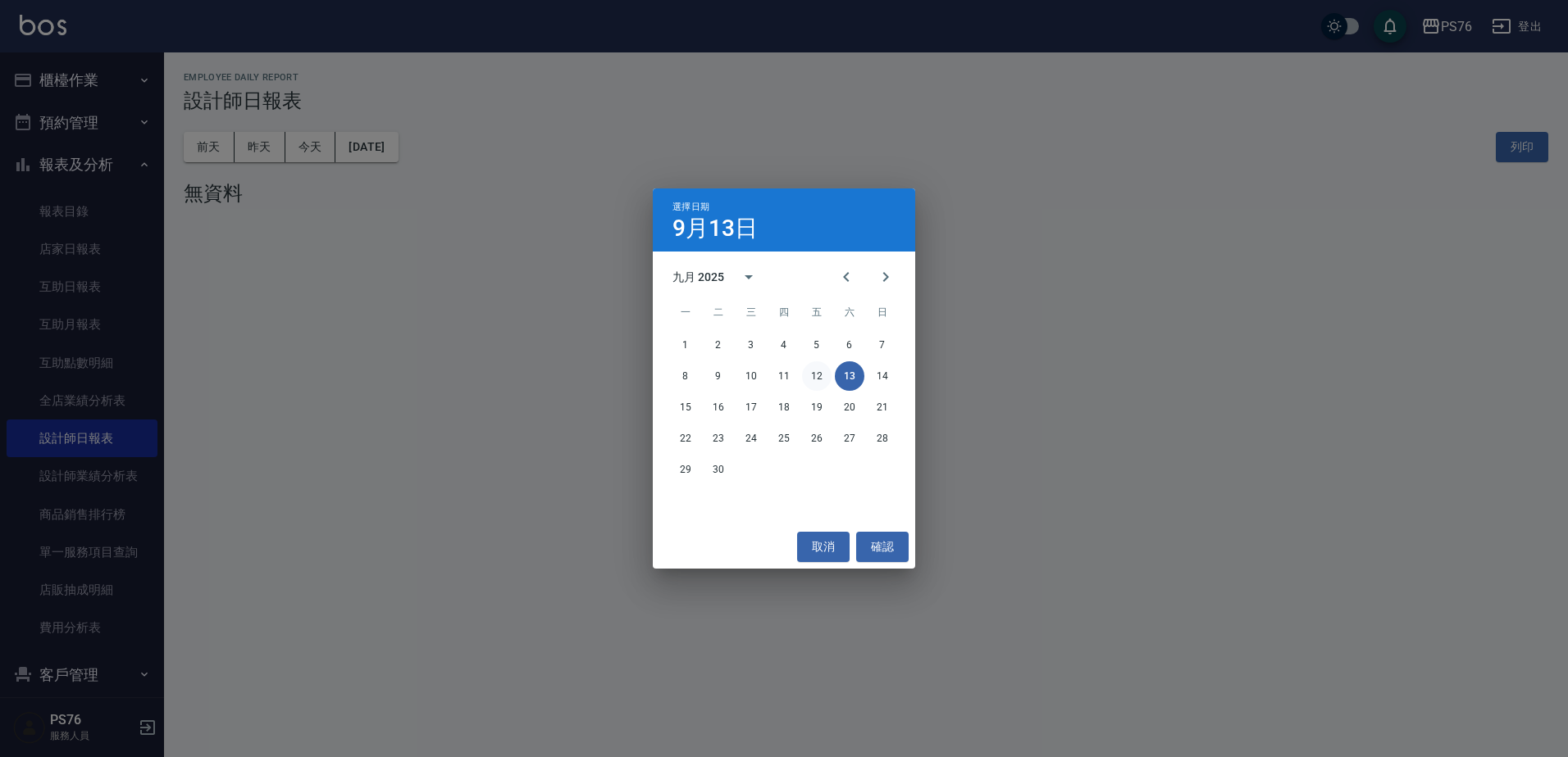
click at [823, 372] on button "12" at bounding box center [816, 376] width 30 height 30
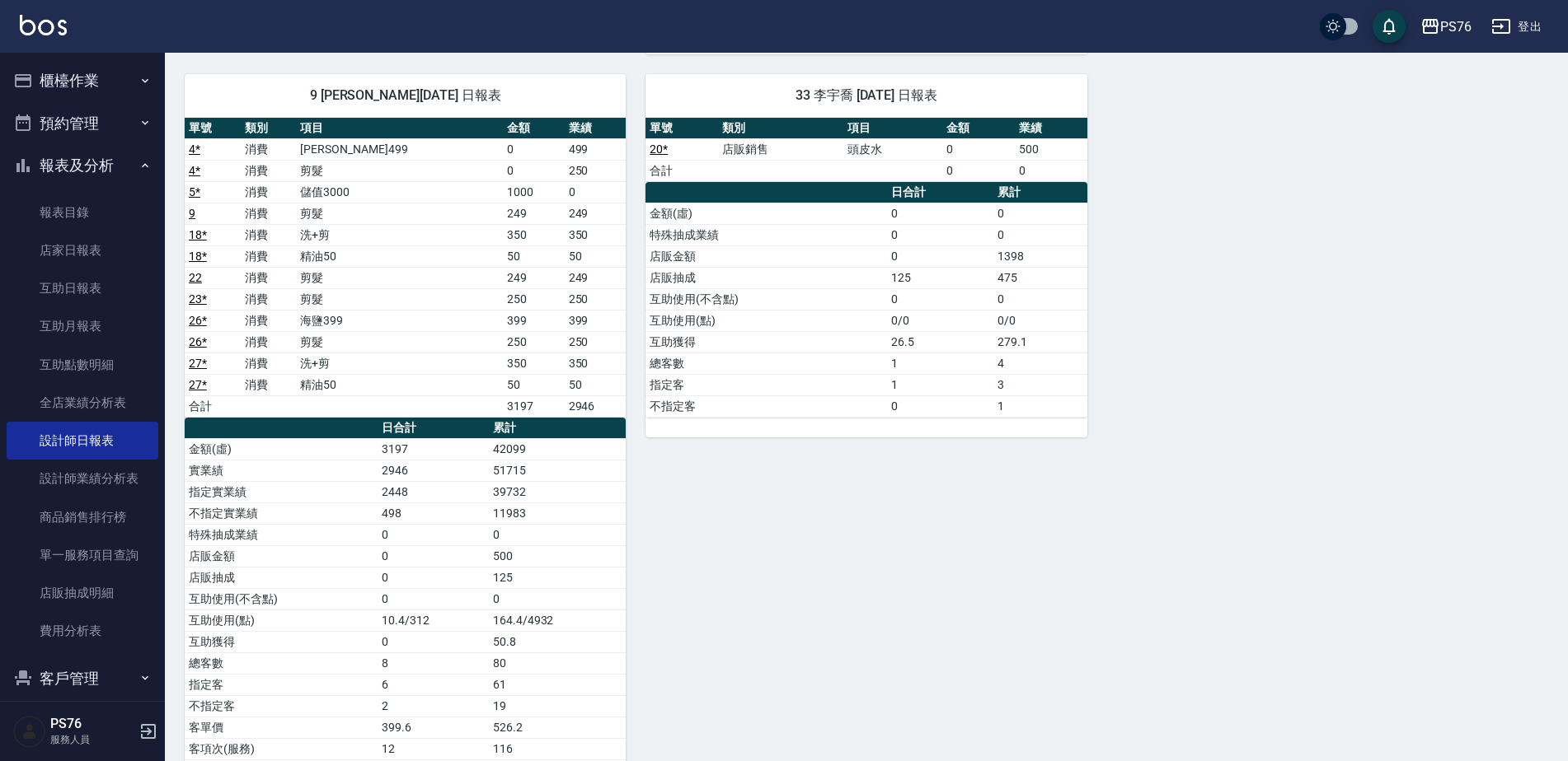
scroll to position [985, 0]
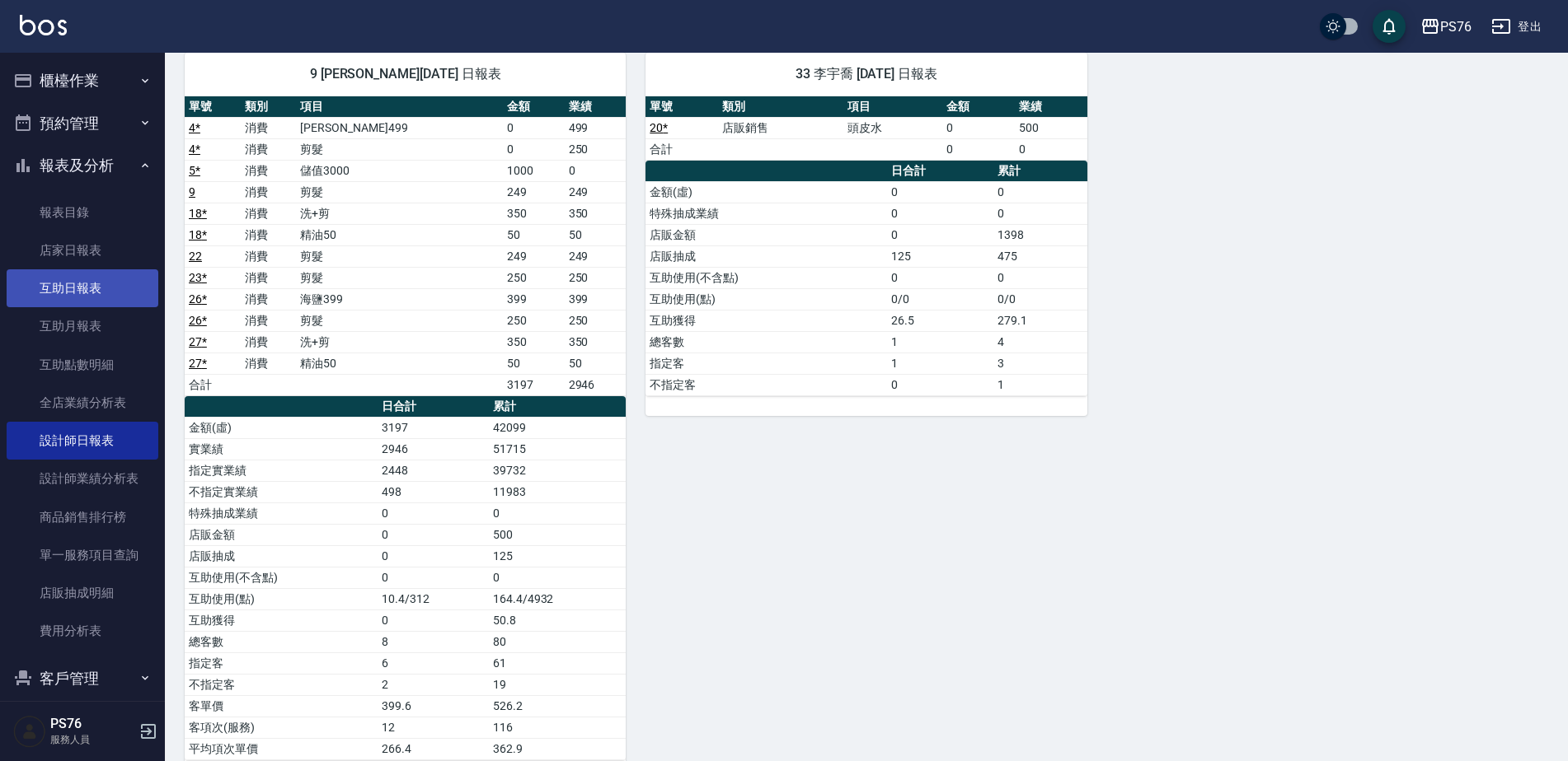
click at [83, 277] on link "互助日報表" at bounding box center [83, 288] width 152 height 38
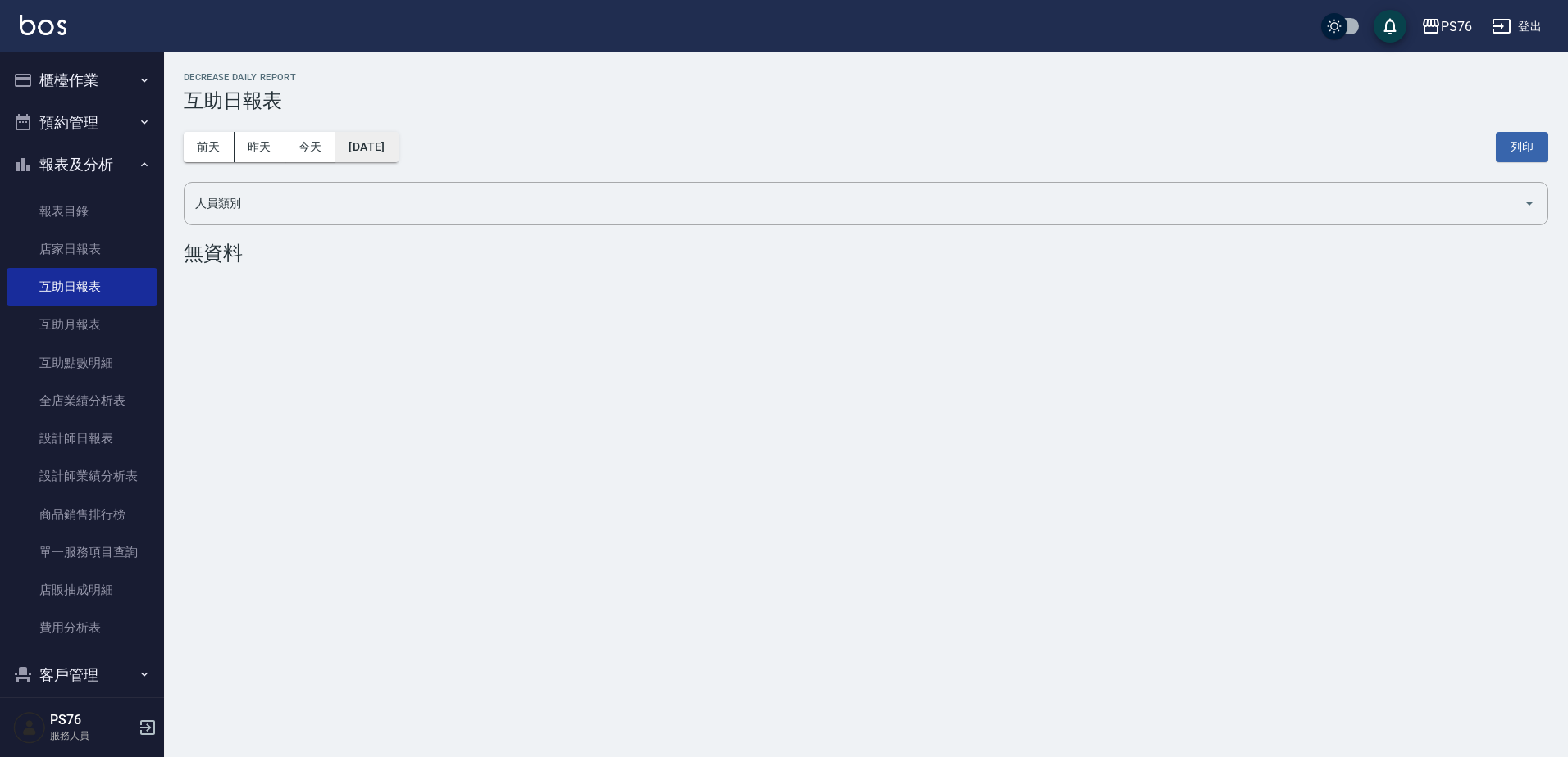
click at [364, 151] on button "2025/09/13" at bounding box center [366, 147] width 62 height 30
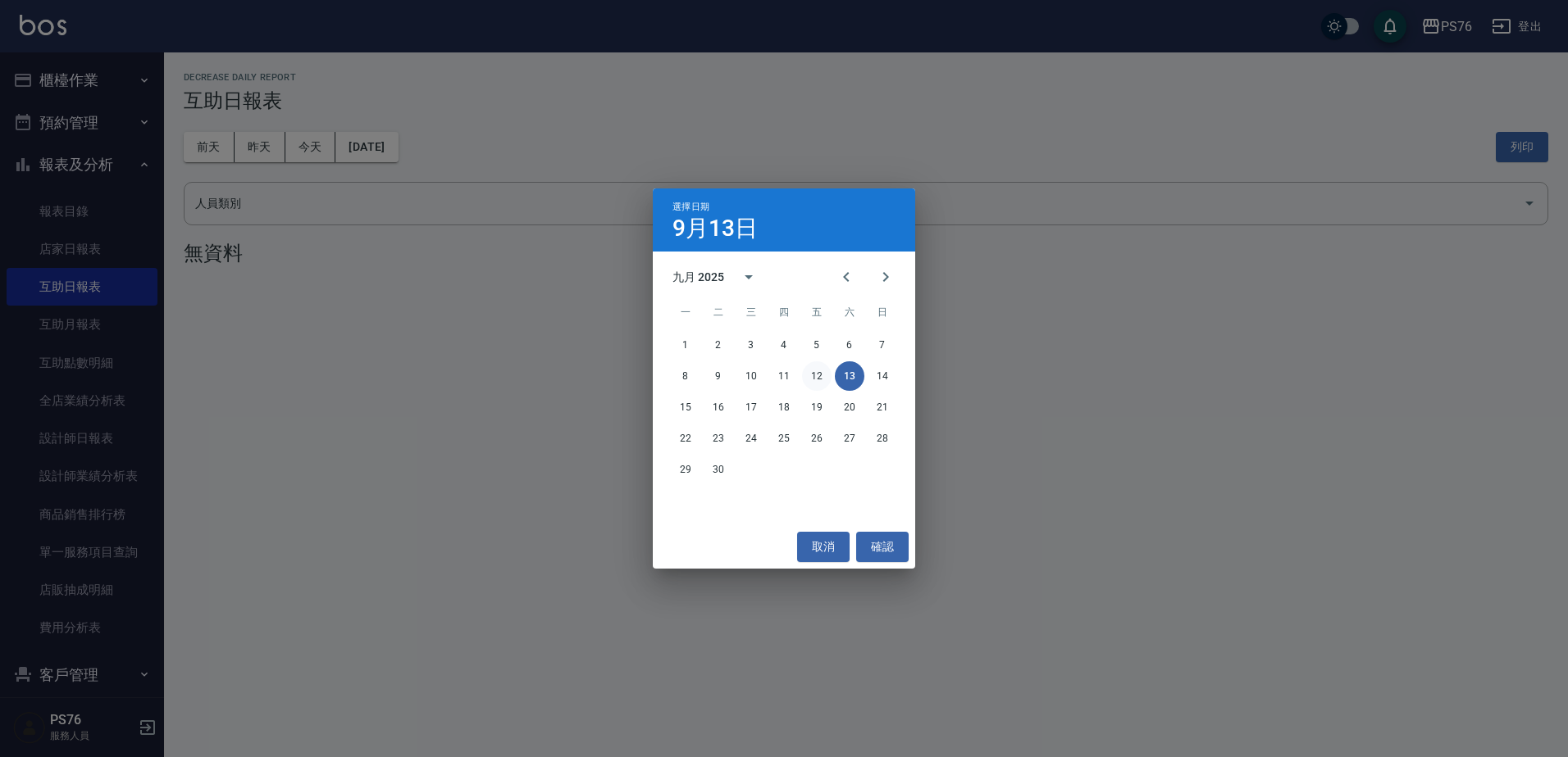
click at [817, 368] on button "12" at bounding box center [816, 376] width 30 height 30
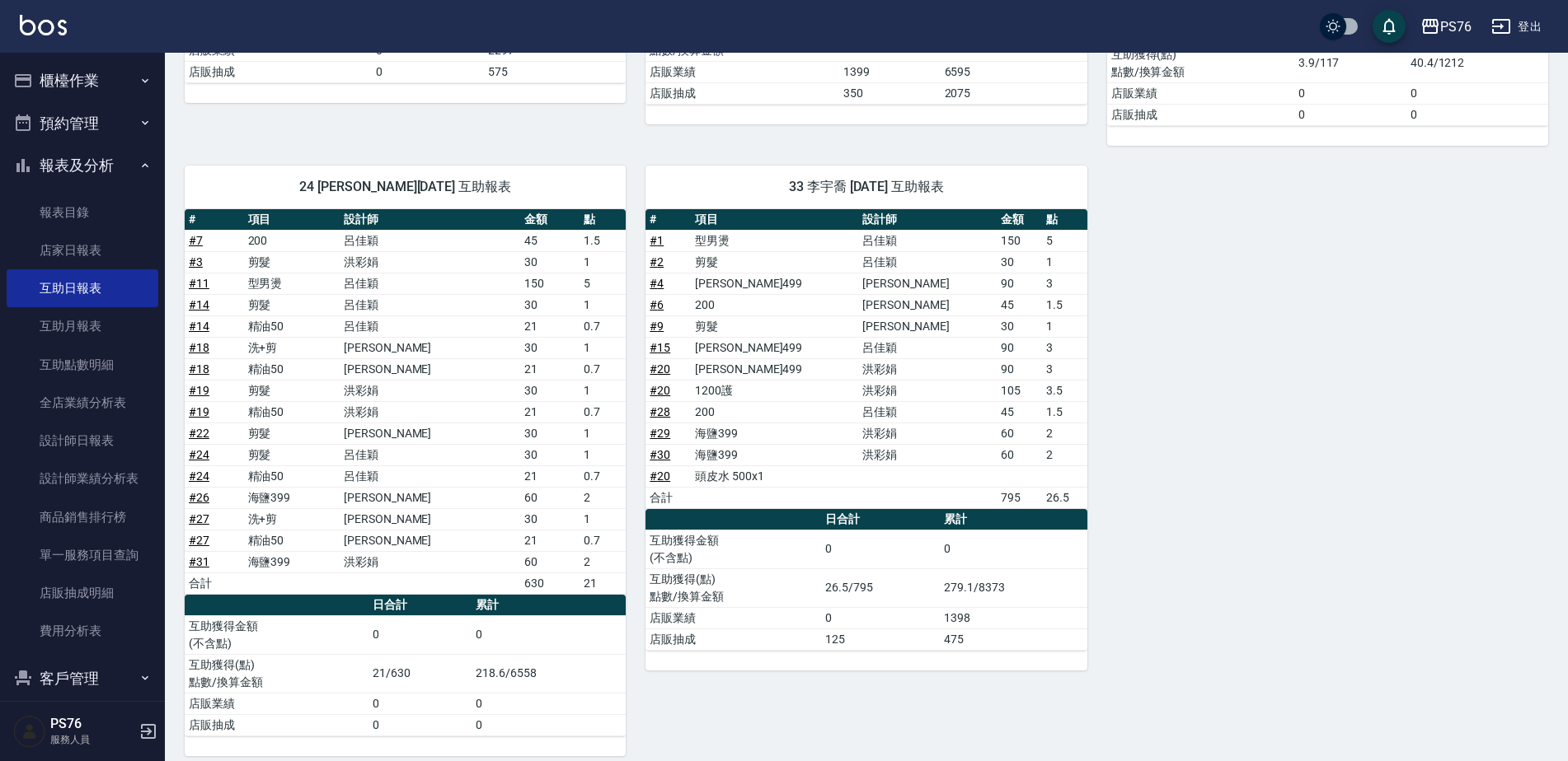
scroll to position [446, 0]
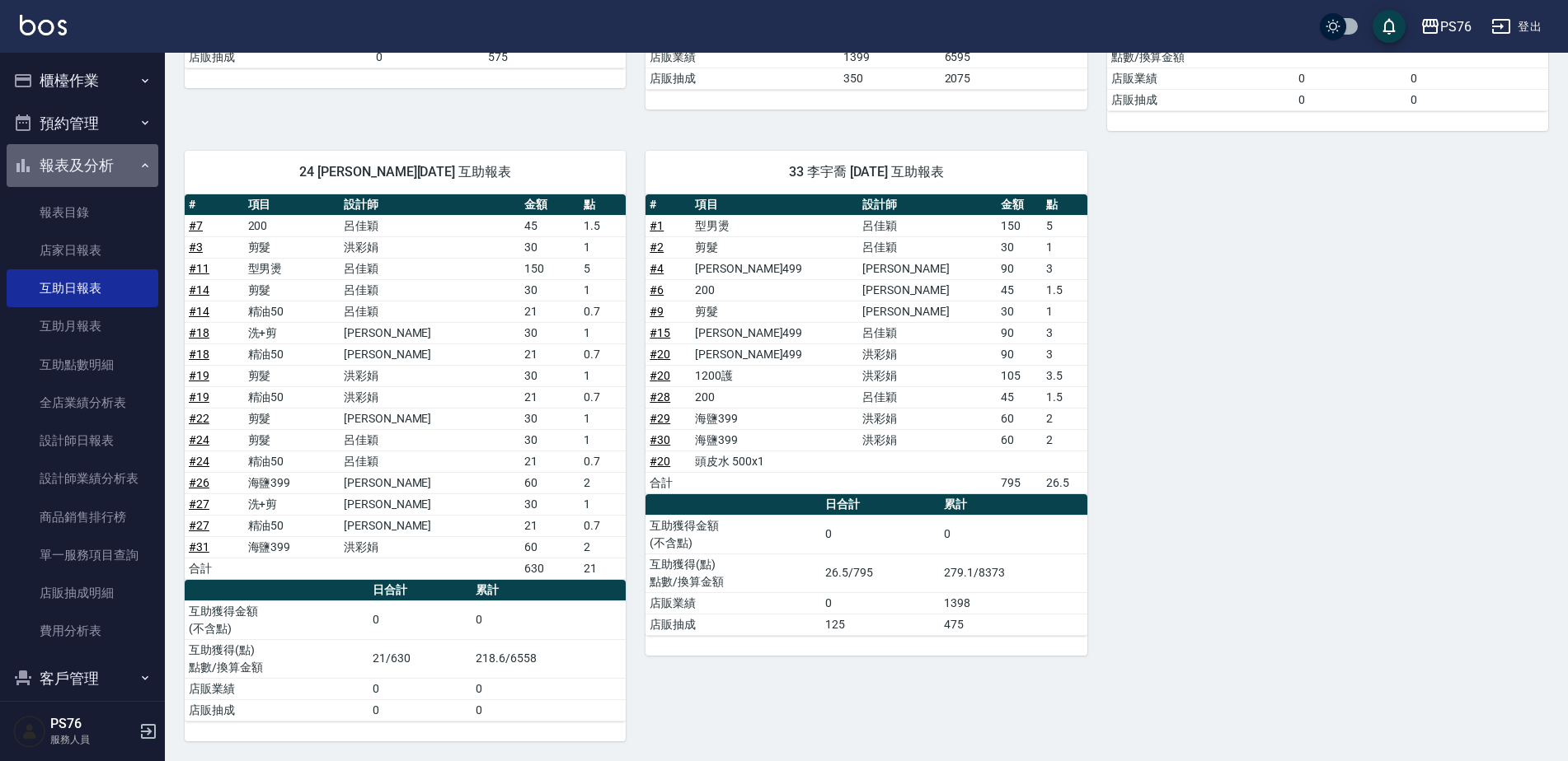
click at [107, 174] on button "報表及分析" at bounding box center [83, 166] width 152 height 43
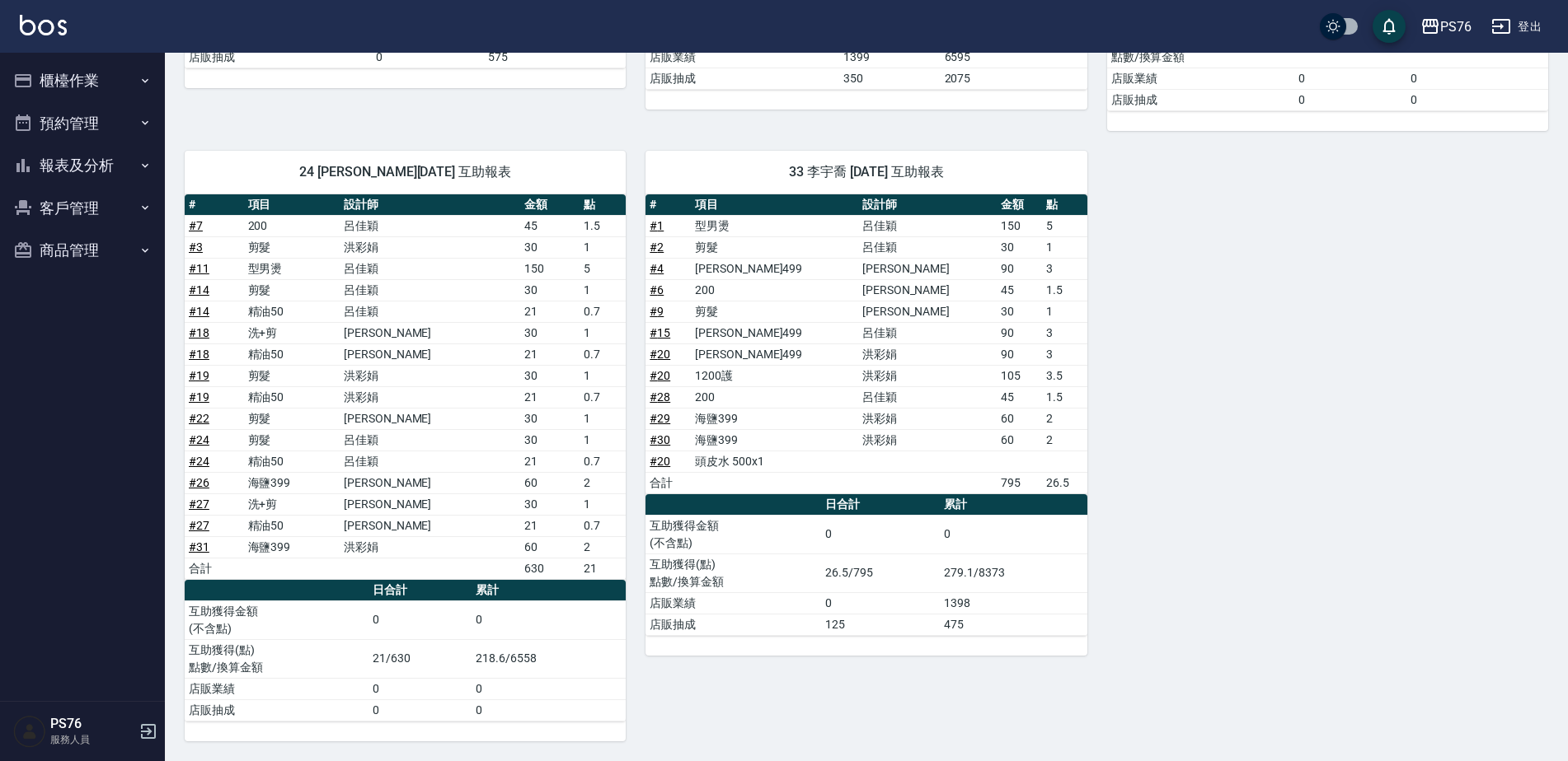
click at [110, 84] on button "櫃檯作業" at bounding box center [83, 81] width 152 height 43
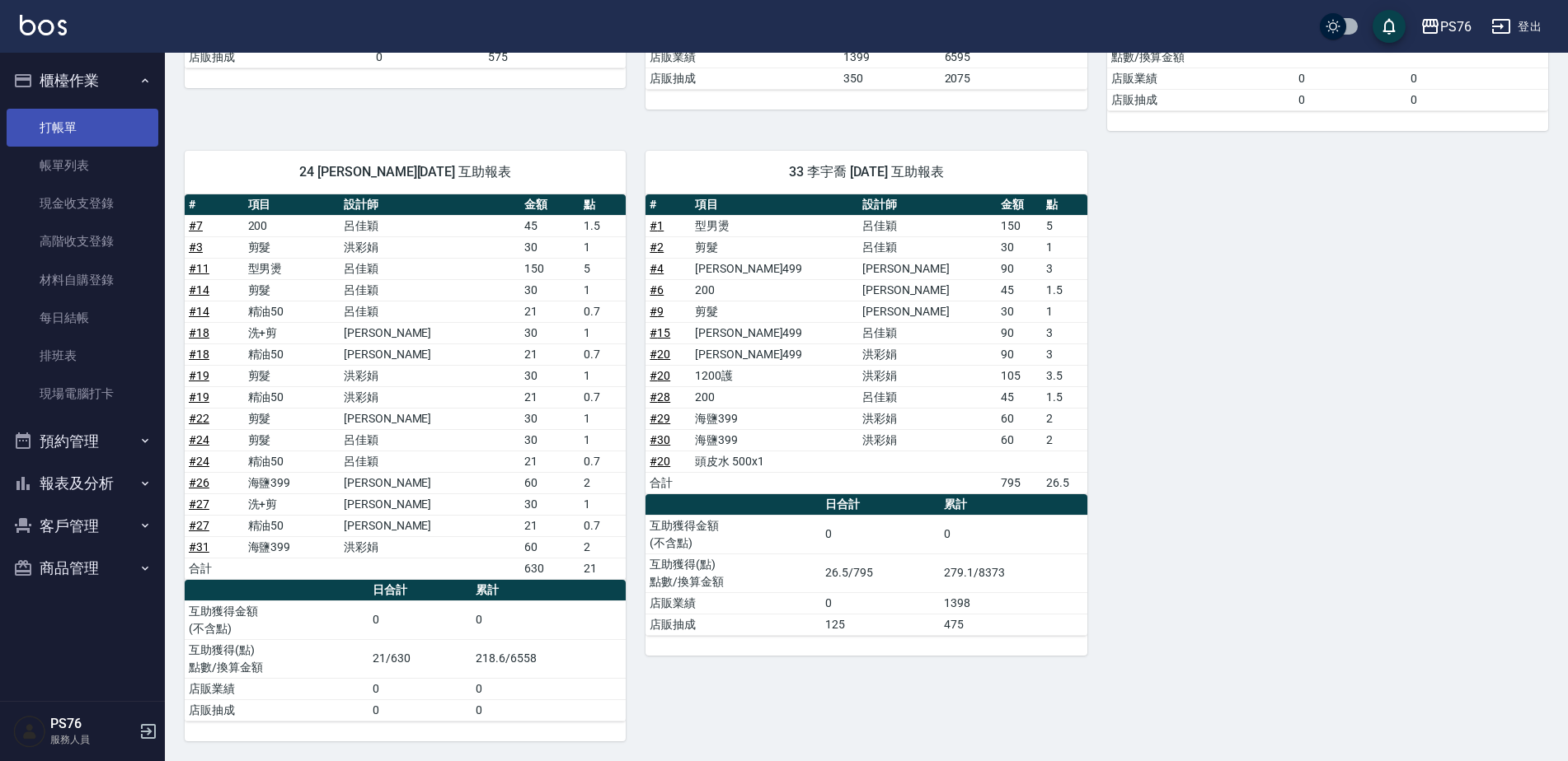
click at [109, 125] on link "打帳單" at bounding box center [83, 128] width 152 height 38
